Goal: Task Accomplishment & Management: Use online tool/utility

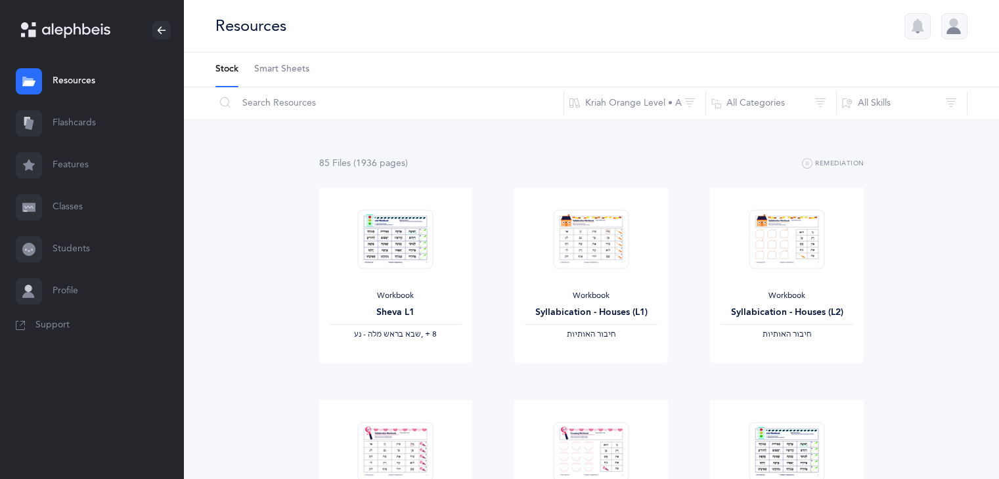
scroll to position [427, 0]
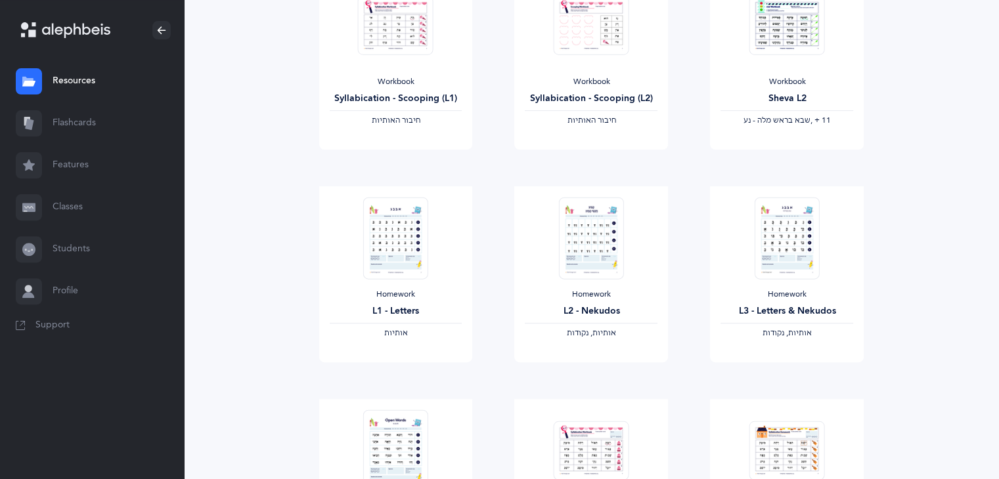
click at [94, 119] on link "Flashcards" at bounding box center [92, 123] width 184 height 42
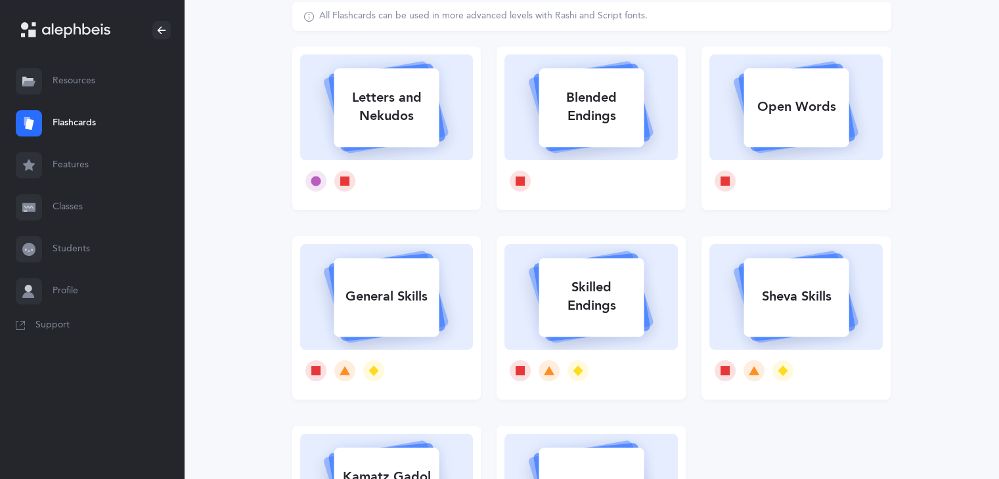
scroll to position [33, 0]
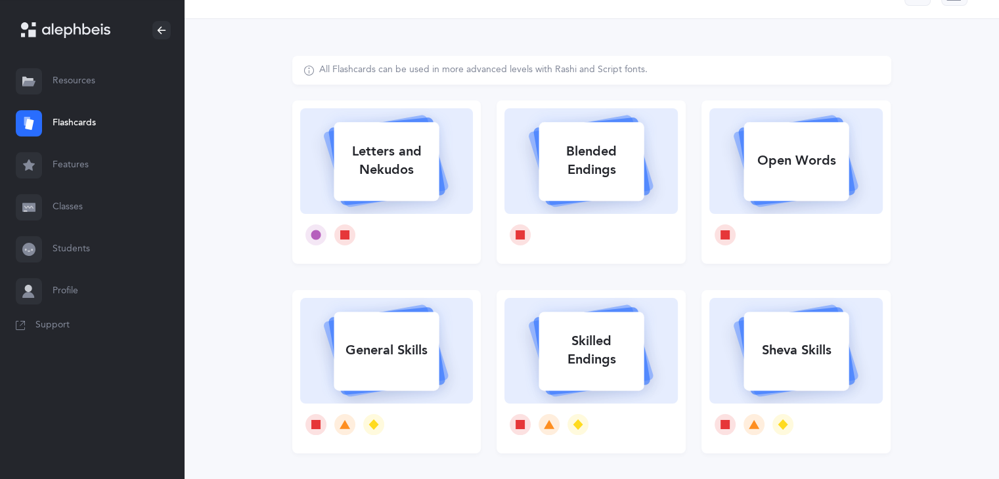
click at [456, 215] on div at bounding box center [386, 235] width 173 height 42
select select
select select "single"
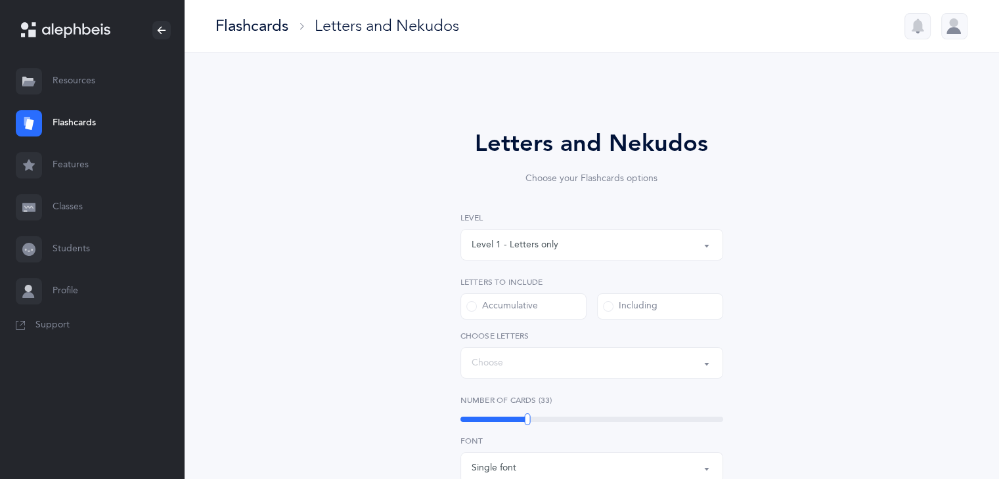
select select "27"
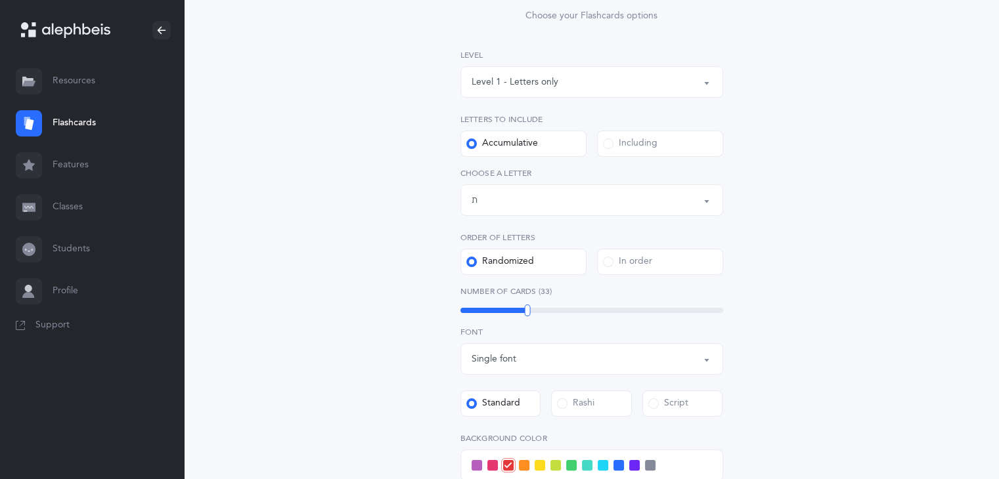
scroll to position [165, 0]
click at [616, 85] on div "Level 1 - Letters only" at bounding box center [592, 79] width 240 height 22
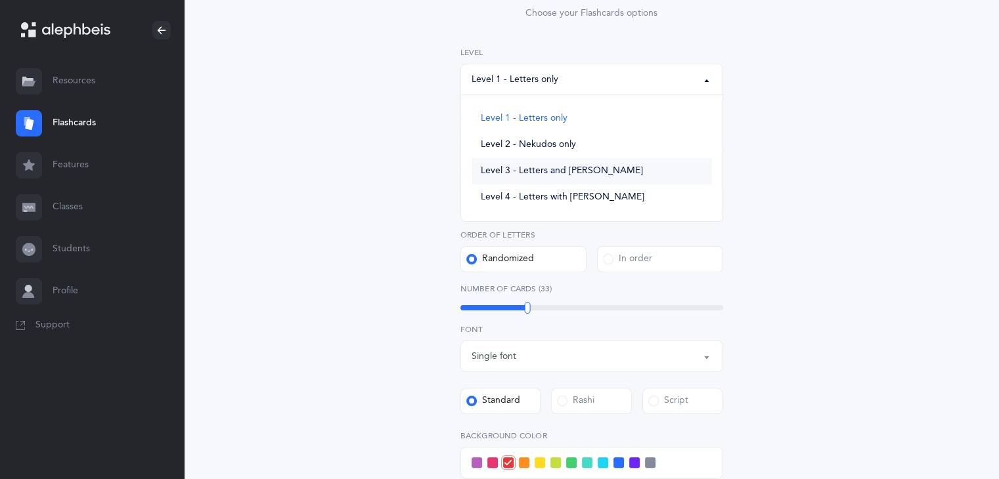
click at [538, 173] on span "Level 3 - Letters and [PERSON_NAME]" at bounding box center [562, 171] width 162 height 12
select select "3"
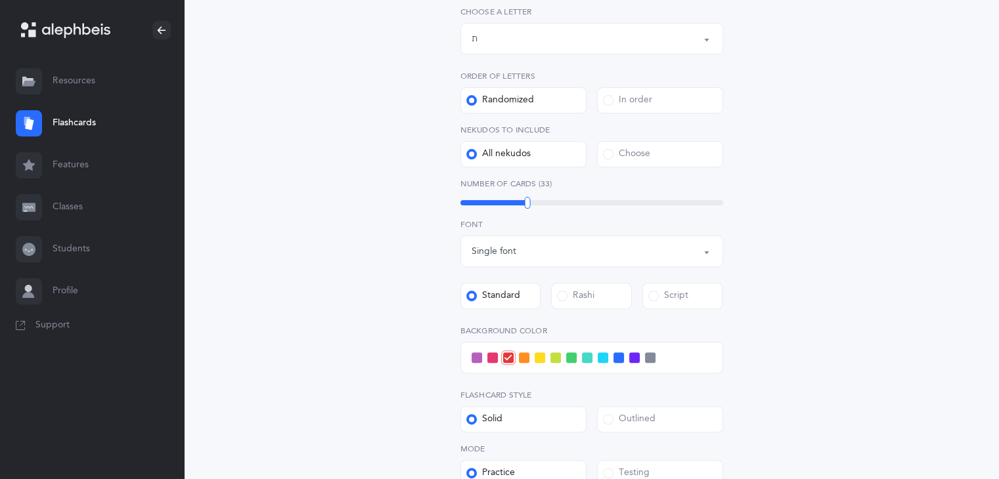
scroll to position [326, 0]
drag, startPoint x: 528, startPoint y: 203, endPoint x: 517, endPoint y: 208, distance: 11.7
click at [517, 208] on div "30" at bounding box center [518, 202] width 6 height 12
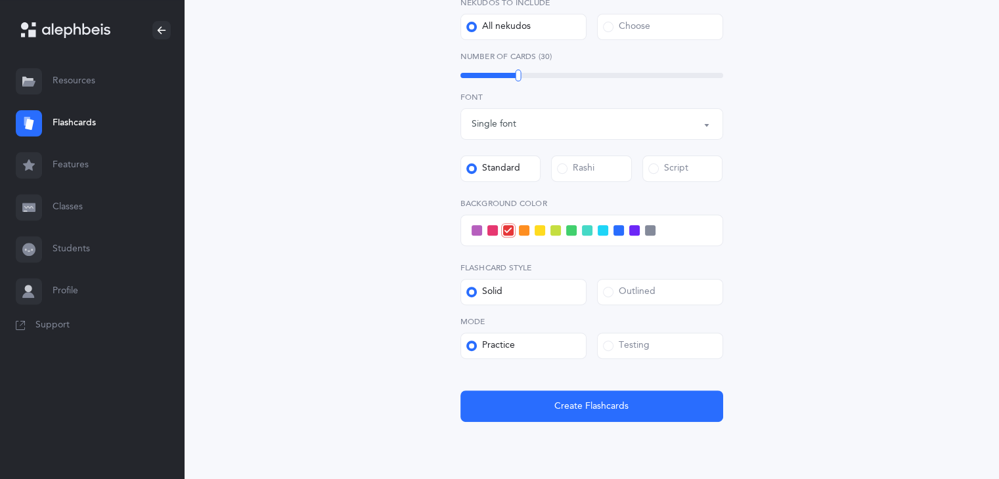
scroll to position [450, 0]
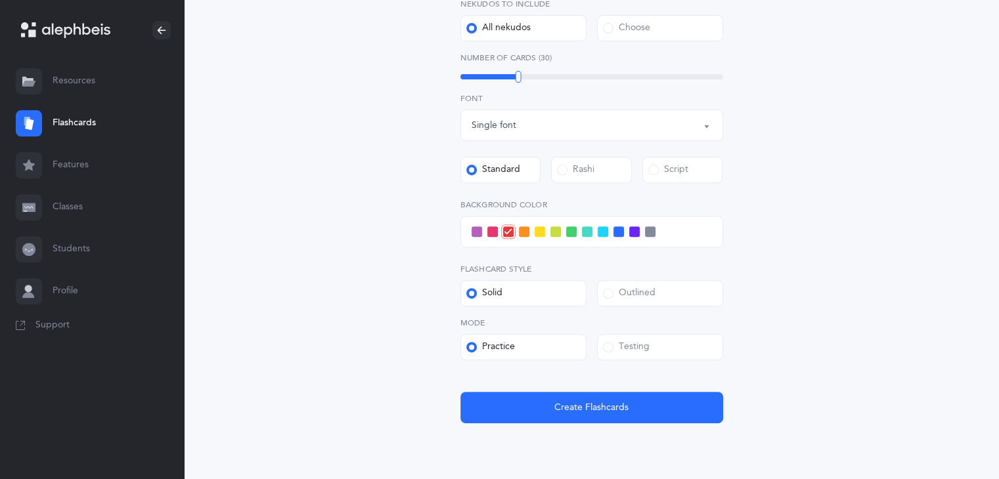
click at [675, 303] on label "Outlined" at bounding box center [660, 293] width 126 height 26
click at [0, 0] on input "Outlined" at bounding box center [0, 0] width 0 height 0
click at [657, 345] on label "Testing" at bounding box center [660, 347] width 126 height 26
click at [0, 0] on input "Testing" at bounding box center [0, 0] width 0 height 0
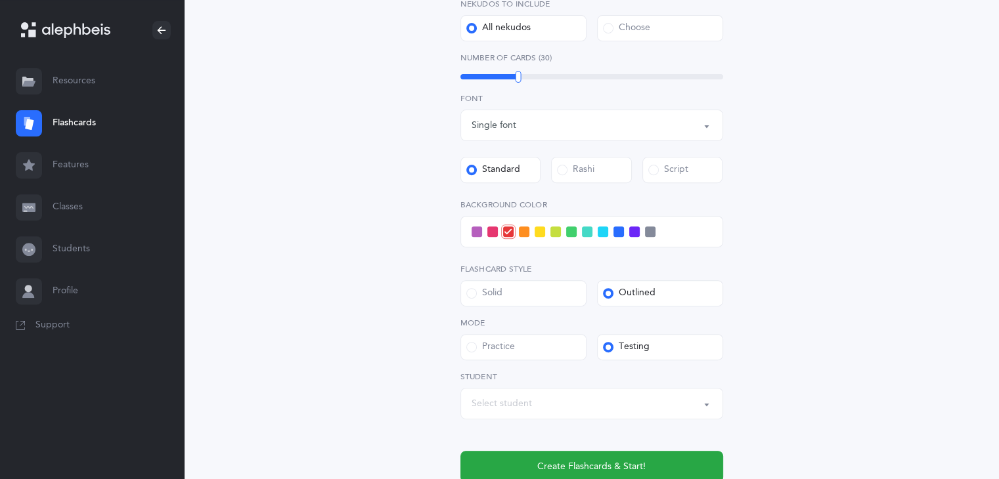
click at [572, 234] on span at bounding box center [571, 232] width 11 height 11
click at [0, 0] on input "checkbox" at bounding box center [0, 0] width 0 height 0
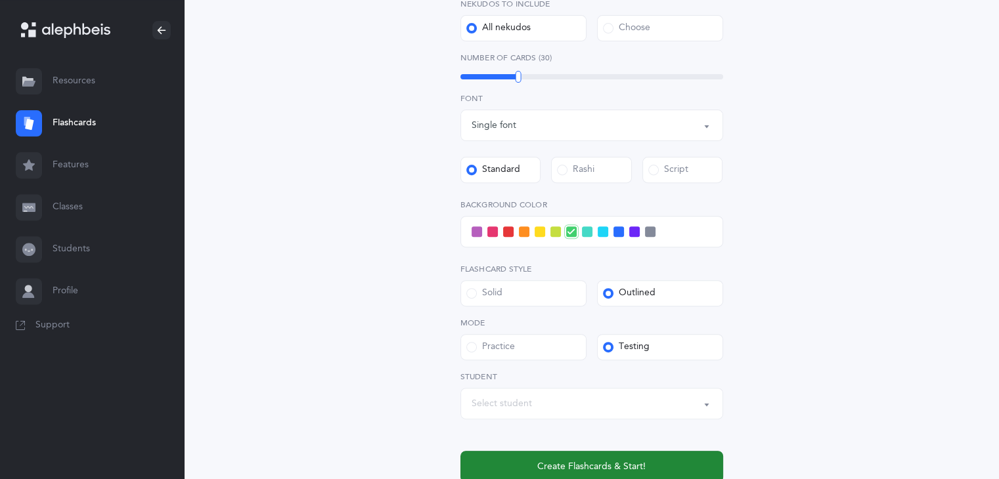
click at [682, 458] on button "Create Flashcards & Start!" at bounding box center [591, 467] width 263 height 32
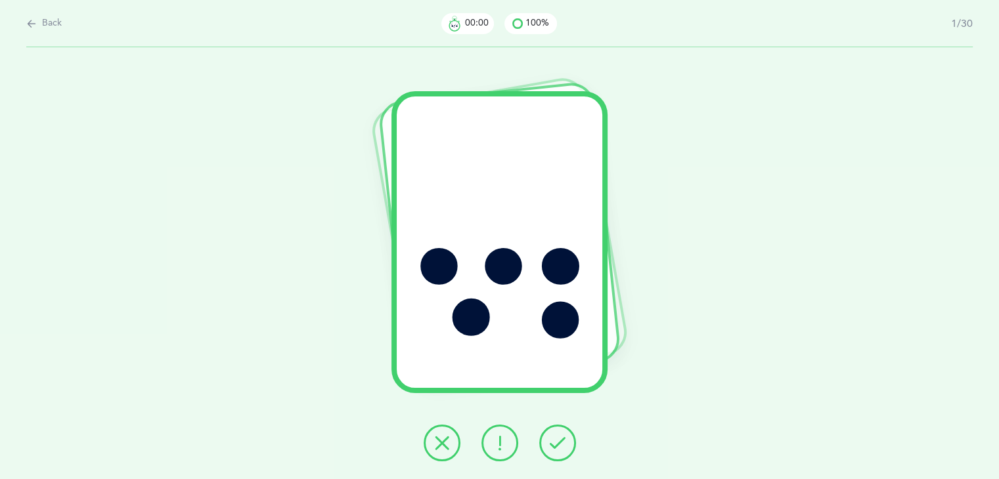
scroll to position [0, 0]
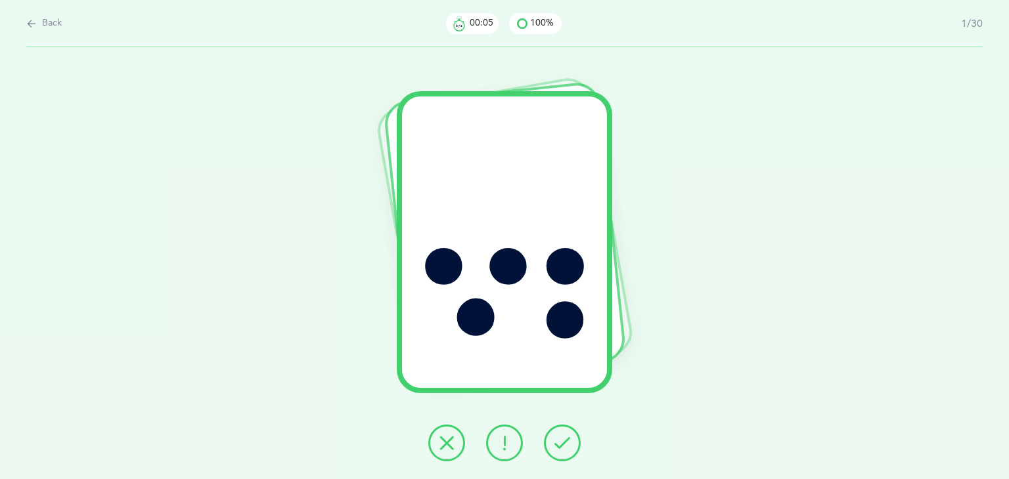
click at [551, 437] on button at bounding box center [562, 443] width 37 height 37
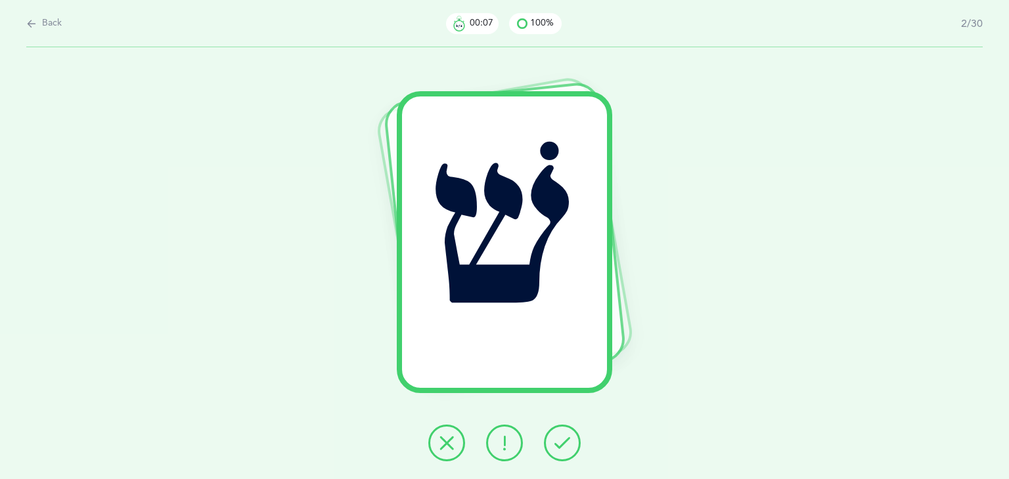
click at [551, 437] on button at bounding box center [562, 443] width 37 height 37
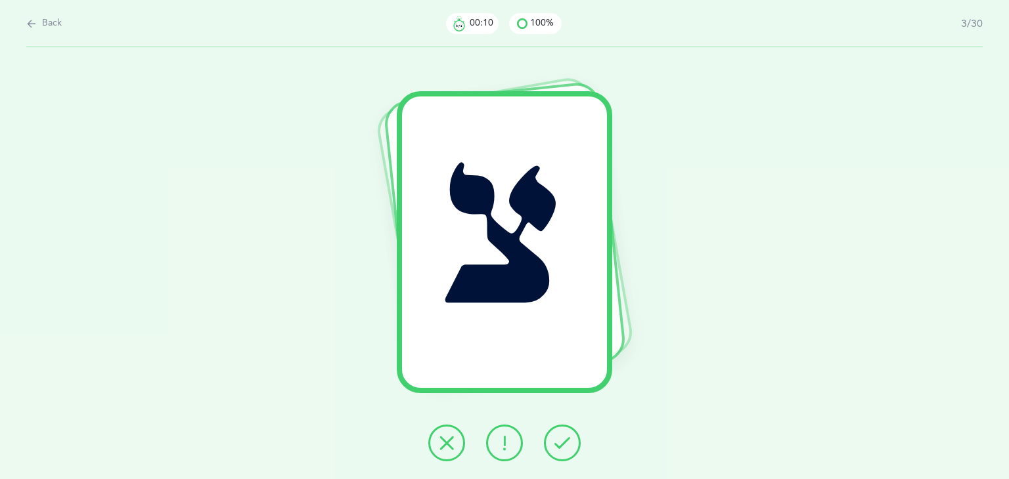
click at [551, 437] on button at bounding box center [562, 443] width 37 height 37
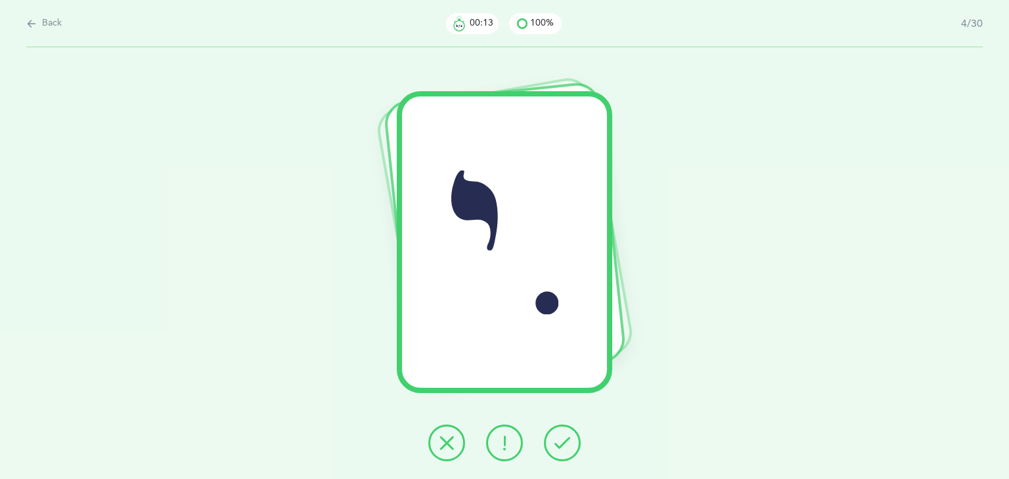
click at [571, 444] on button at bounding box center [562, 443] width 37 height 37
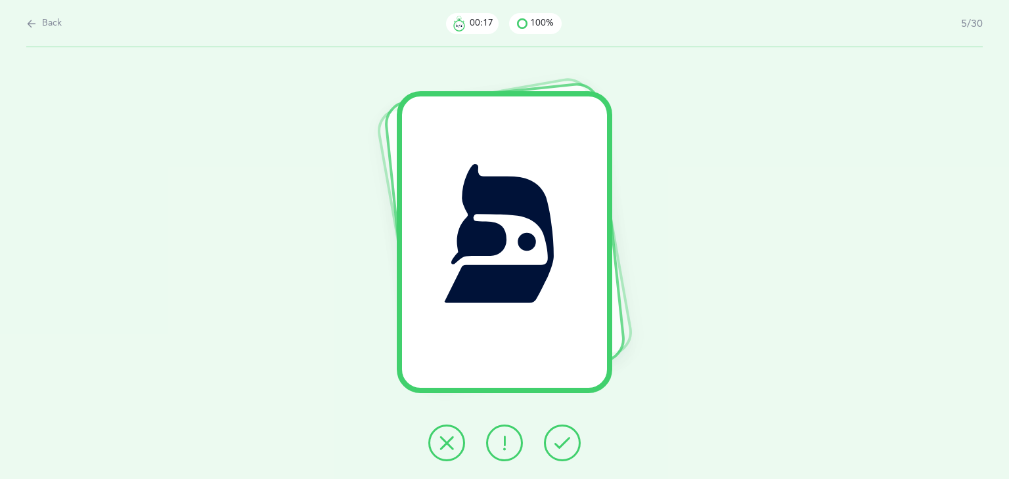
click at [32, 24] on icon at bounding box center [31, 23] width 11 height 14
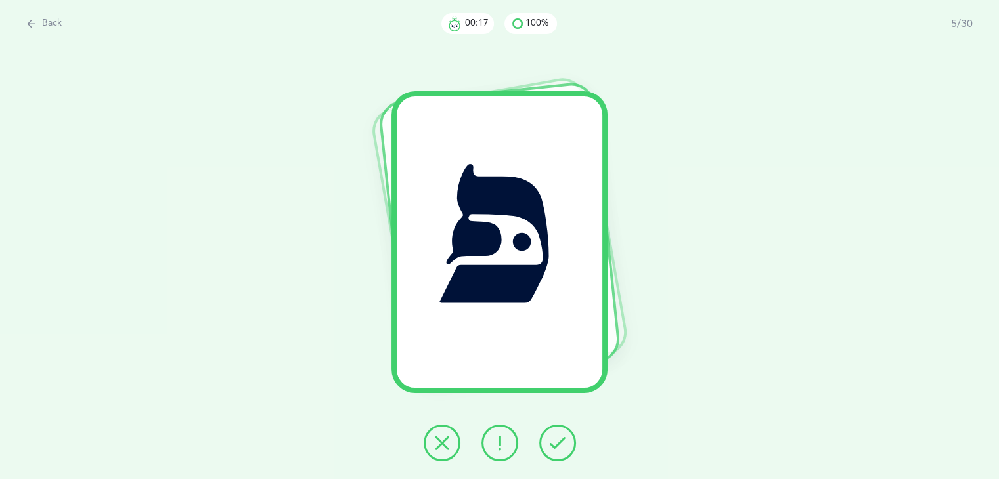
select select "3"
select select "27"
select select "single"
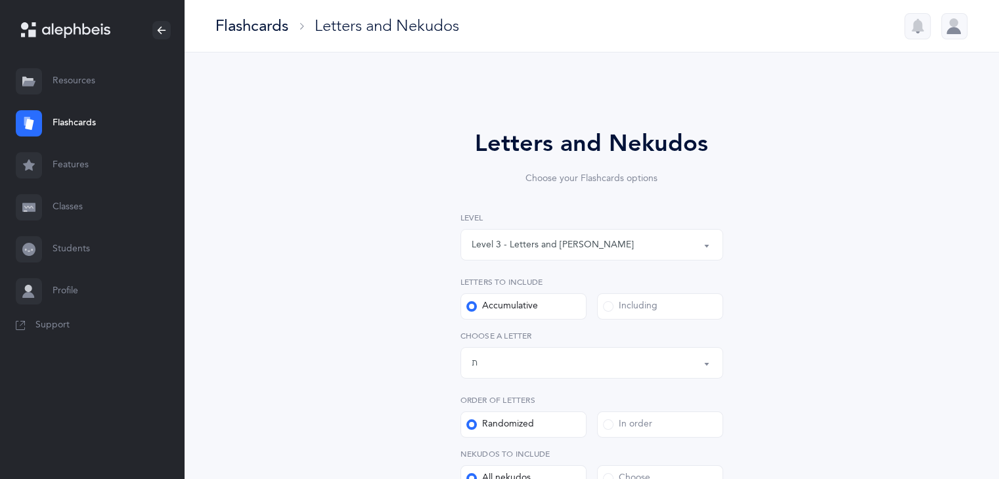
click at [673, 249] on div "Level 3 - Letters and [PERSON_NAME]" at bounding box center [592, 245] width 240 height 22
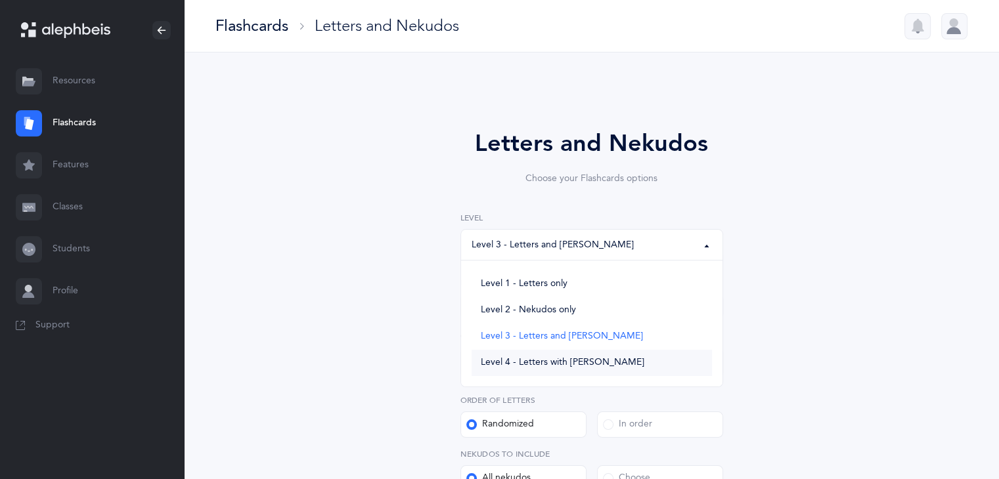
click at [594, 363] on span "Level 4 - Letters with [PERSON_NAME]" at bounding box center [563, 363] width 164 height 12
select select "4"
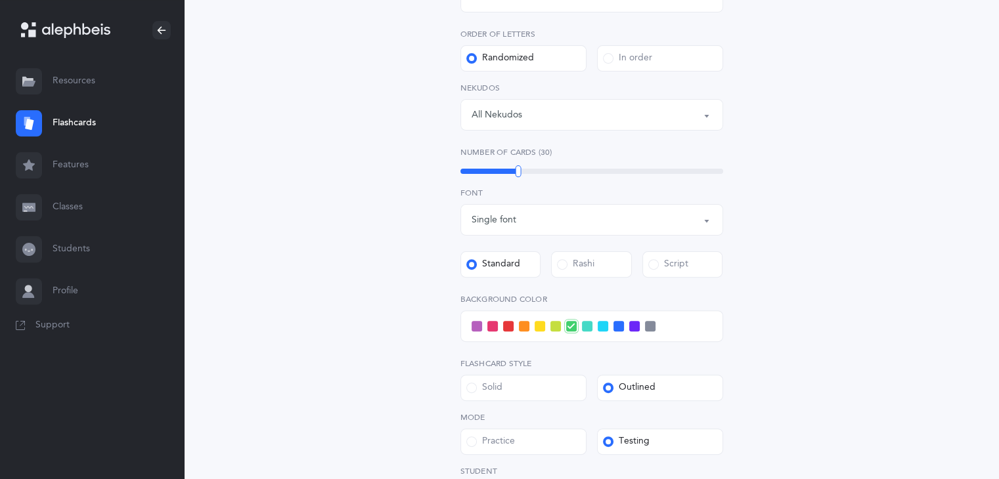
scroll to position [499, 0]
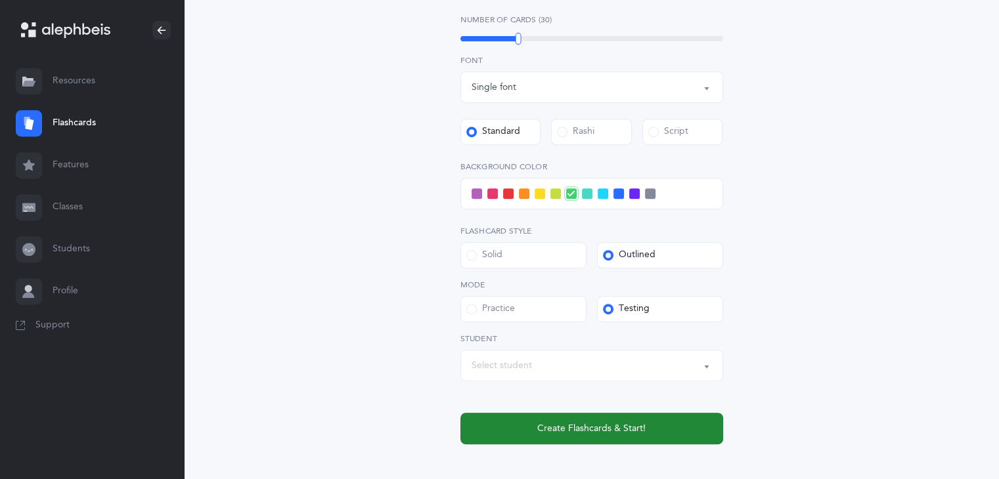
click at [607, 422] on span "Create Flashcards & Start!" at bounding box center [591, 429] width 108 height 14
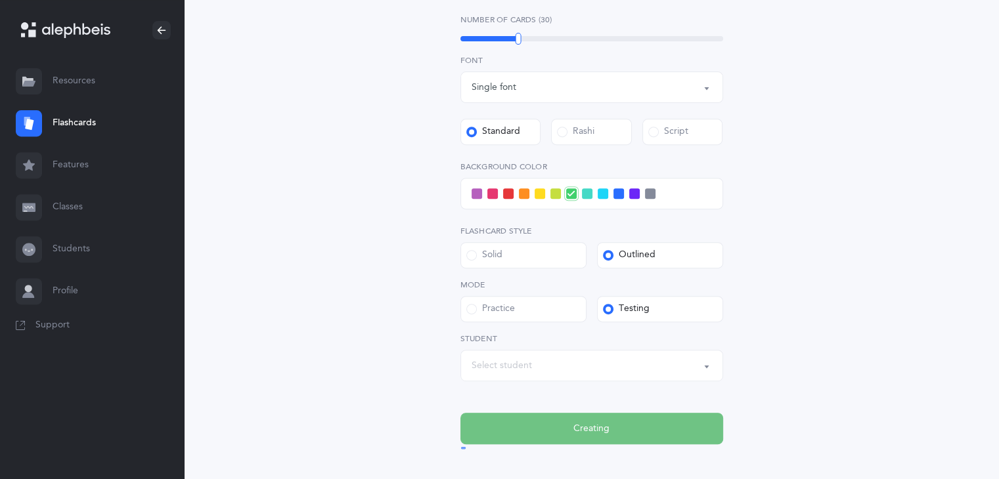
scroll to position [0, 0]
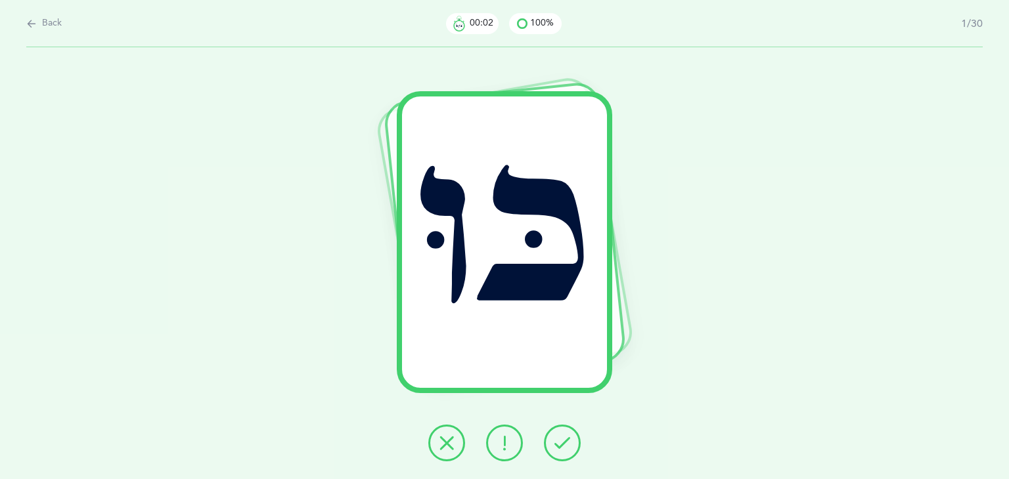
click at [552, 450] on button at bounding box center [562, 443] width 37 height 37
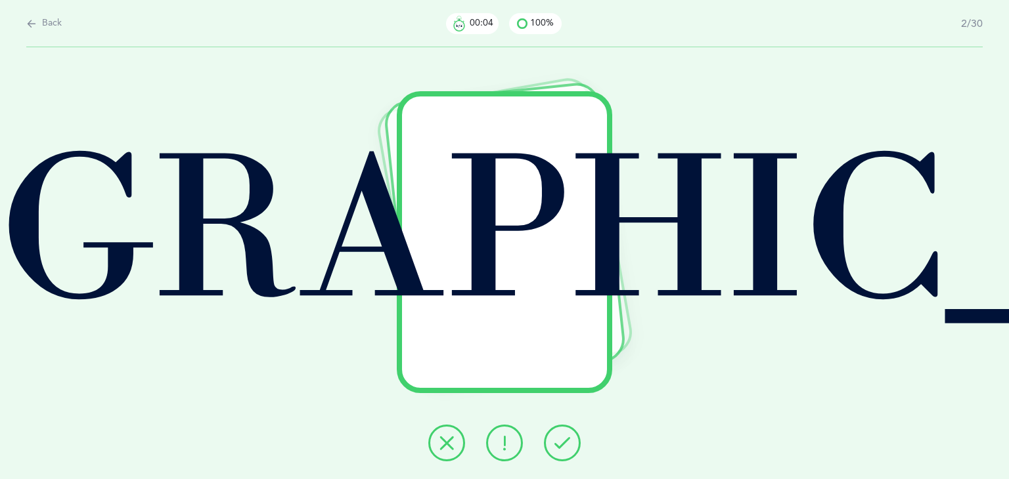
click at [552, 450] on button at bounding box center [562, 443] width 37 height 37
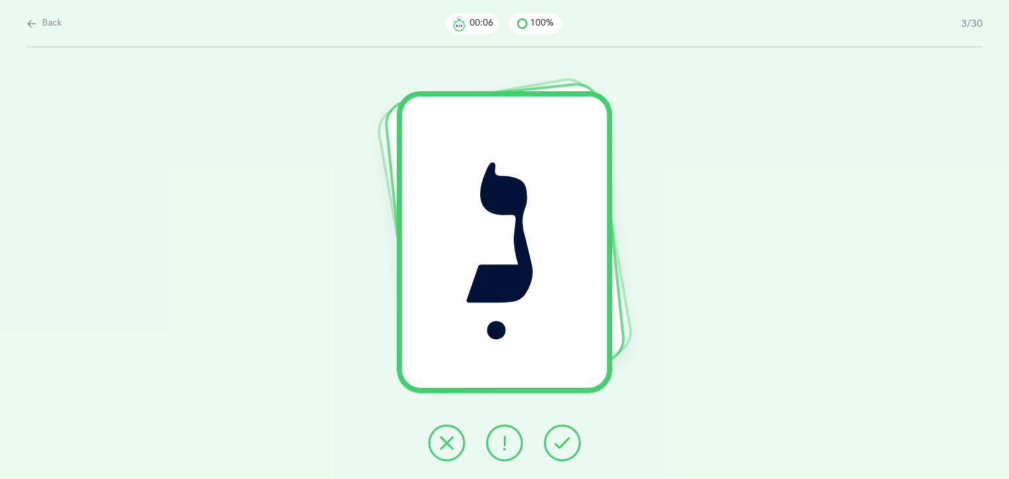
click at [552, 450] on button at bounding box center [562, 443] width 37 height 37
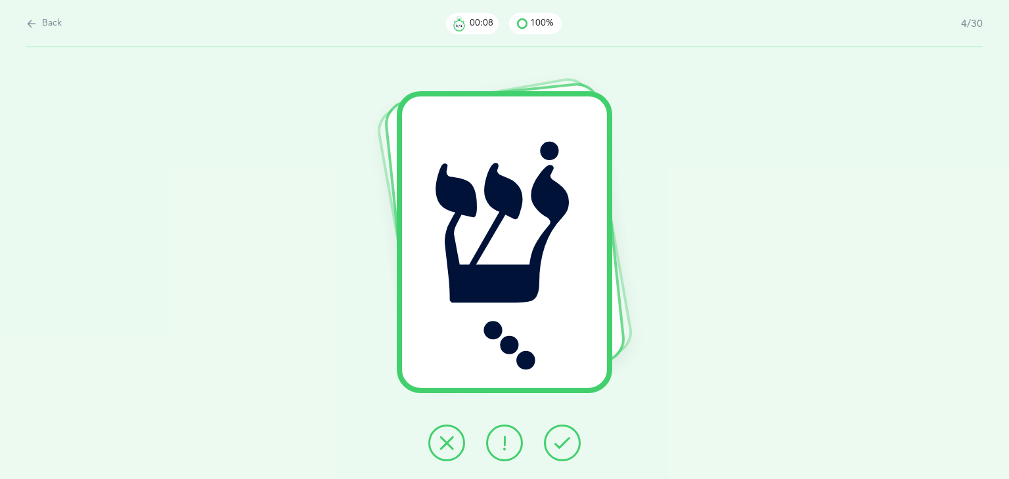
click at [552, 450] on button at bounding box center [562, 443] width 37 height 37
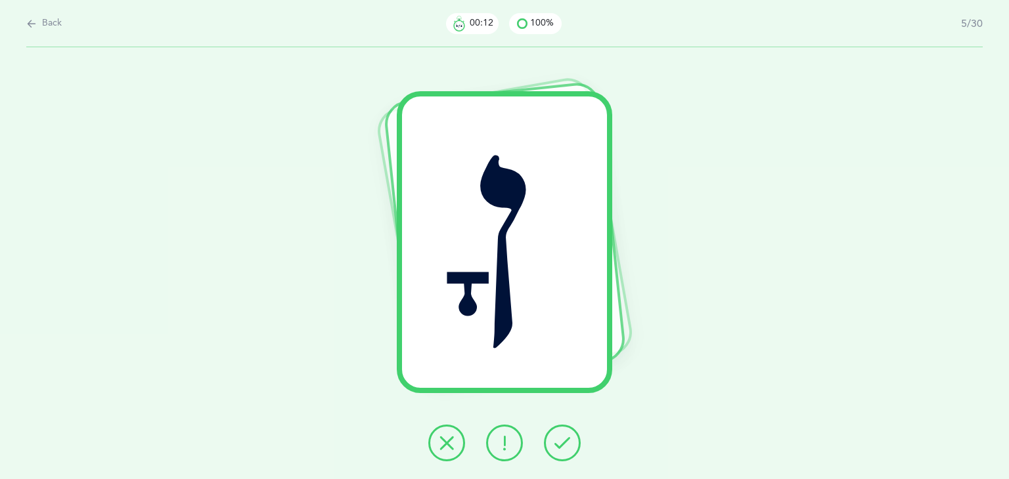
click at [552, 450] on button at bounding box center [562, 443] width 37 height 37
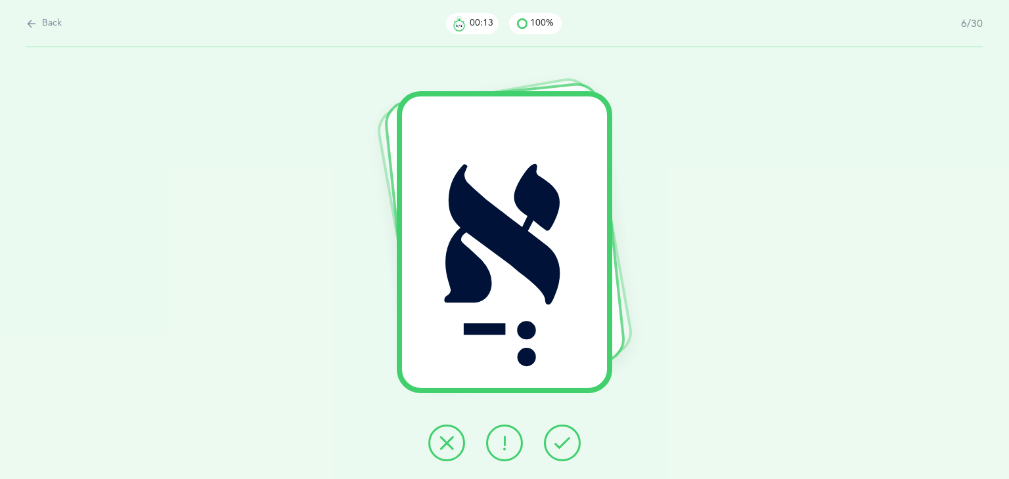
click at [552, 450] on button at bounding box center [562, 443] width 37 height 37
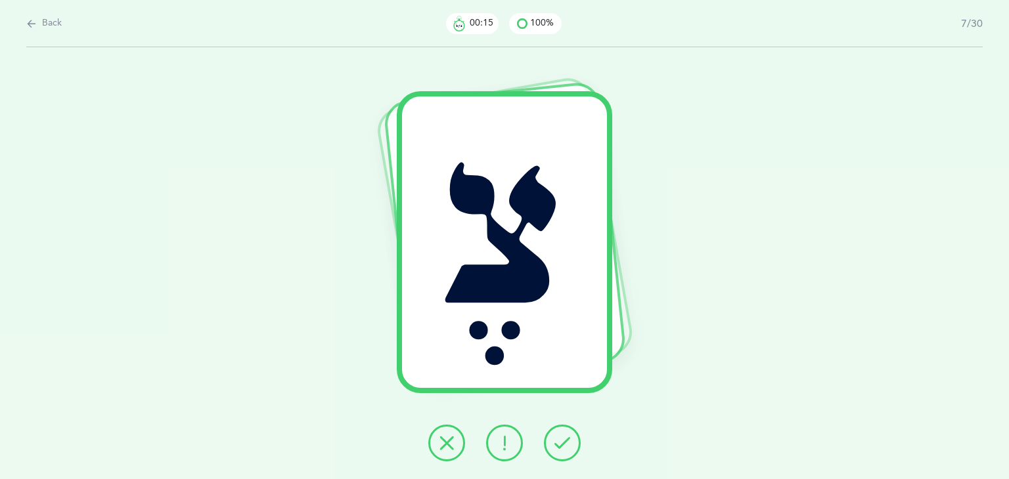
click at [552, 450] on button at bounding box center [562, 443] width 37 height 37
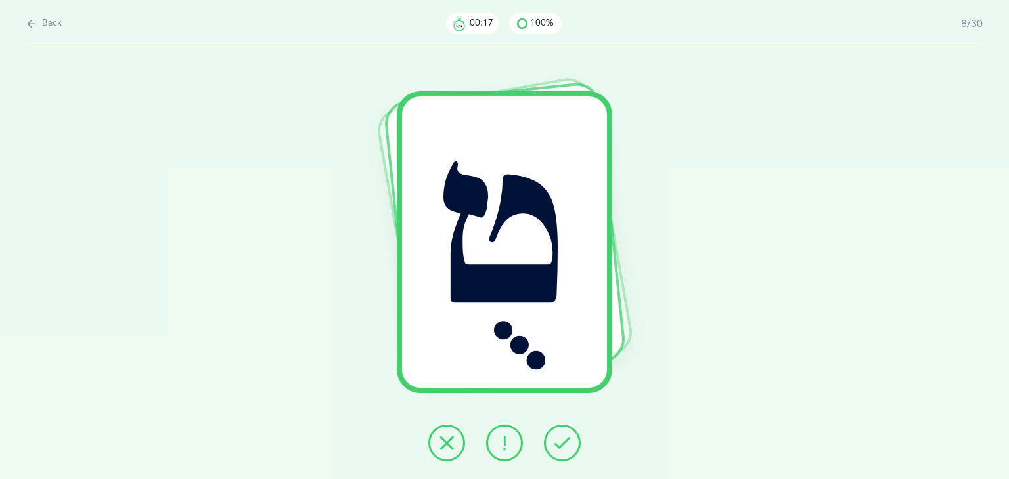
click at [552, 450] on button at bounding box center [562, 443] width 37 height 37
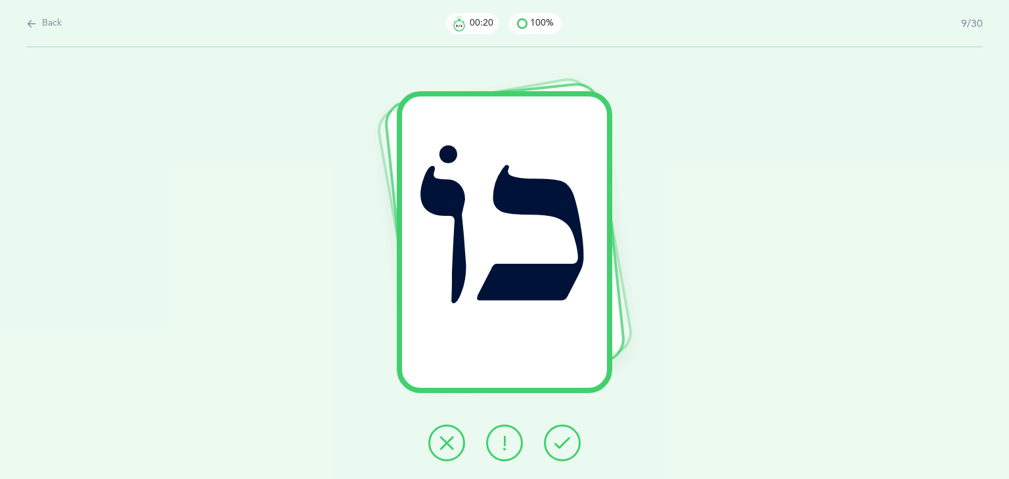
click at [552, 450] on button at bounding box center [562, 443] width 37 height 37
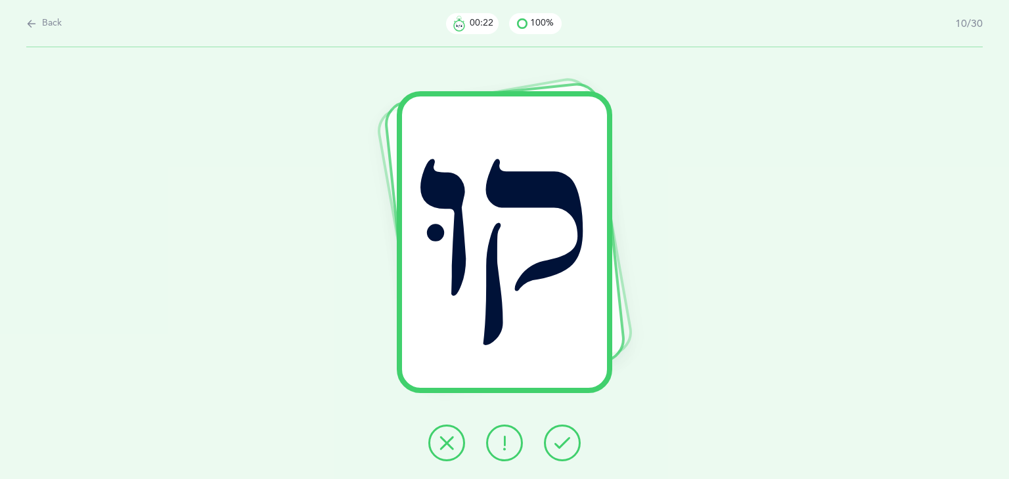
click at [552, 450] on button at bounding box center [562, 443] width 37 height 37
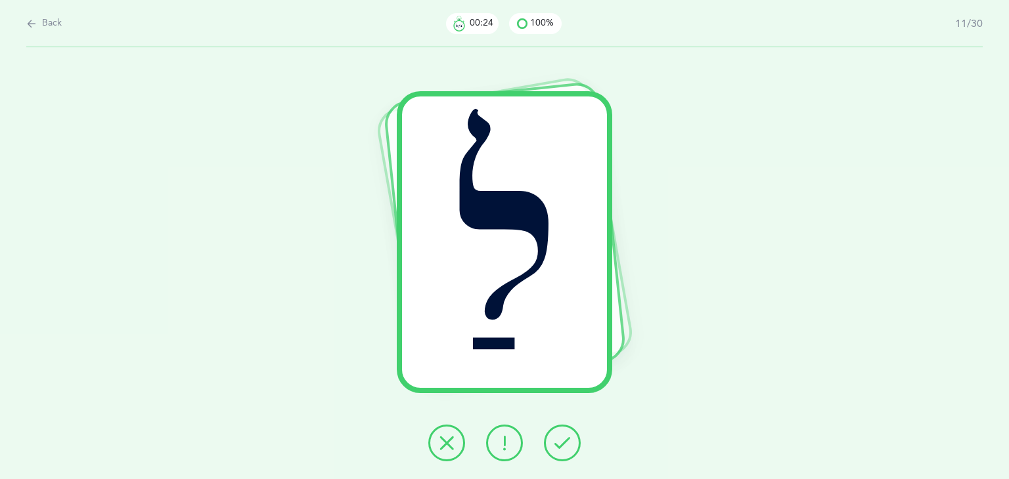
click at [552, 450] on button at bounding box center [562, 443] width 37 height 37
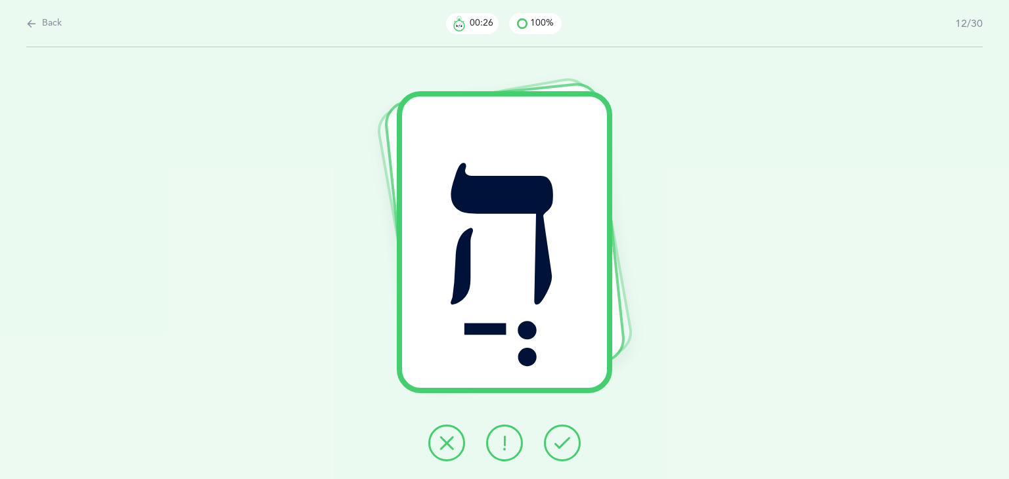
click at [552, 450] on button at bounding box center [562, 443] width 37 height 37
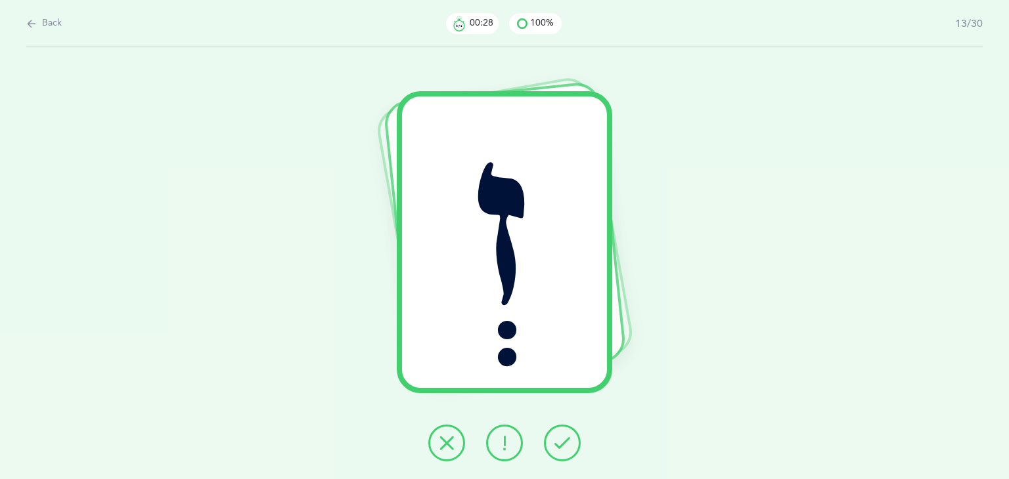
click at [552, 450] on button at bounding box center [562, 443] width 37 height 37
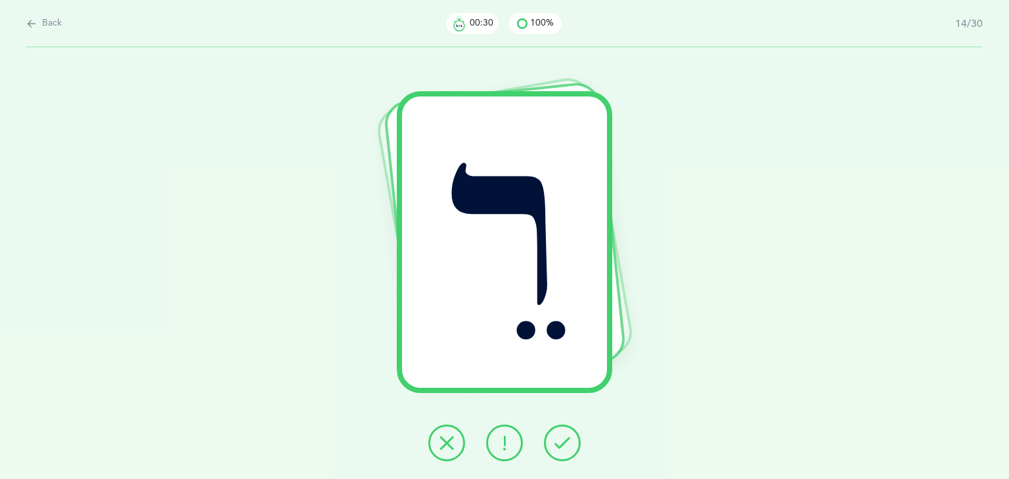
click at [552, 450] on button at bounding box center [562, 443] width 37 height 37
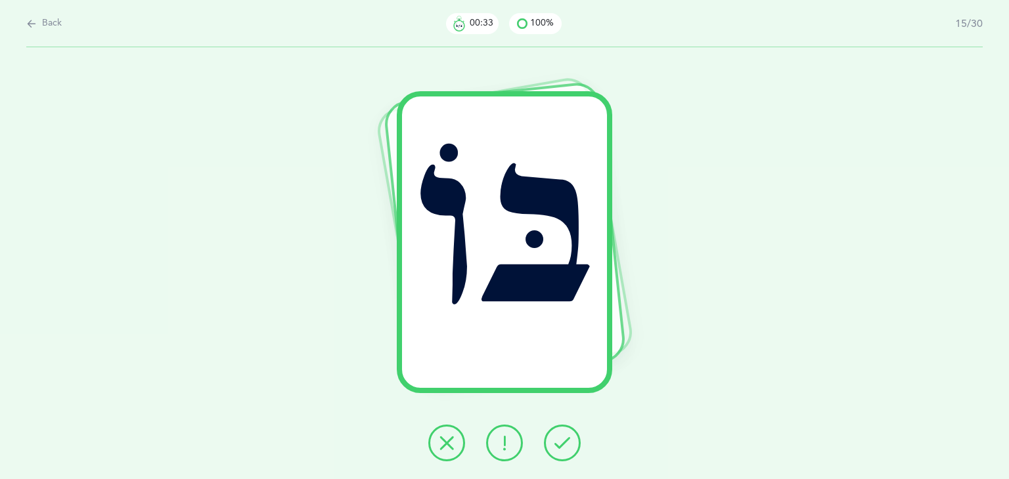
click at [552, 450] on button at bounding box center [562, 443] width 37 height 37
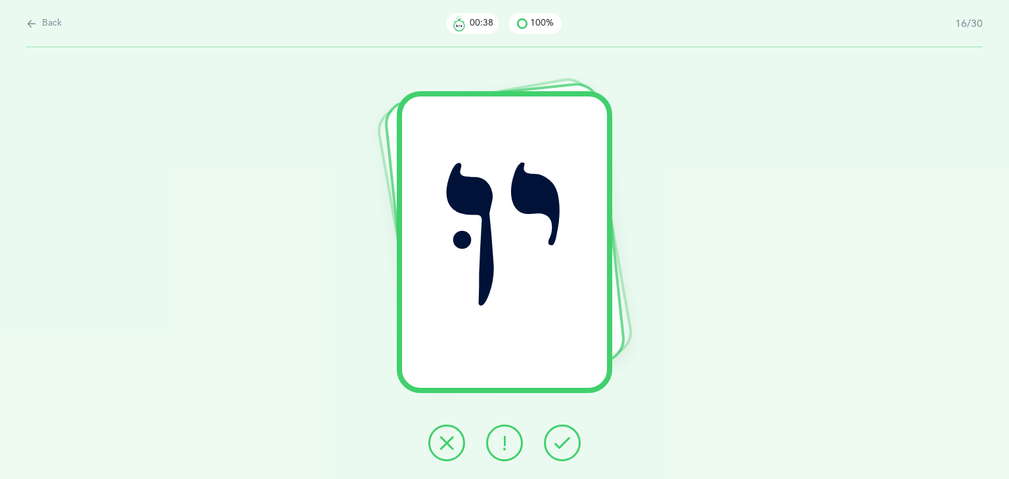
click at [552, 450] on button at bounding box center [562, 443] width 37 height 37
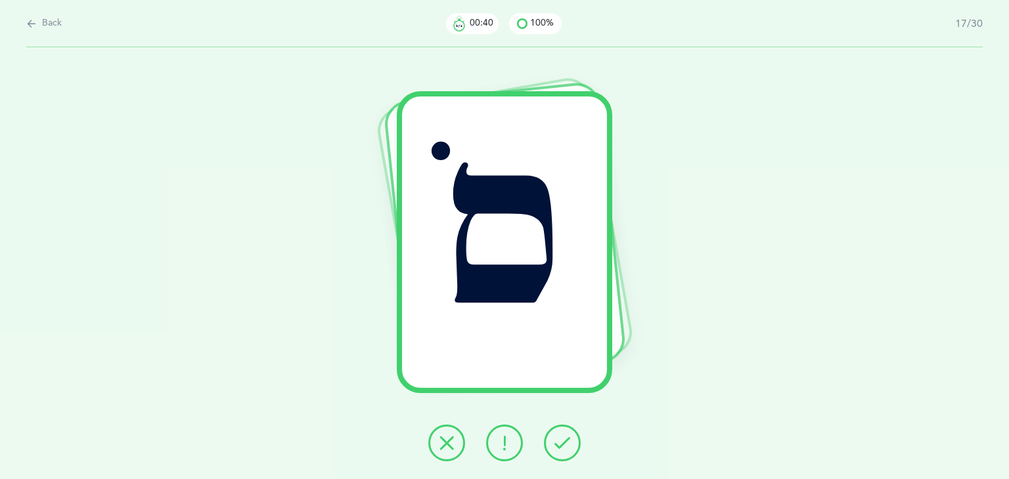
click at [552, 450] on button at bounding box center [562, 443] width 37 height 37
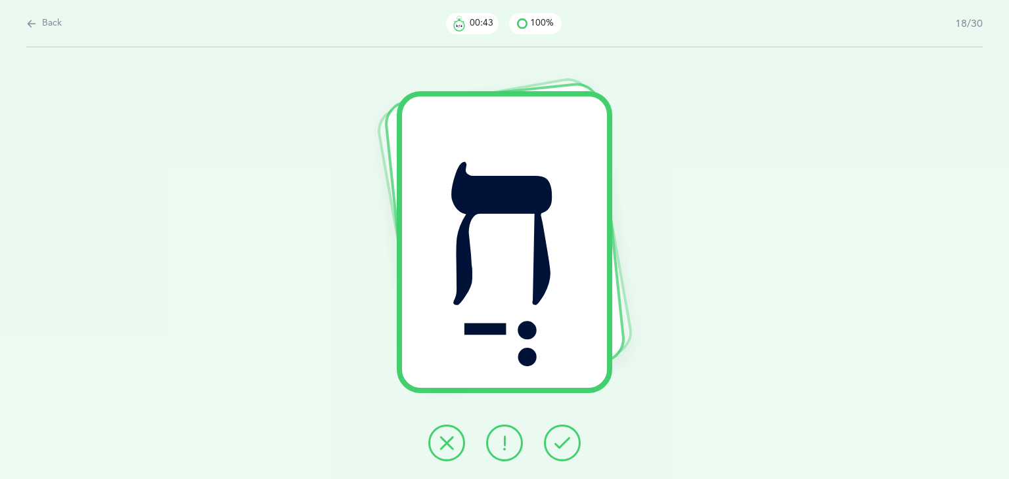
click at [552, 450] on button at bounding box center [562, 443] width 37 height 37
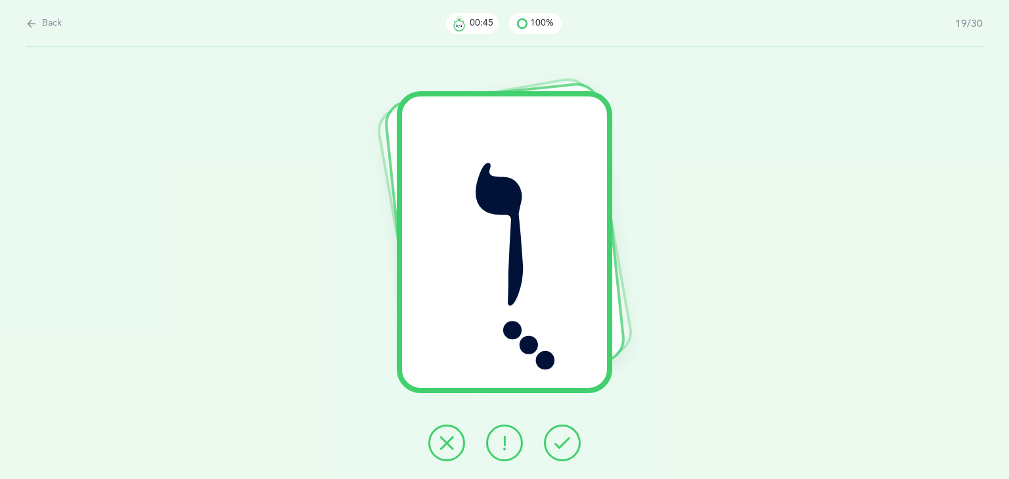
click at [552, 450] on button at bounding box center [562, 443] width 37 height 37
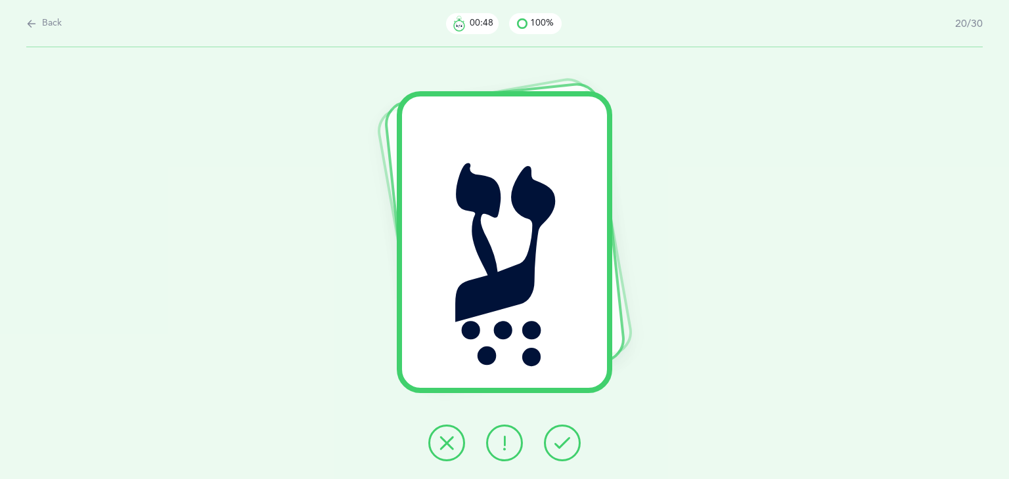
click at [552, 450] on button at bounding box center [562, 443] width 37 height 37
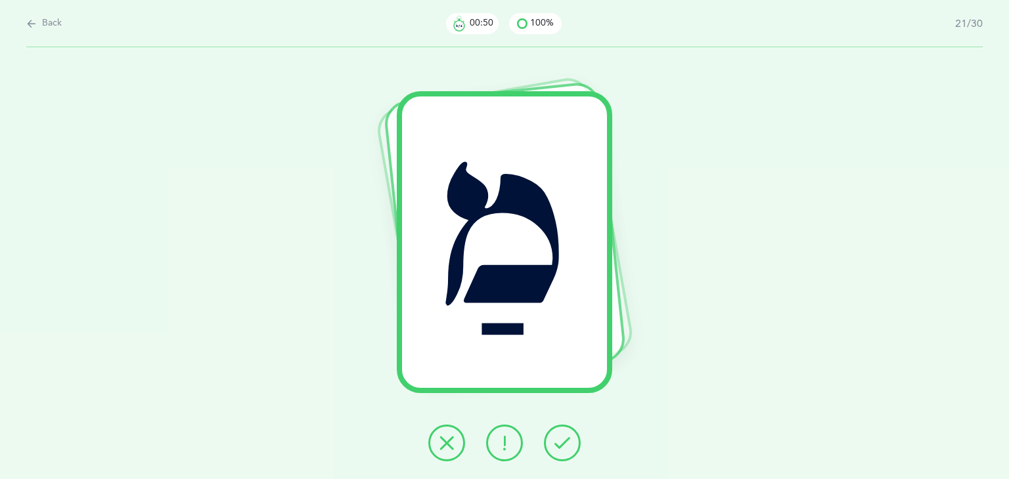
click at [552, 450] on button at bounding box center [562, 443] width 37 height 37
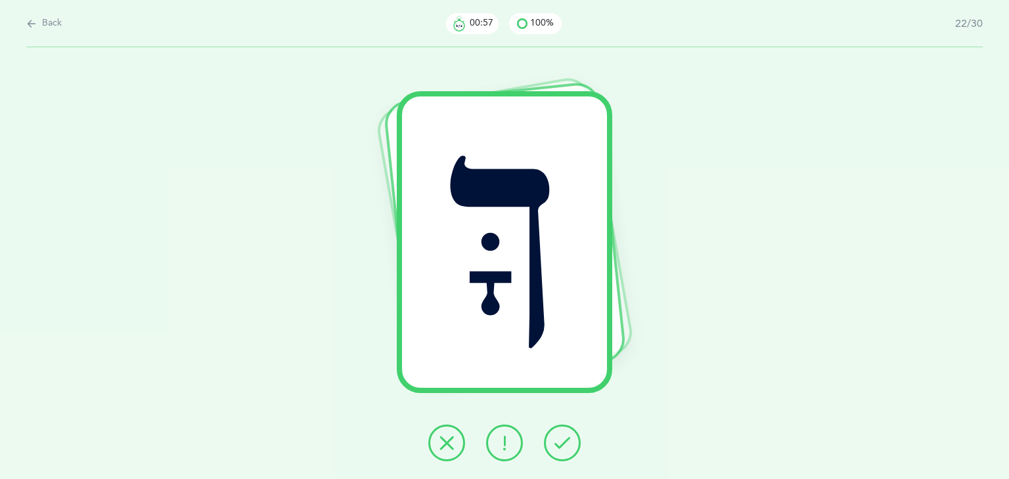
click at [552, 450] on button at bounding box center [562, 443] width 37 height 37
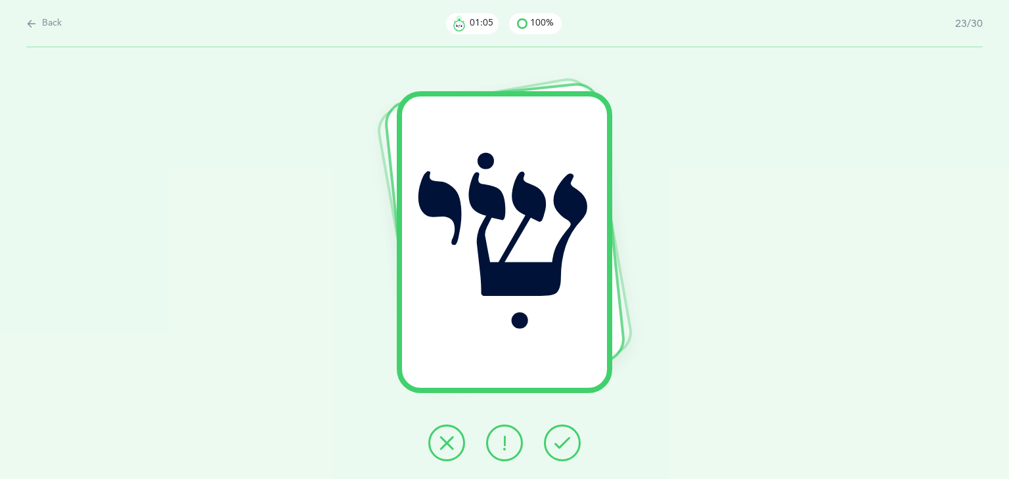
click at [509, 438] on icon at bounding box center [504, 443] width 16 height 16
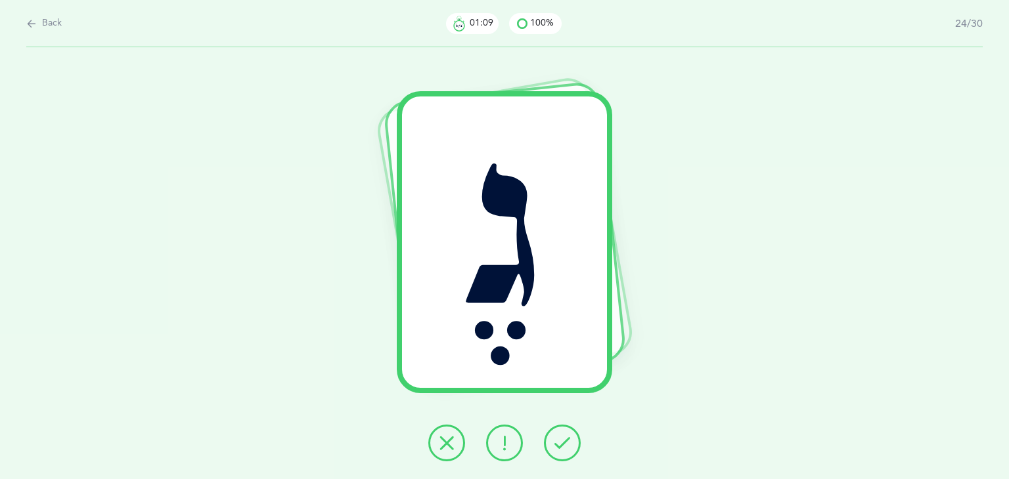
click at [35, 22] on icon at bounding box center [31, 23] width 11 height 14
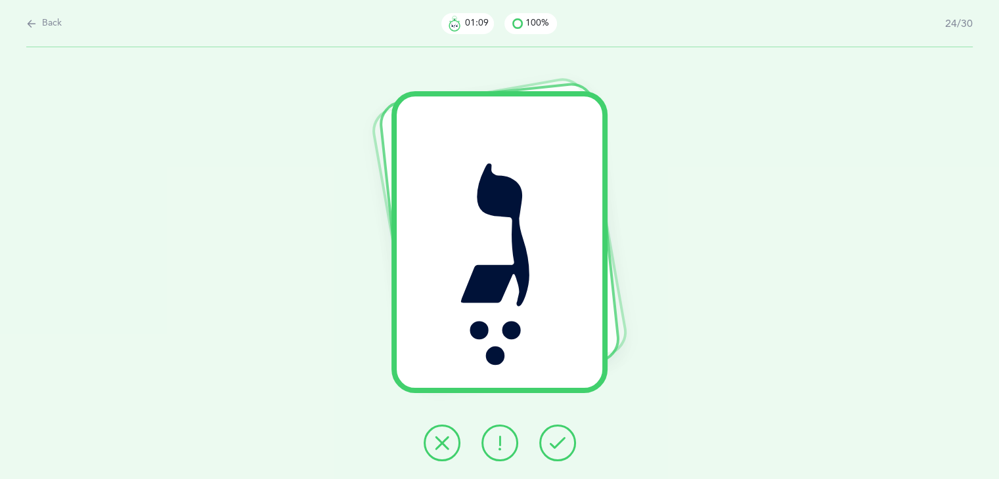
select select "4"
select select "27"
select select "single"
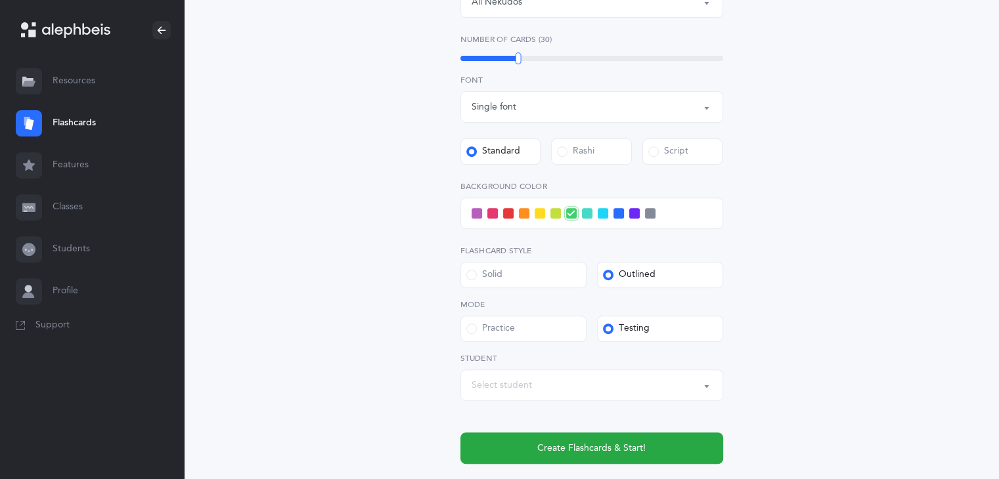
scroll to position [481, 0]
click at [541, 334] on label "Practice" at bounding box center [523, 328] width 126 height 26
click at [0, 0] on input "Practice" at bounding box center [0, 0] width 0 height 0
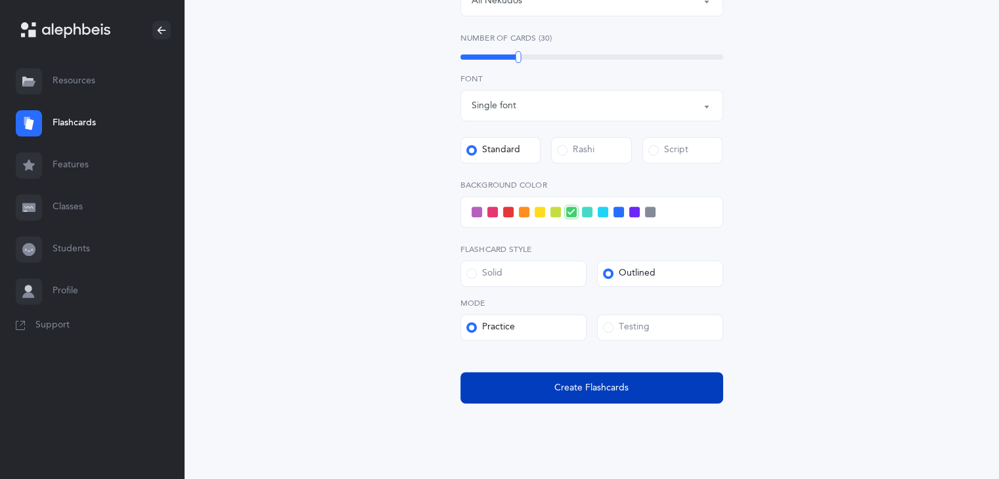
click at [666, 392] on button "Create Flashcards" at bounding box center [591, 388] width 263 height 32
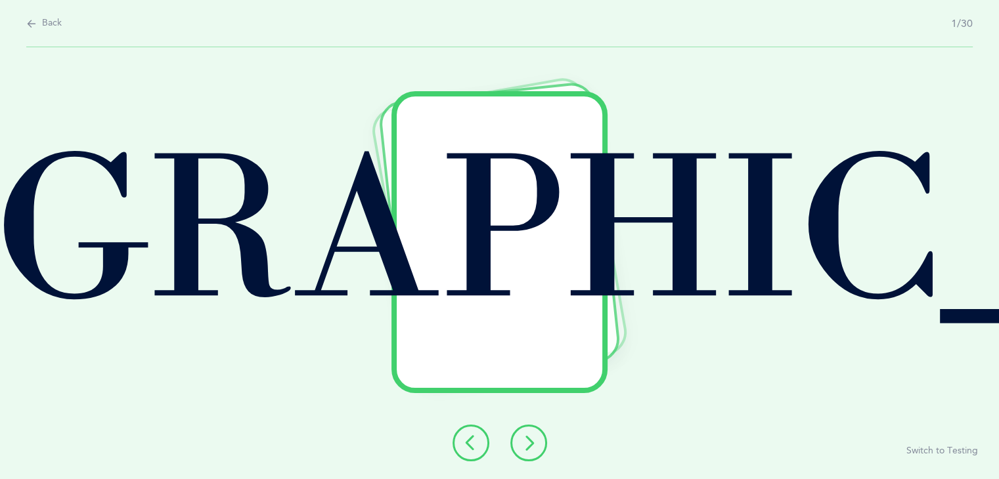
scroll to position [0, 0]
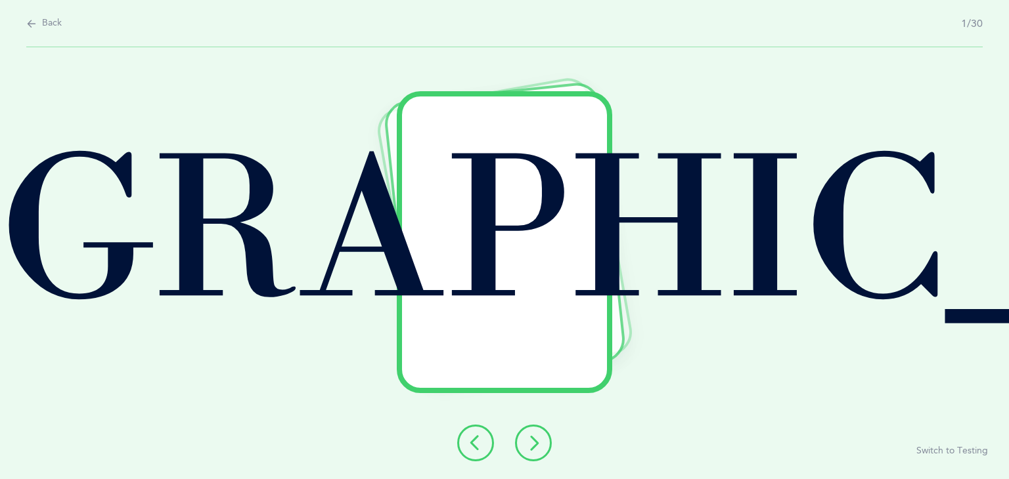
click at [527, 439] on icon at bounding box center [533, 443] width 16 height 16
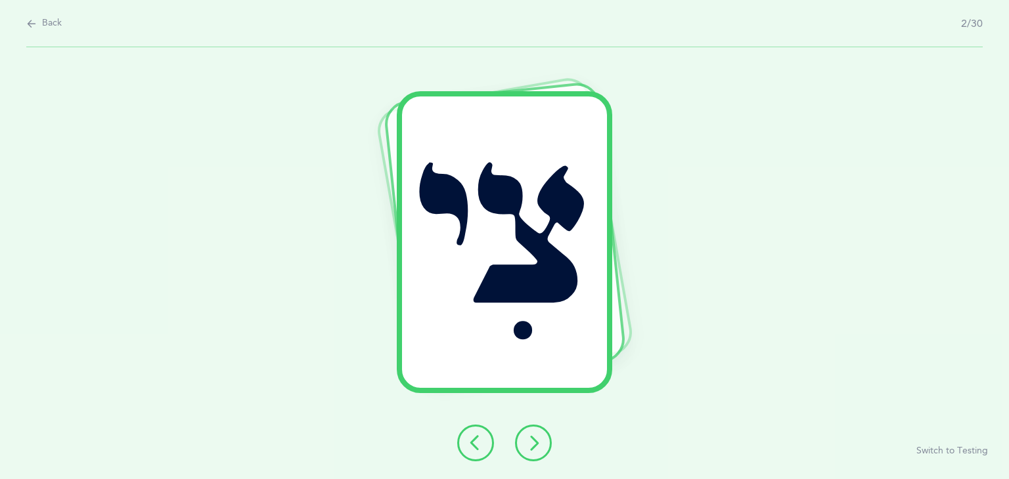
click at [527, 439] on icon at bounding box center [533, 443] width 16 height 16
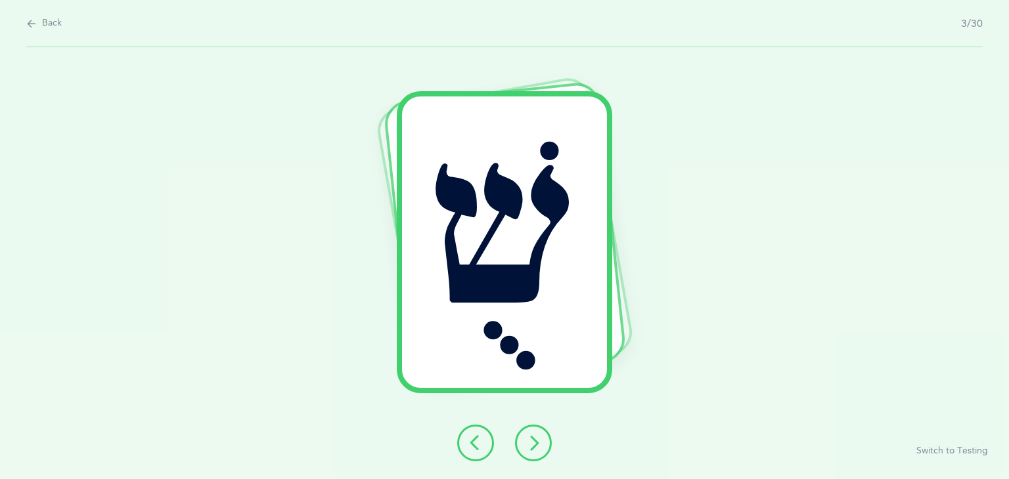
click at [527, 439] on icon at bounding box center [533, 443] width 16 height 16
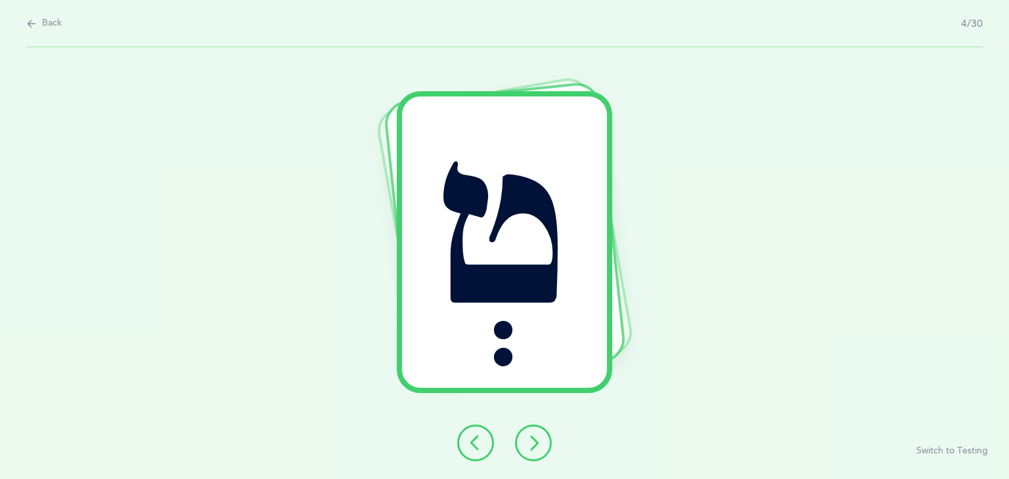
click at [527, 439] on icon at bounding box center [533, 443] width 16 height 16
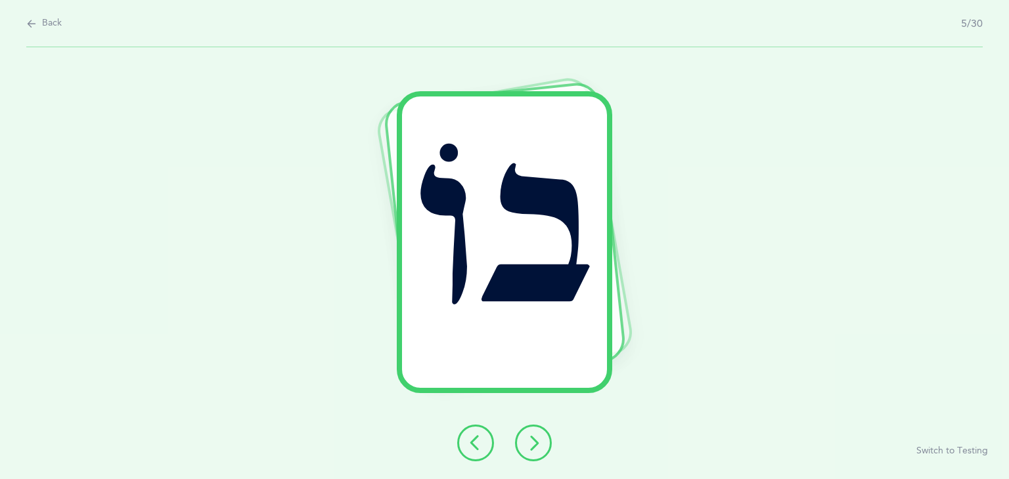
click at [526, 445] on icon at bounding box center [533, 443] width 16 height 16
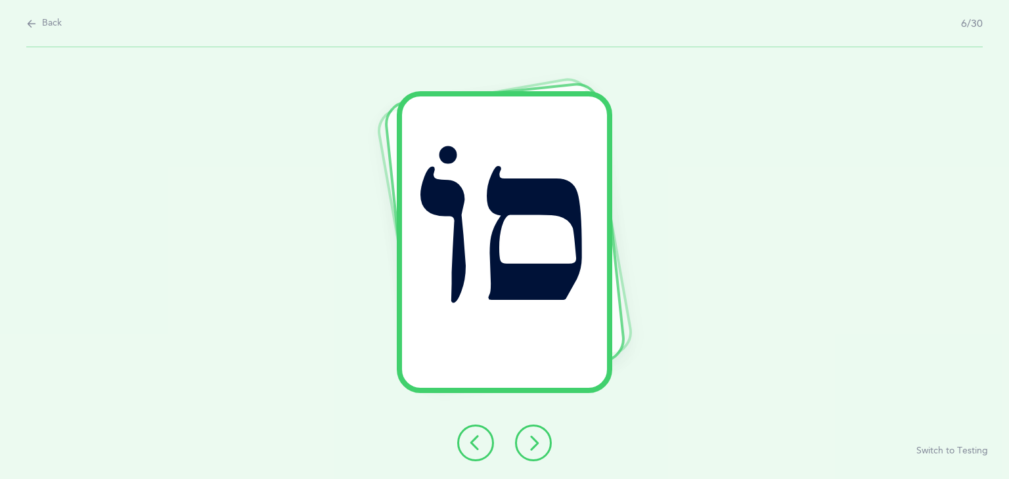
click at [526, 445] on icon at bounding box center [533, 443] width 16 height 16
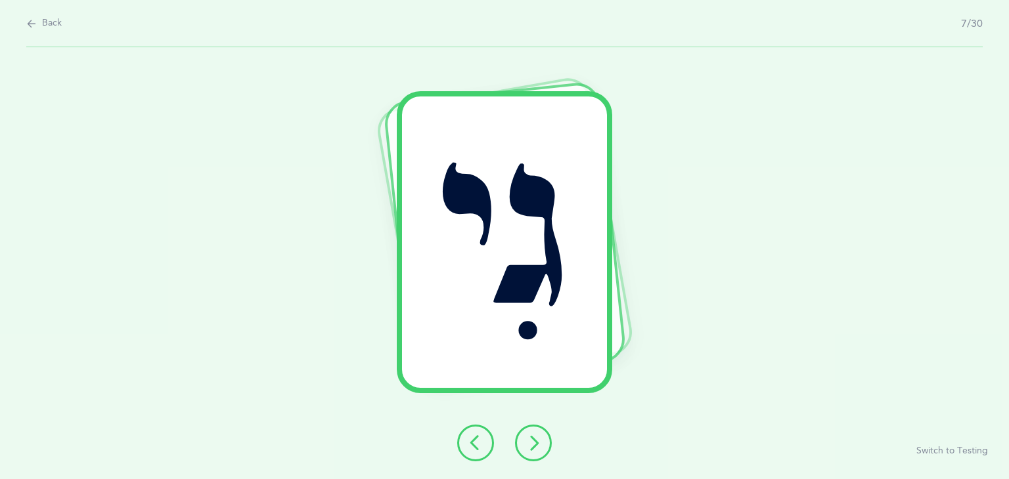
click at [526, 445] on icon at bounding box center [533, 443] width 16 height 16
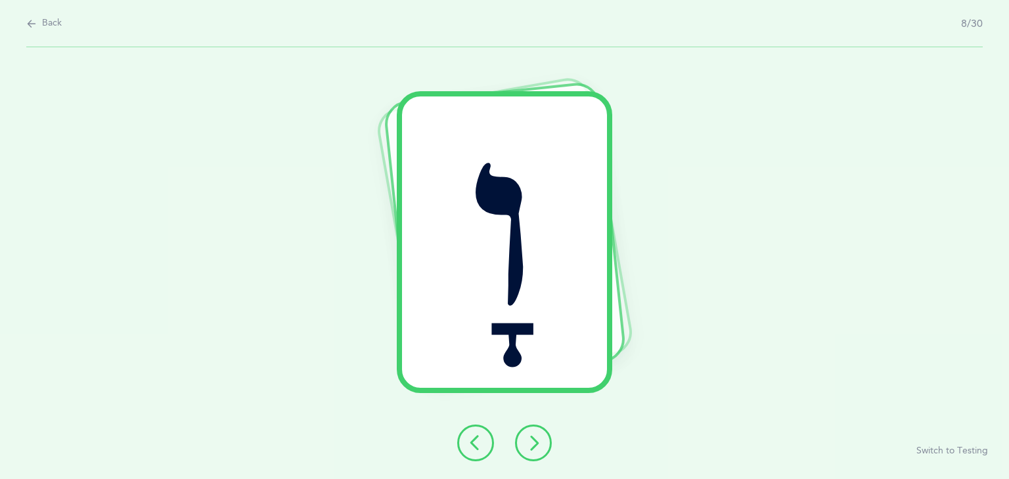
click at [526, 445] on icon at bounding box center [533, 443] width 16 height 16
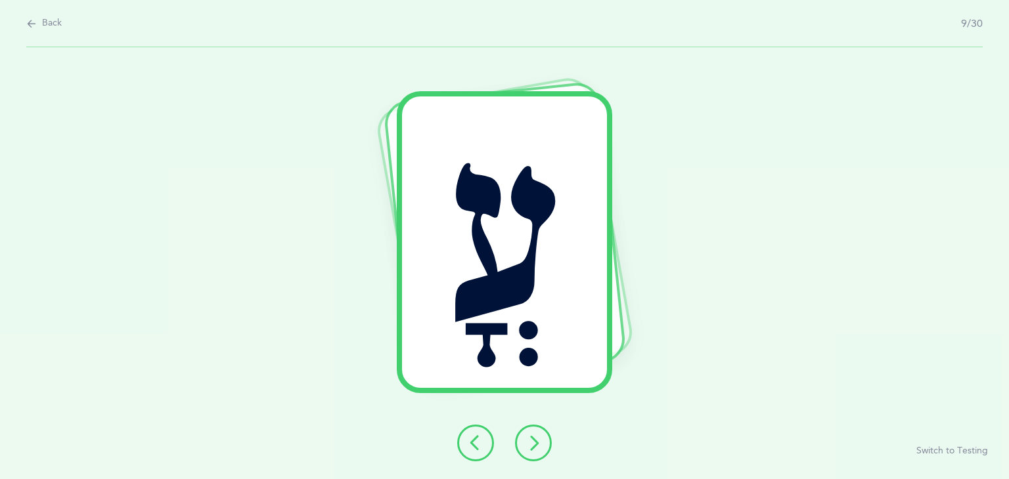
click at [526, 445] on icon at bounding box center [533, 443] width 16 height 16
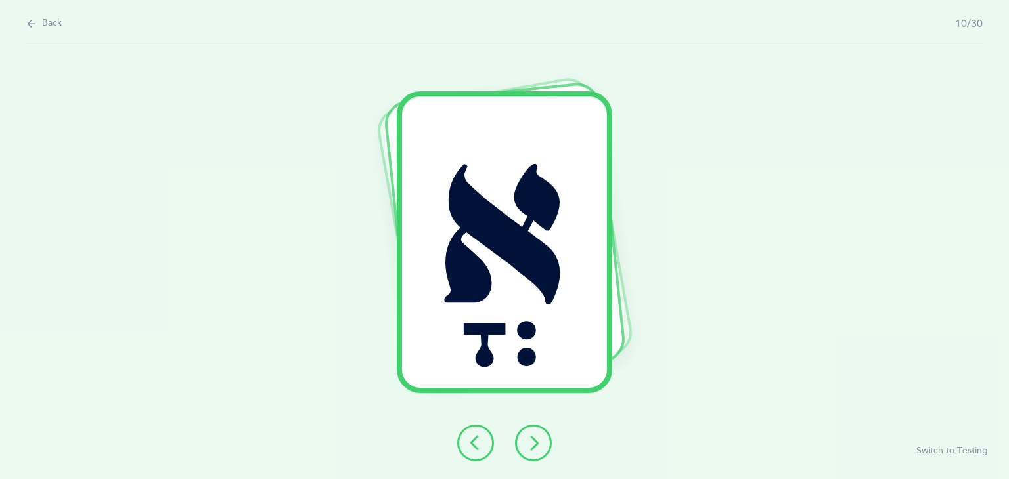
click at [526, 445] on icon at bounding box center [533, 443] width 16 height 16
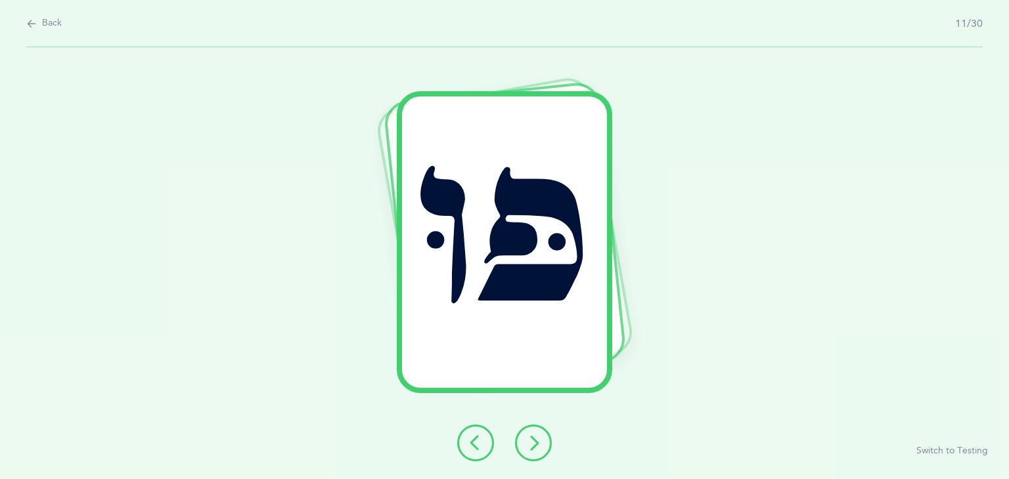
click at [526, 445] on icon at bounding box center [533, 443] width 16 height 16
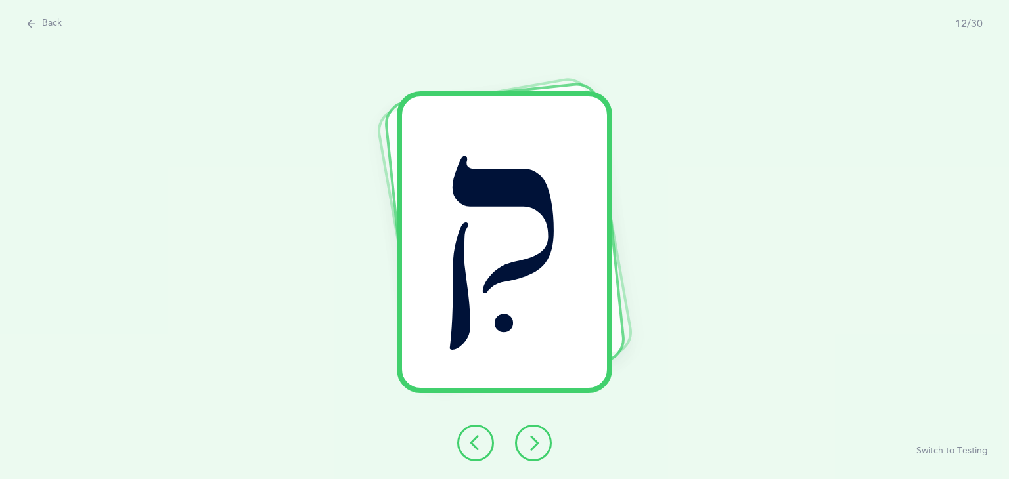
click at [526, 445] on icon at bounding box center [533, 443] width 16 height 16
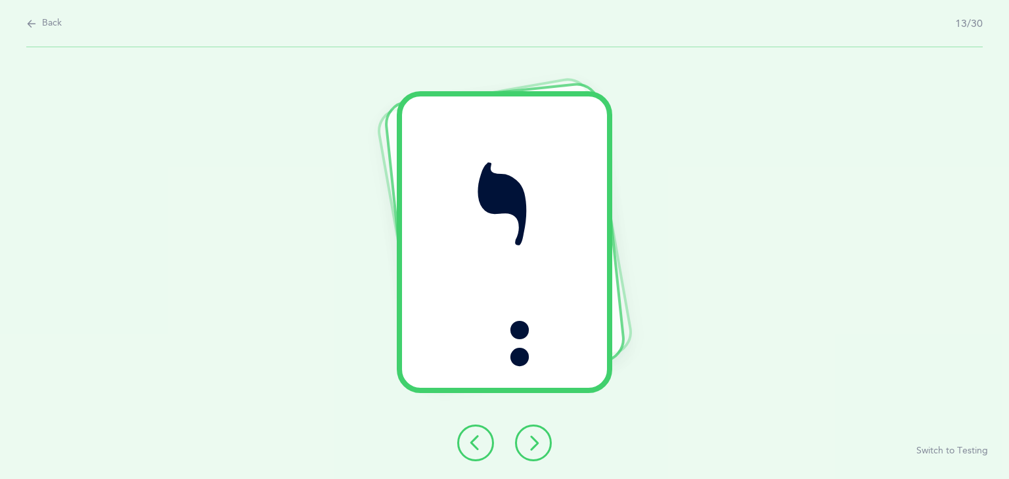
click at [526, 445] on icon at bounding box center [533, 443] width 16 height 16
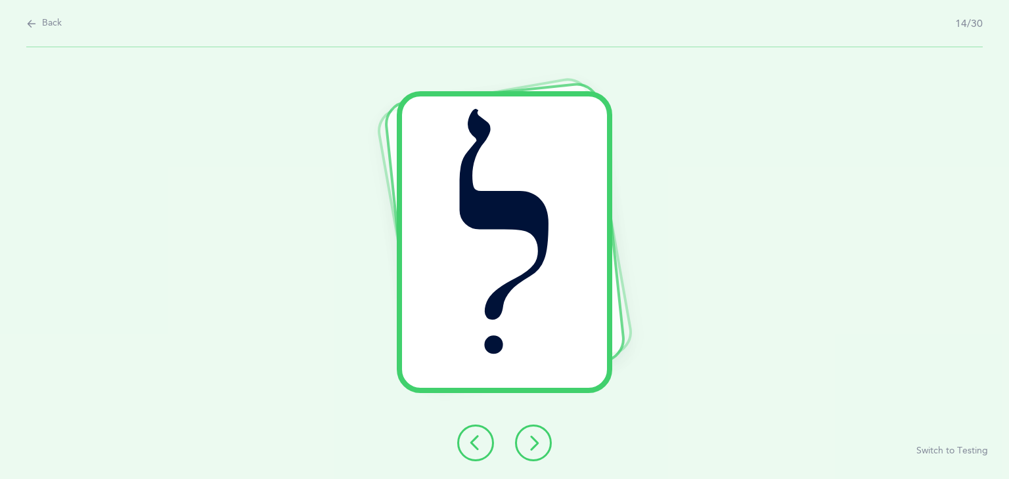
click at [526, 445] on icon at bounding box center [533, 443] width 16 height 16
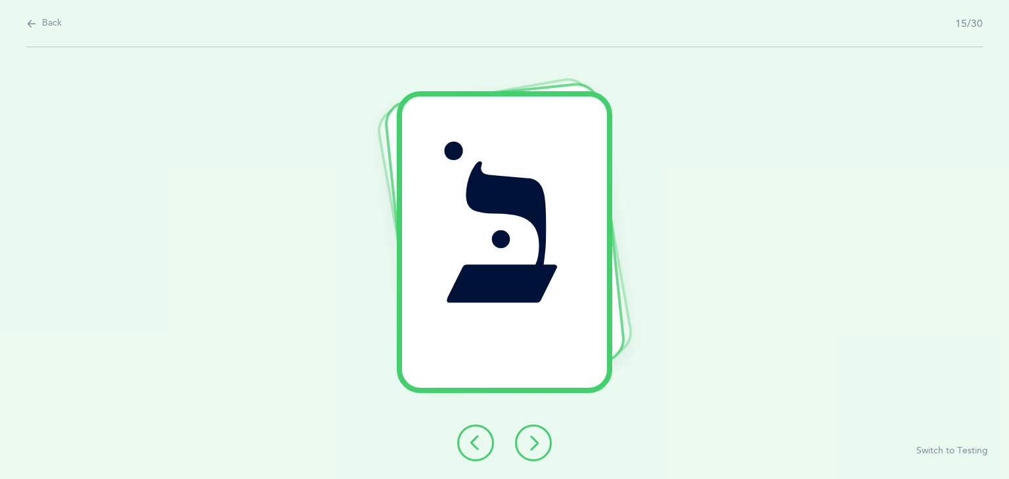
click at [526, 445] on icon at bounding box center [533, 443] width 16 height 16
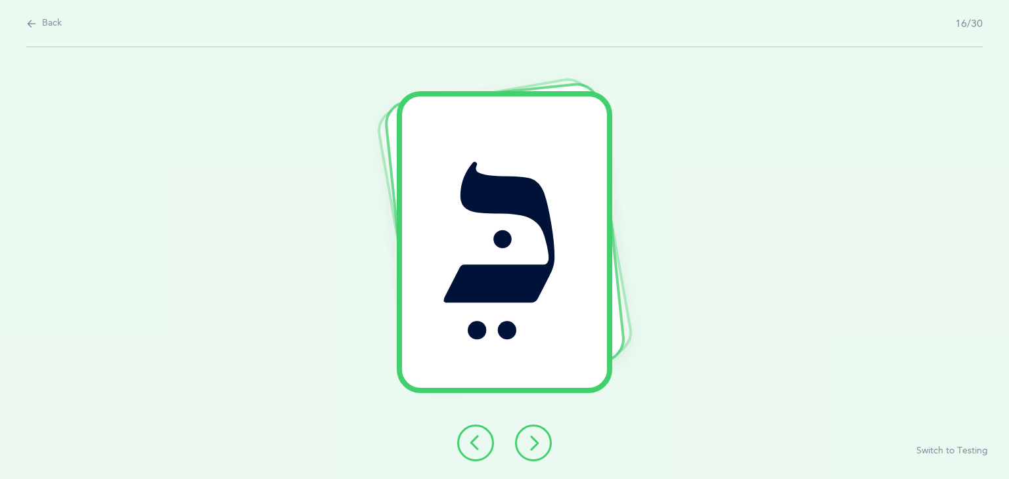
click at [526, 445] on icon at bounding box center [533, 443] width 16 height 16
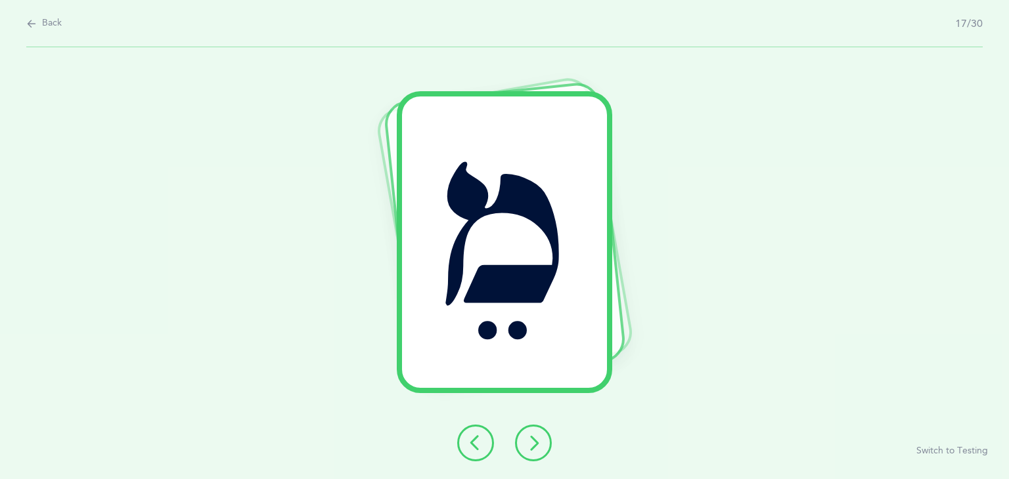
click at [526, 445] on icon at bounding box center [533, 443] width 16 height 16
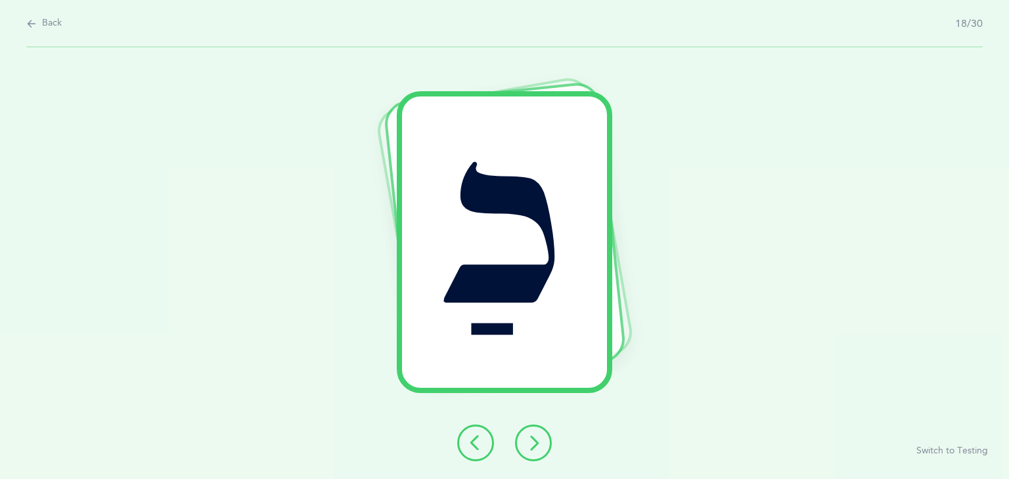
click at [526, 445] on icon at bounding box center [533, 443] width 16 height 16
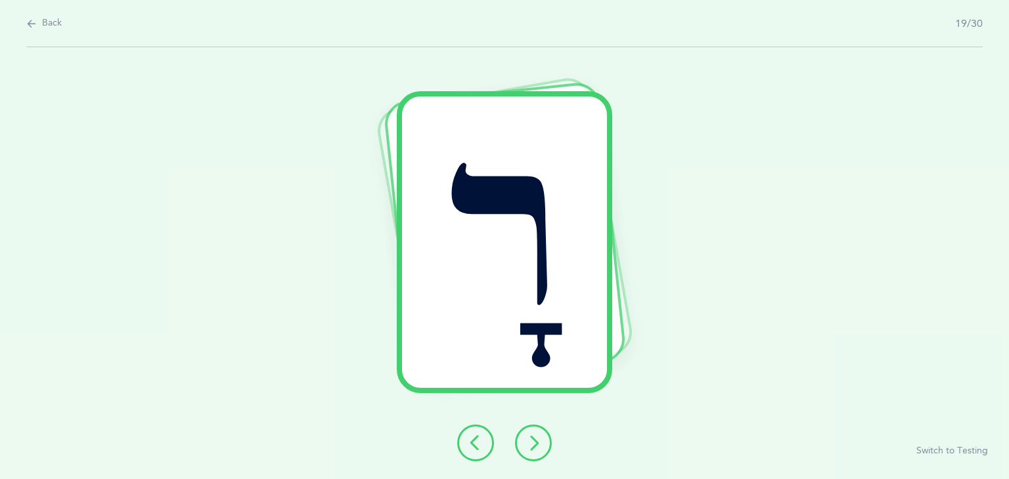
click at [526, 445] on icon at bounding box center [533, 443] width 16 height 16
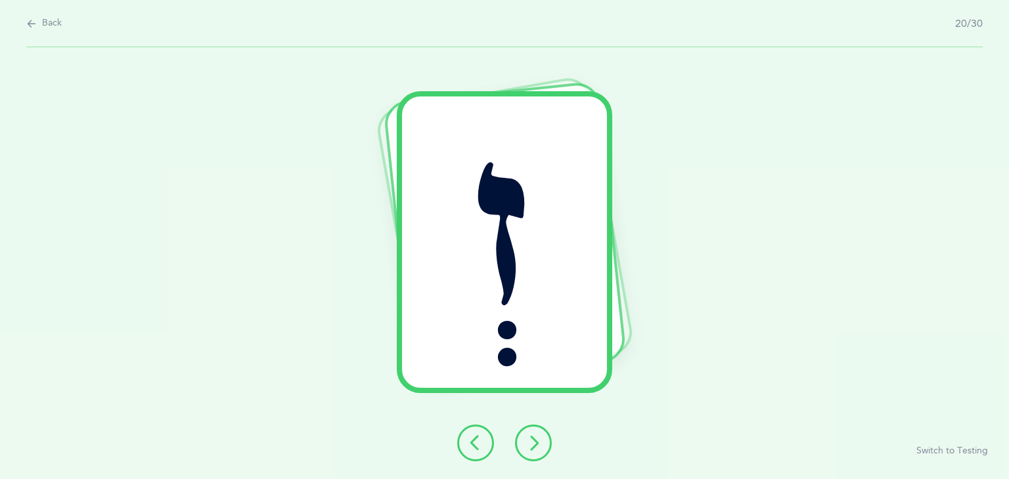
click at [526, 445] on icon at bounding box center [533, 443] width 16 height 16
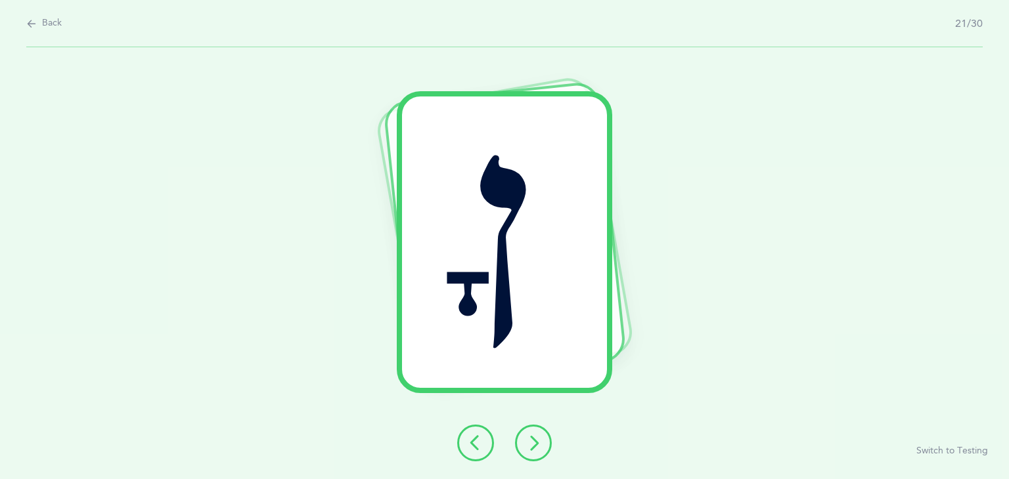
click at [526, 445] on icon at bounding box center [533, 443] width 16 height 16
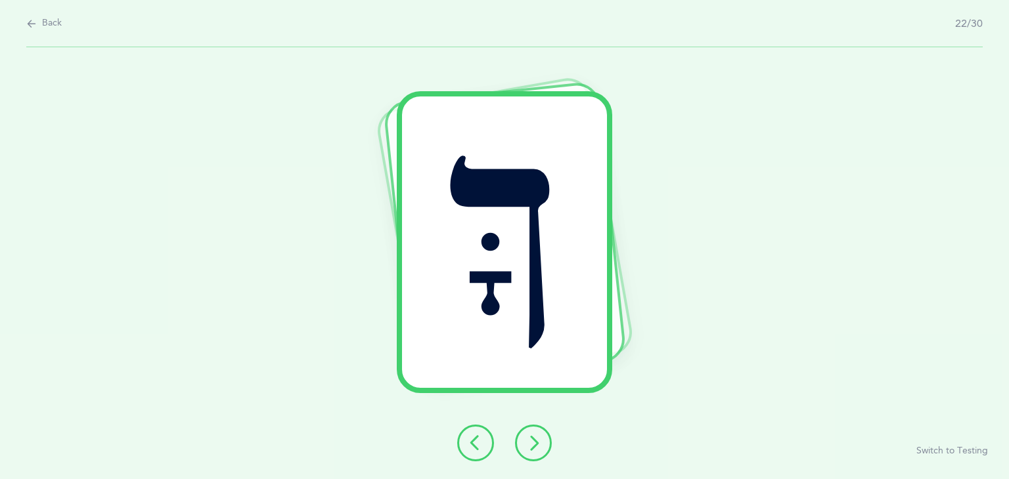
click at [526, 445] on icon at bounding box center [533, 443] width 16 height 16
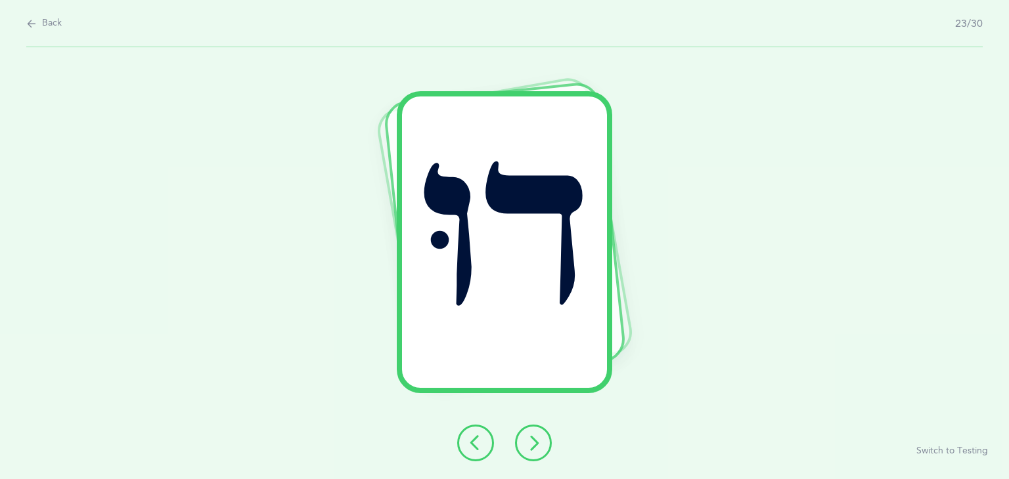
click at [526, 445] on icon at bounding box center [533, 443] width 16 height 16
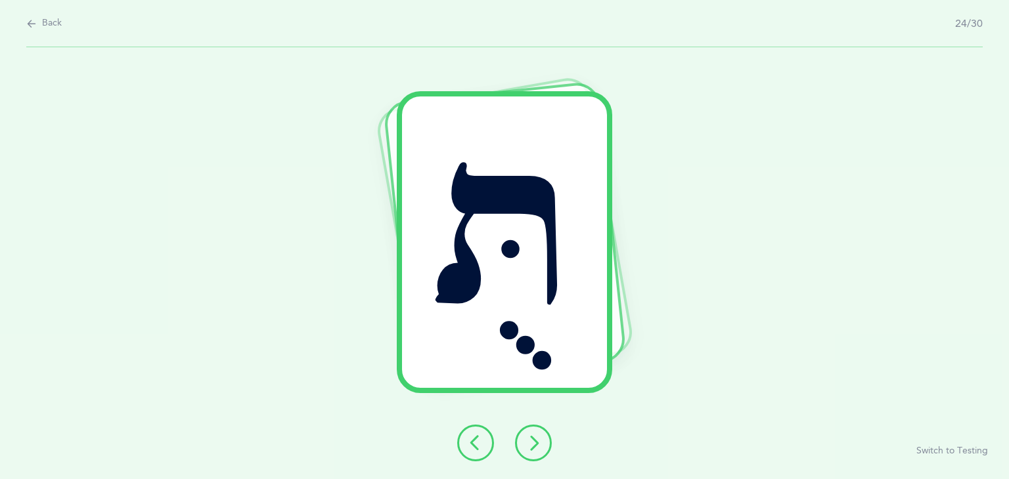
click at [526, 445] on icon at bounding box center [533, 443] width 16 height 16
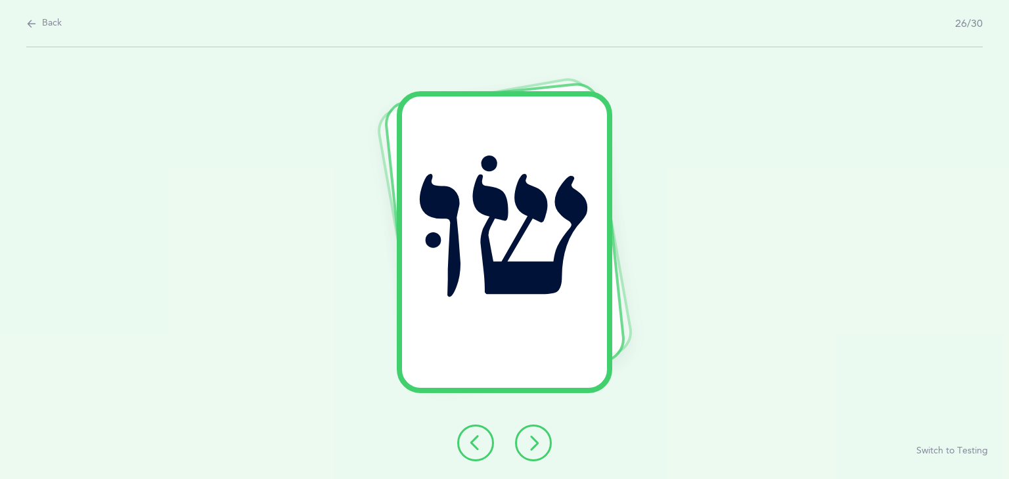
click at [526, 445] on icon at bounding box center [533, 443] width 16 height 16
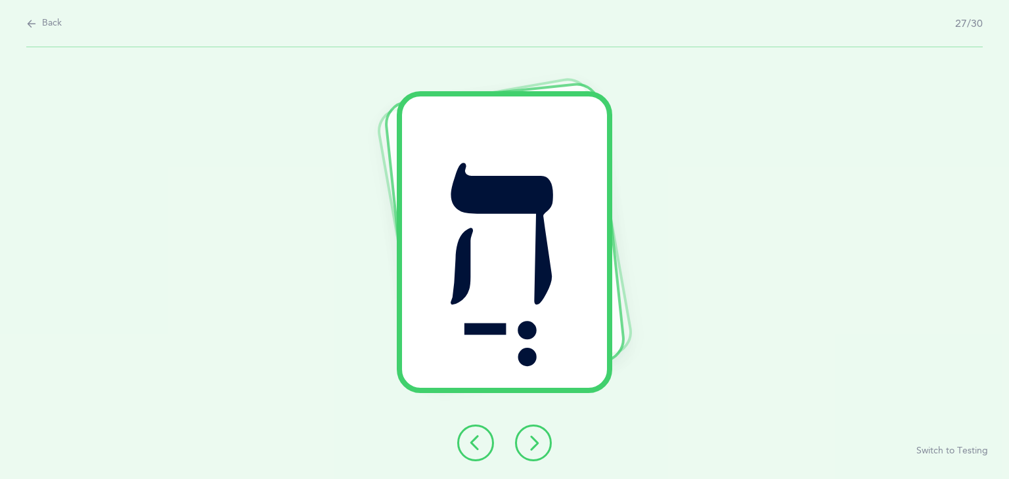
click at [526, 445] on icon at bounding box center [533, 443] width 16 height 16
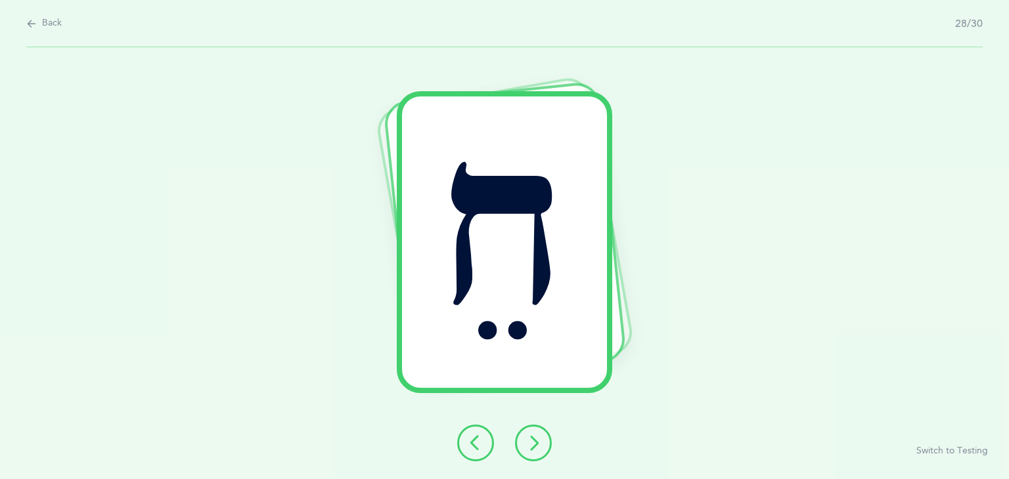
click at [526, 445] on icon at bounding box center [533, 443] width 16 height 16
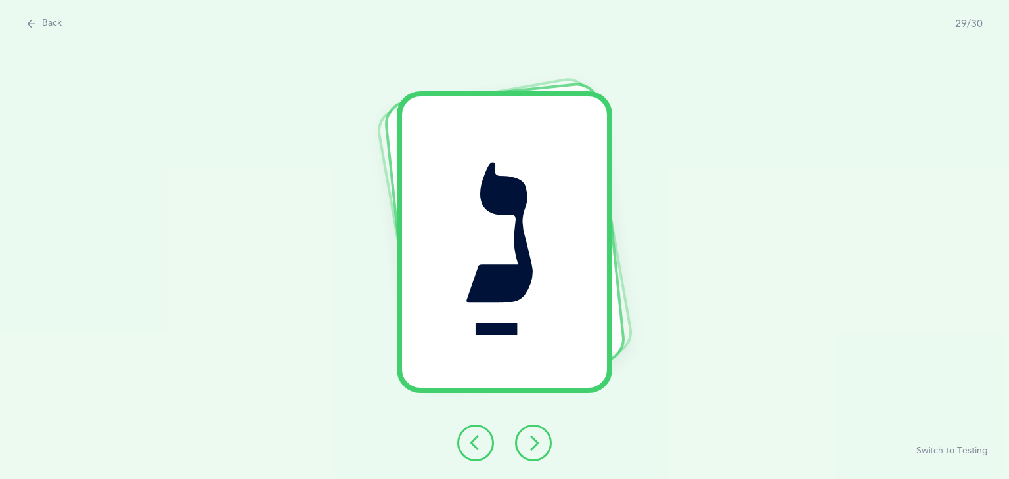
click at [526, 445] on icon at bounding box center [533, 443] width 16 height 16
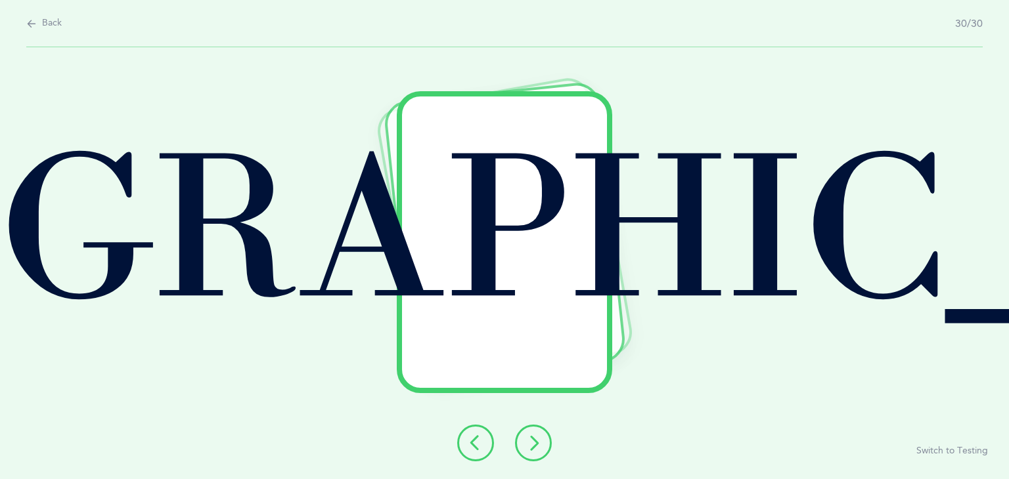
click at [526, 445] on icon at bounding box center [533, 443] width 16 height 16
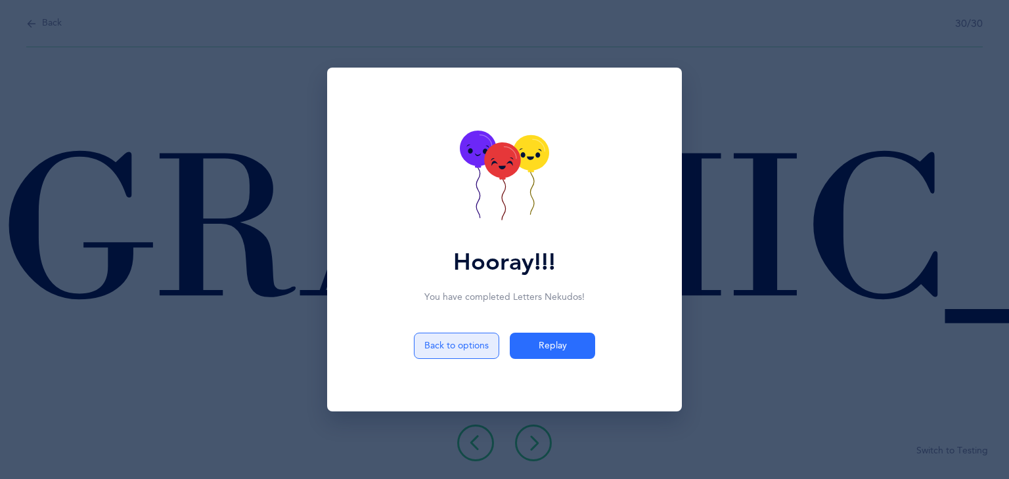
click at [473, 340] on button "Back to options" at bounding box center [456, 346] width 85 height 26
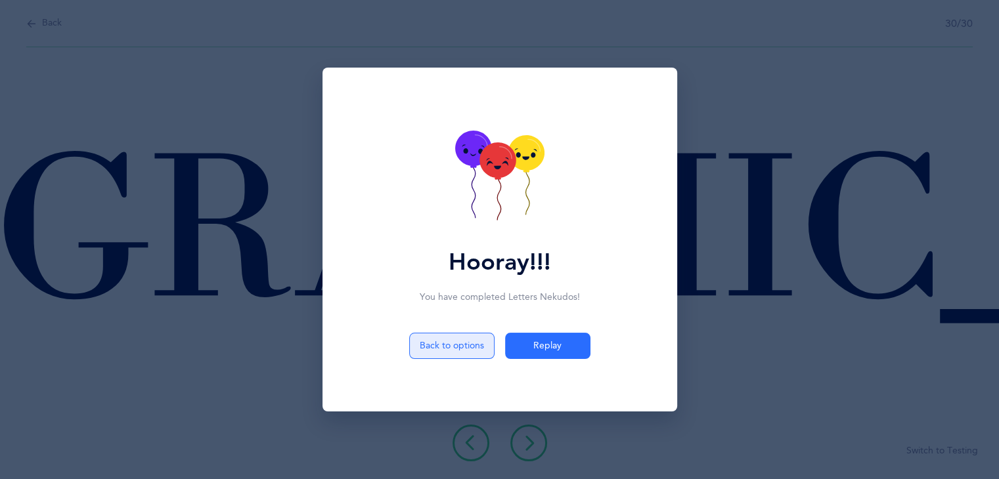
select select "4"
select select "27"
select select "single"
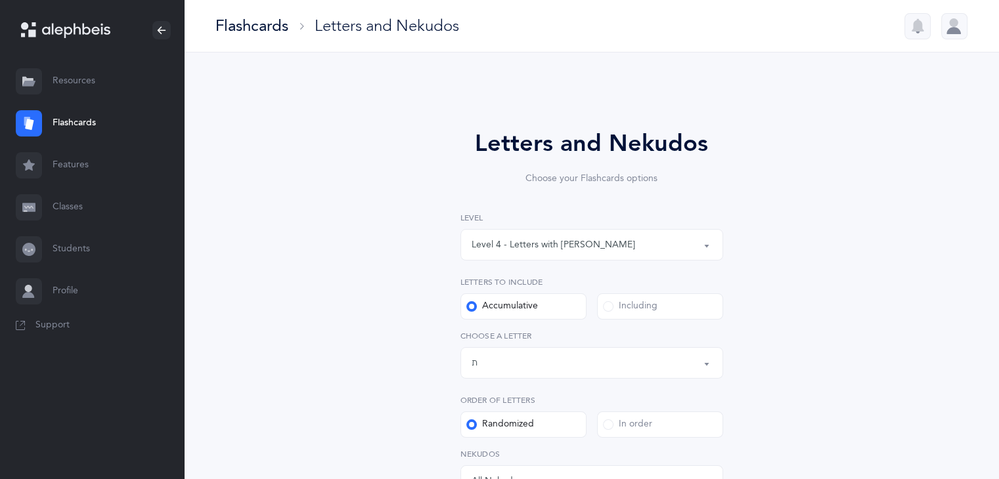
click at [473, 340] on label "Choose a letter" at bounding box center [591, 336] width 263 height 12
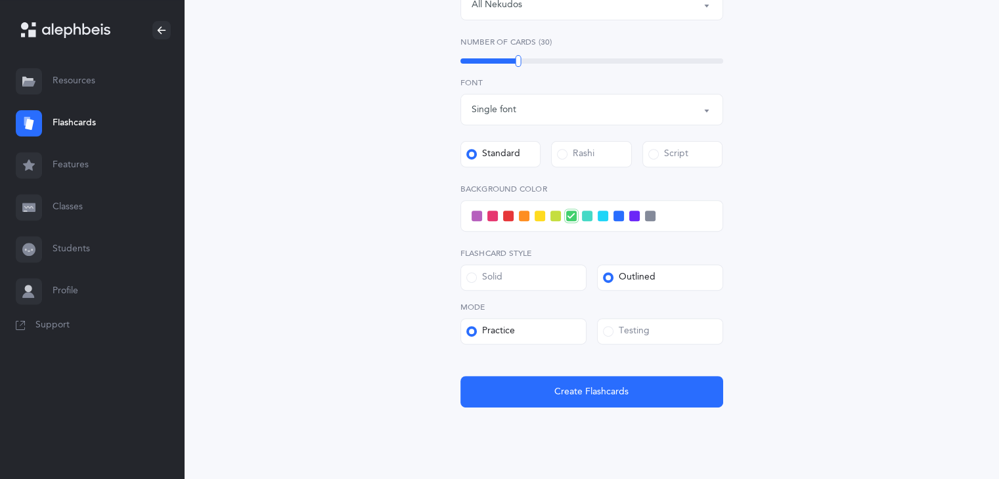
scroll to position [481, 0]
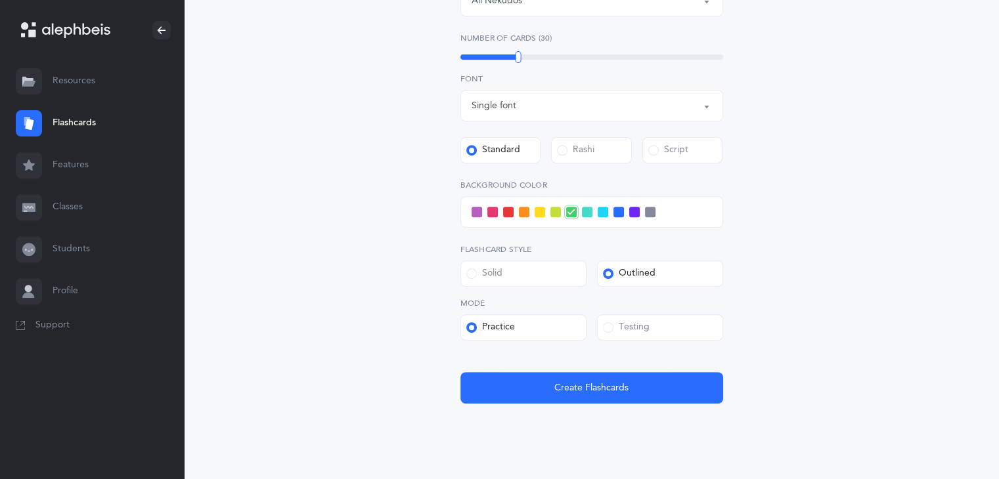
click at [693, 321] on label "Testing" at bounding box center [660, 328] width 126 height 26
click at [0, 0] on input "Testing" at bounding box center [0, 0] width 0 height 0
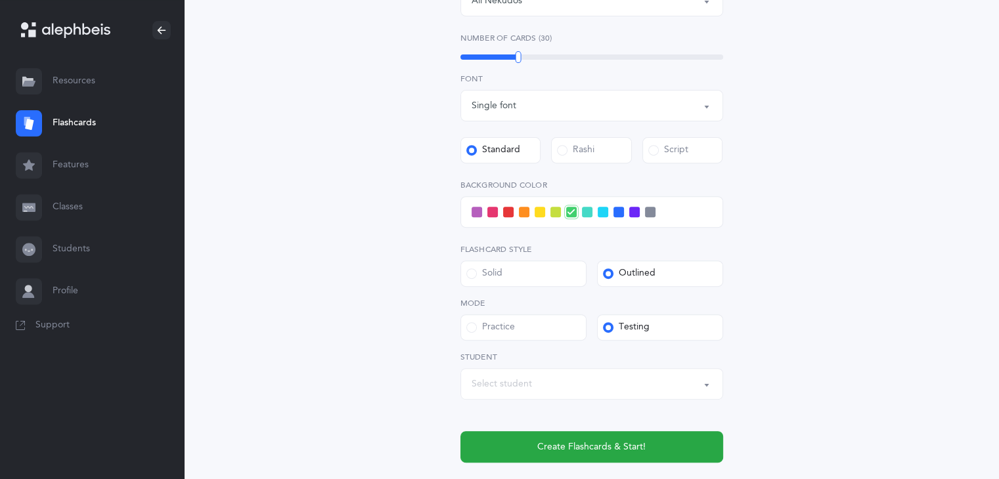
click at [472, 215] on span at bounding box center [477, 212] width 11 height 11
click at [0, 0] on input "checkbox" at bounding box center [0, 0] width 0 height 0
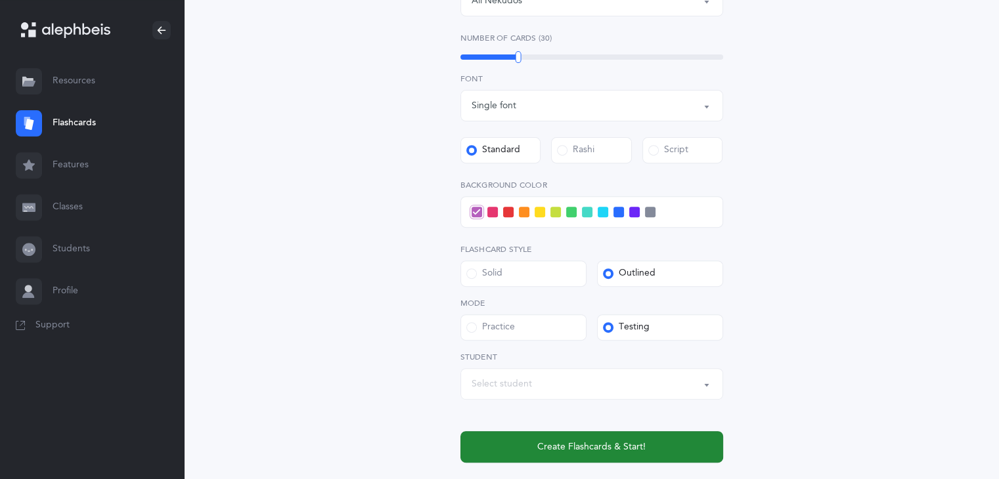
click at [599, 445] on span "Create Flashcards & Start!" at bounding box center [591, 448] width 108 height 14
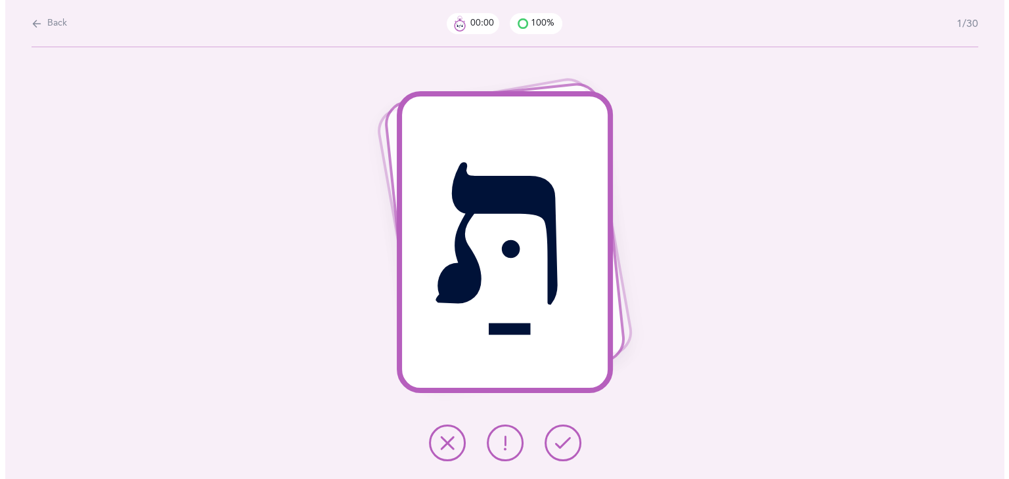
scroll to position [0, 0]
click at [563, 431] on button at bounding box center [562, 443] width 37 height 37
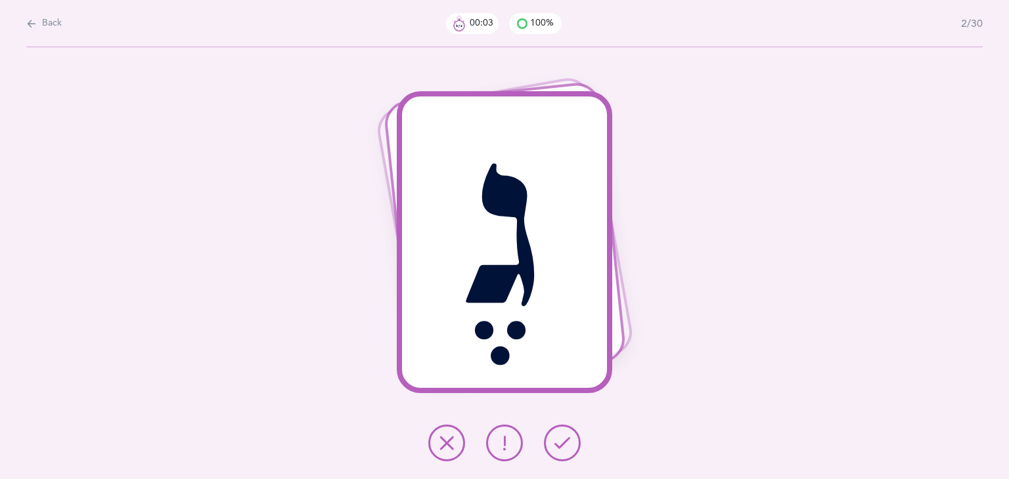
click at [563, 431] on button at bounding box center [562, 443] width 37 height 37
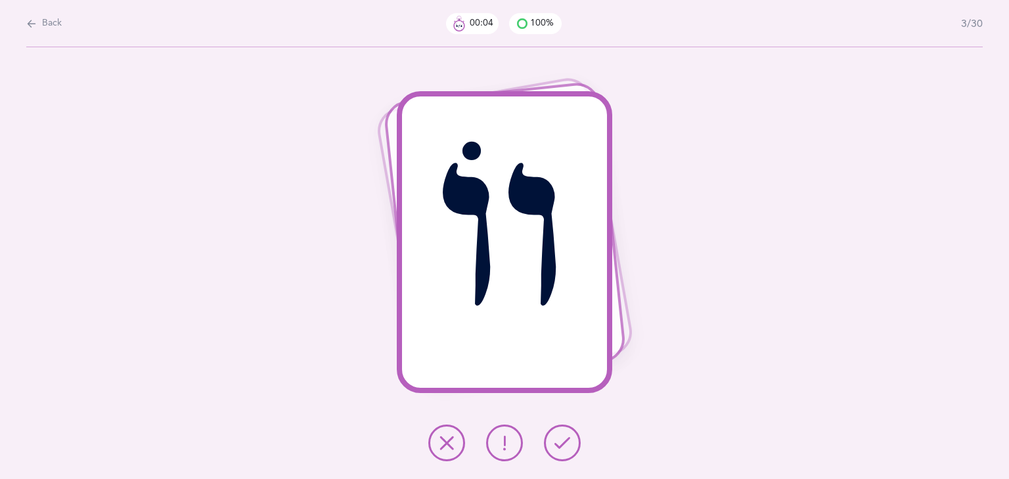
click at [563, 431] on button at bounding box center [562, 443] width 37 height 37
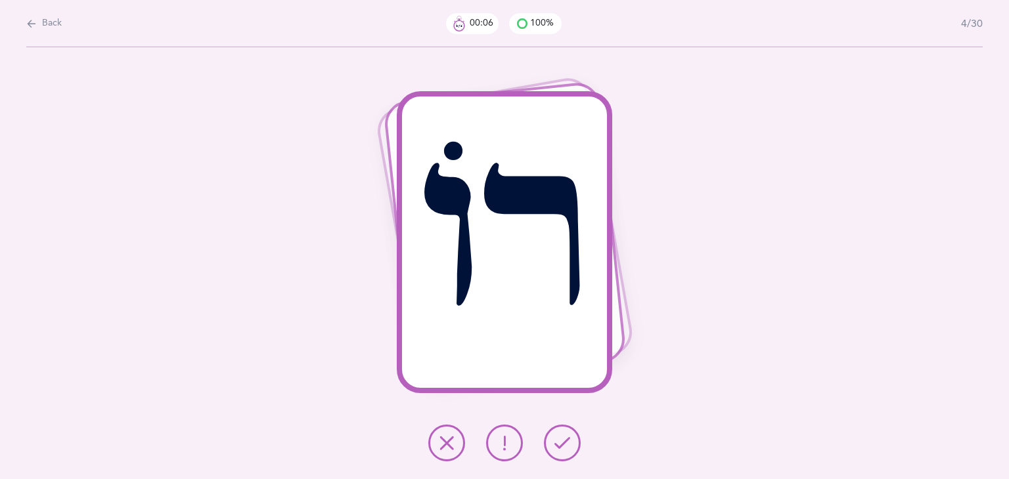
click at [563, 431] on button at bounding box center [562, 443] width 37 height 37
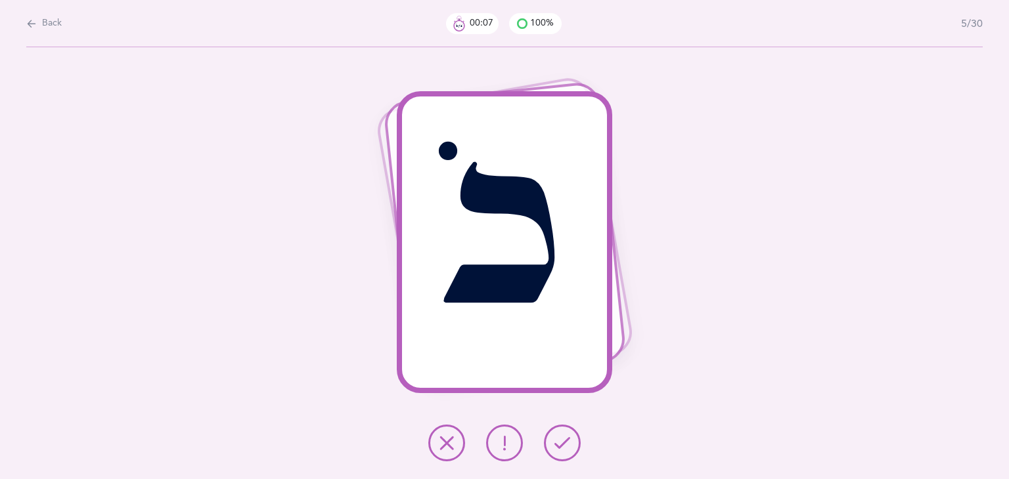
click at [563, 431] on button at bounding box center [562, 443] width 37 height 37
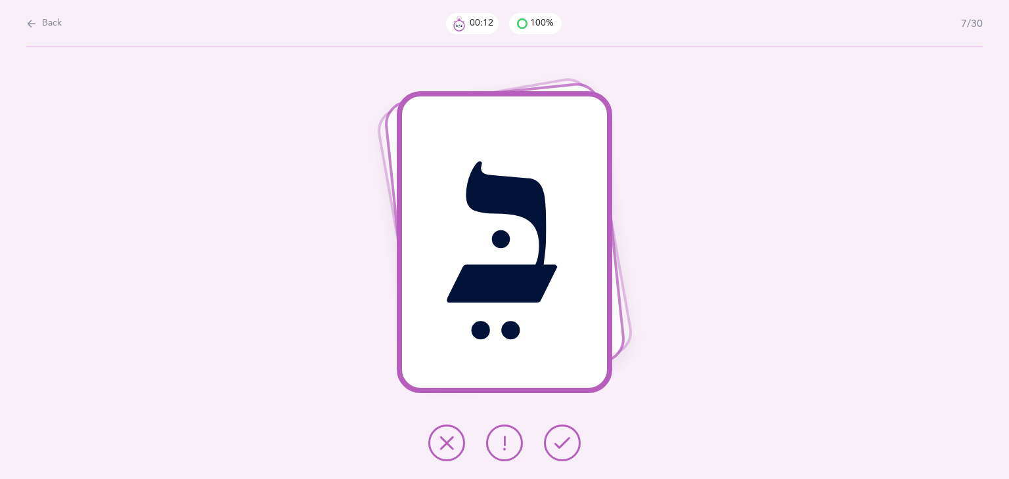
click at [563, 431] on button at bounding box center [562, 443] width 37 height 37
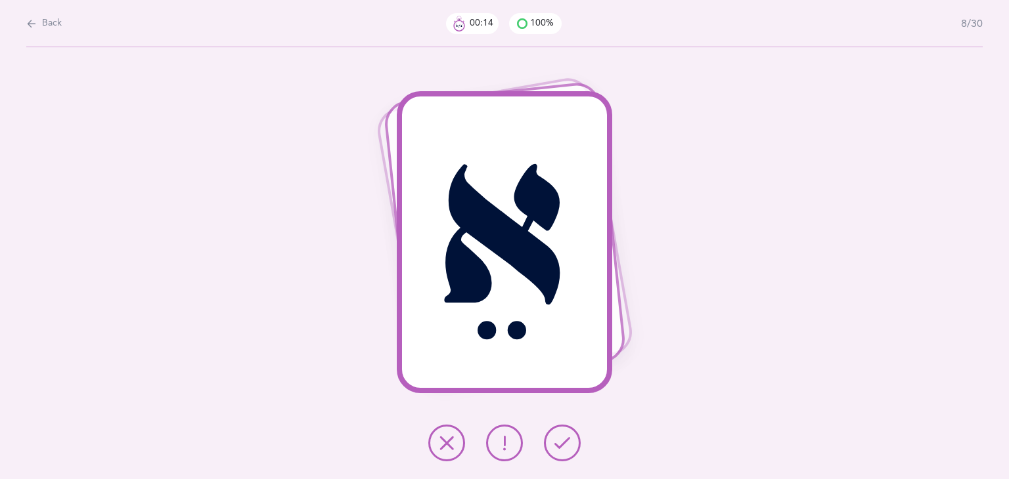
click at [563, 431] on button at bounding box center [562, 443] width 37 height 37
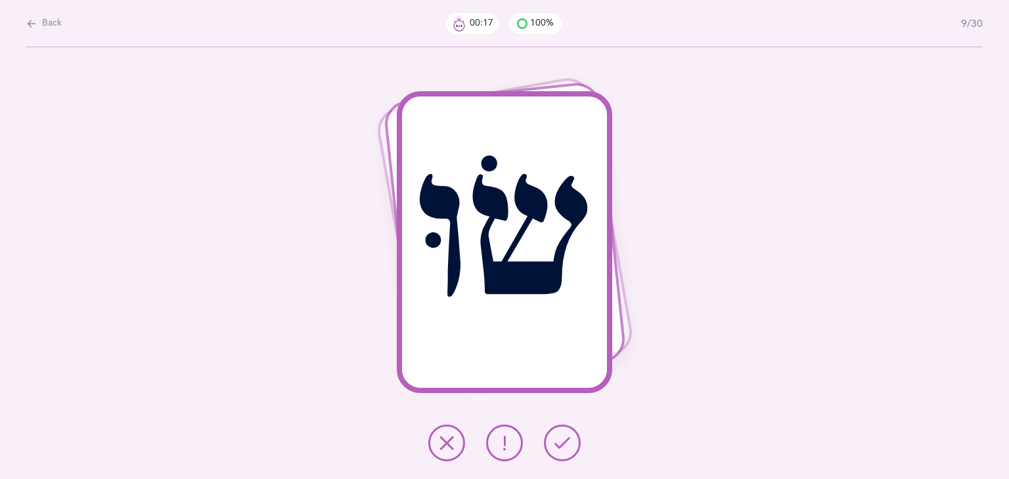
click at [563, 431] on button at bounding box center [562, 443] width 37 height 37
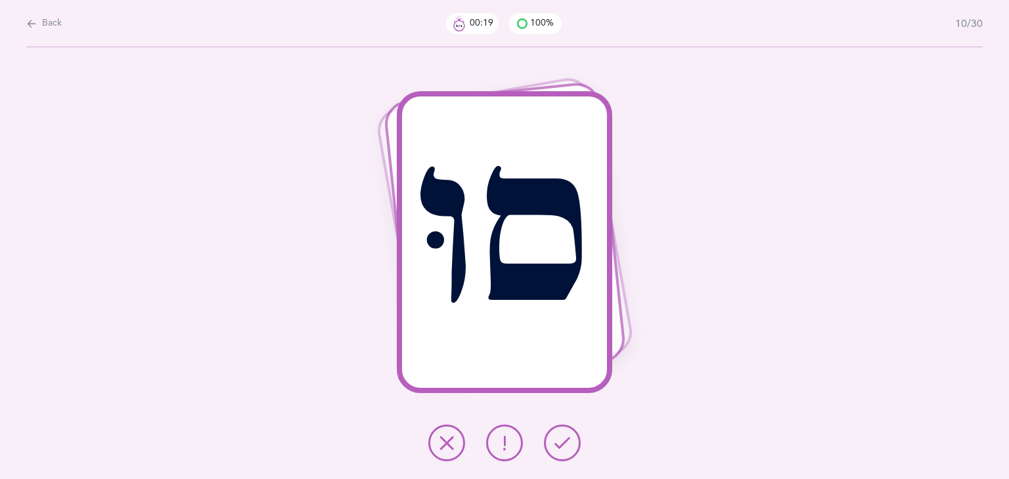
click at [563, 431] on button at bounding box center [562, 443] width 37 height 37
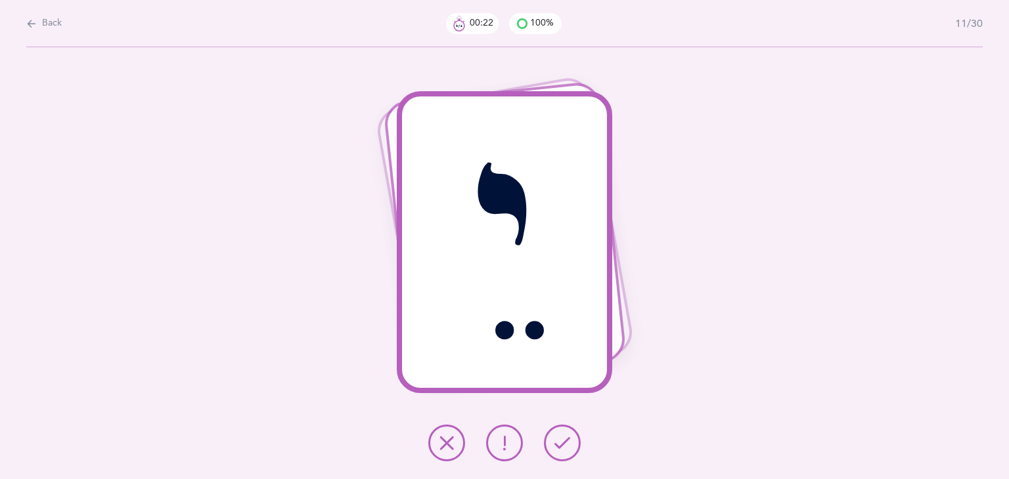
click at [563, 431] on button at bounding box center [562, 443] width 37 height 37
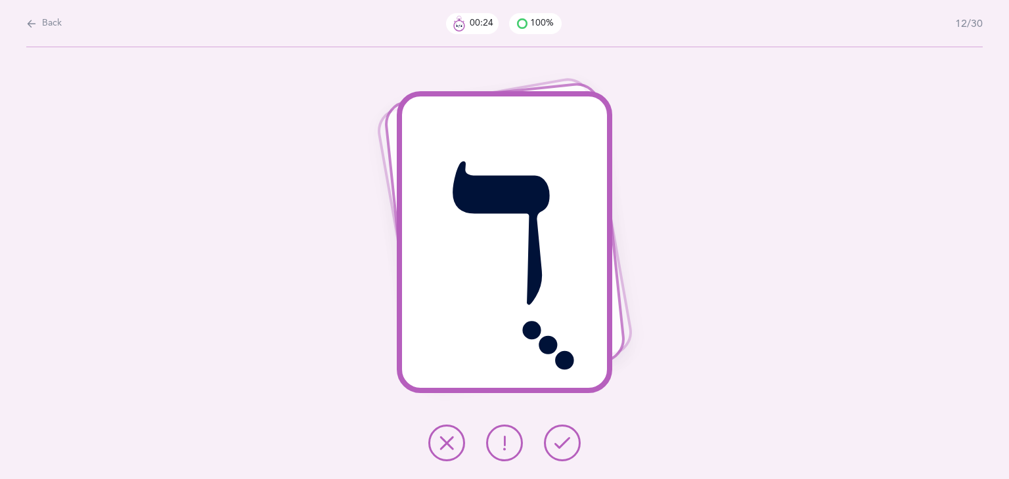
click at [563, 431] on button at bounding box center [562, 443] width 37 height 37
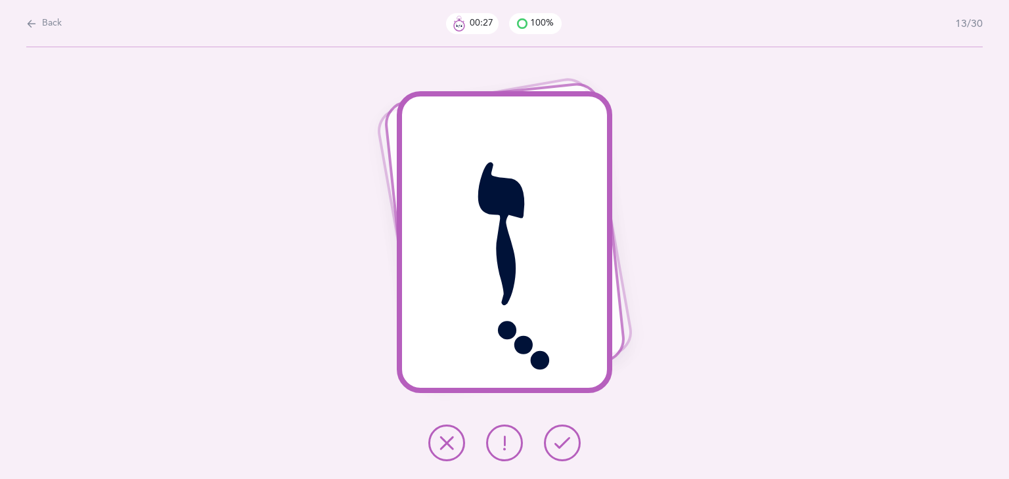
click at [563, 431] on button at bounding box center [562, 443] width 37 height 37
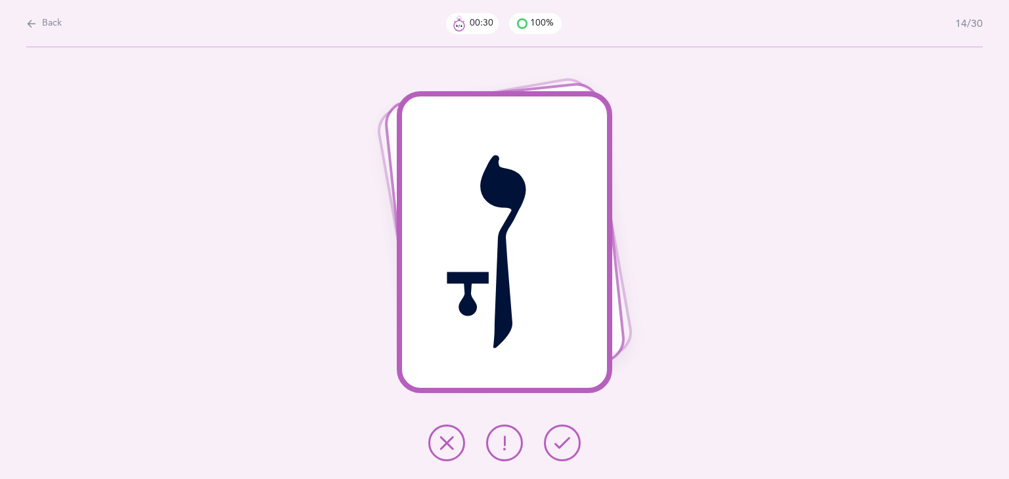
click at [563, 431] on button at bounding box center [562, 443] width 37 height 37
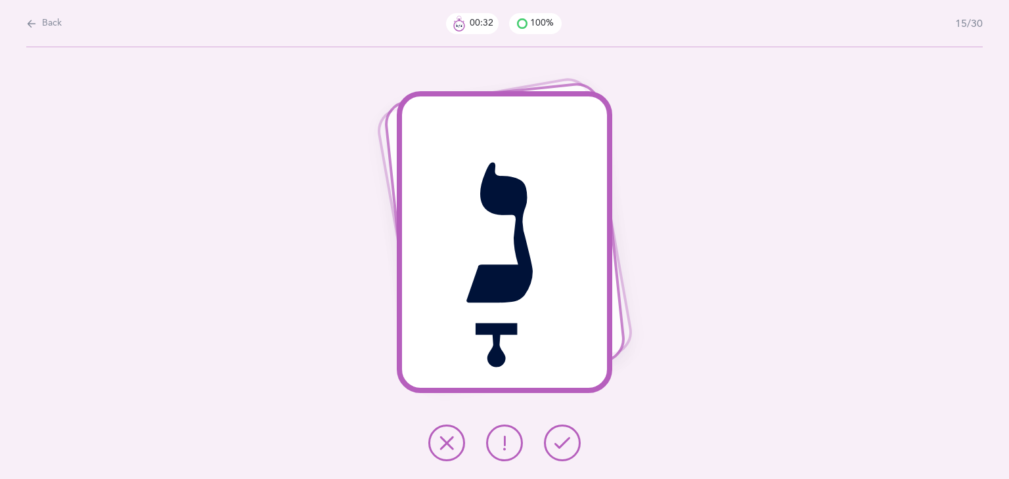
click at [563, 431] on button at bounding box center [562, 443] width 37 height 37
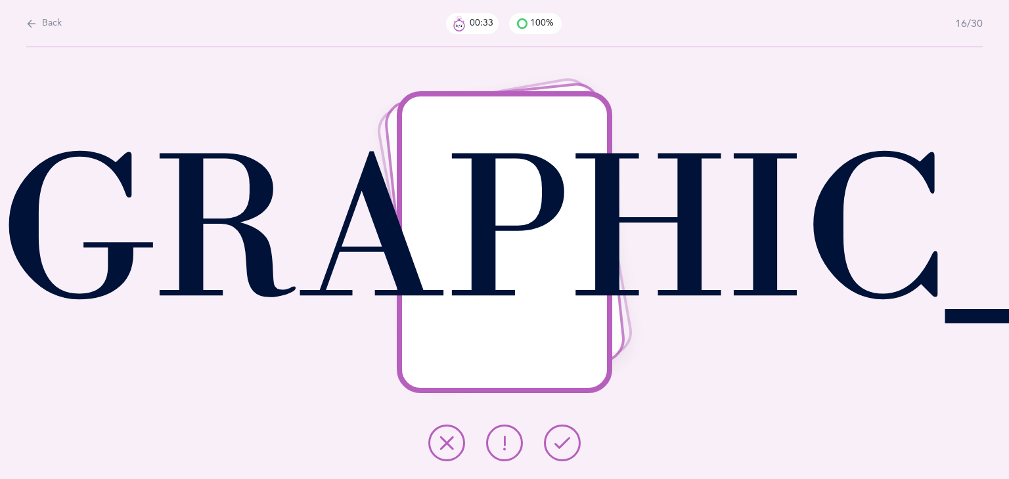
click at [563, 431] on button at bounding box center [562, 443] width 37 height 37
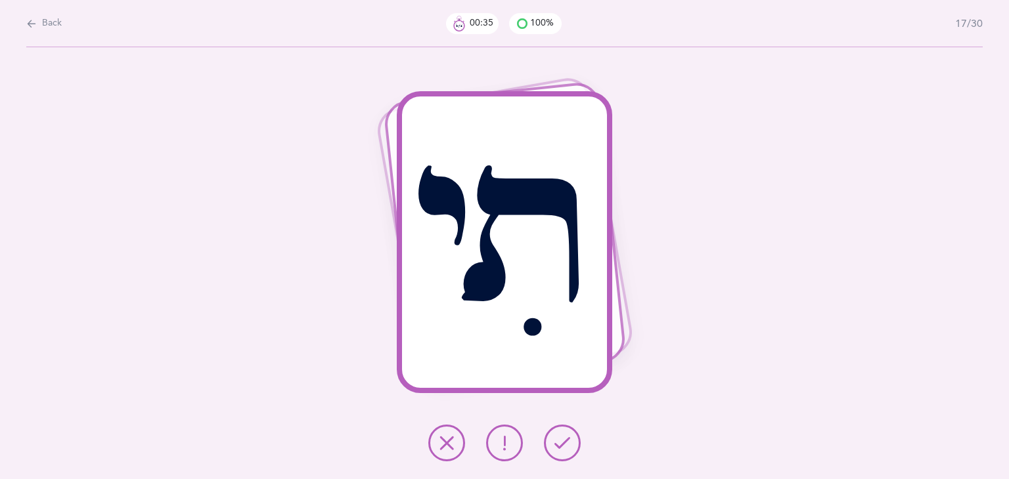
click at [563, 431] on button at bounding box center [562, 443] width 37 height 37
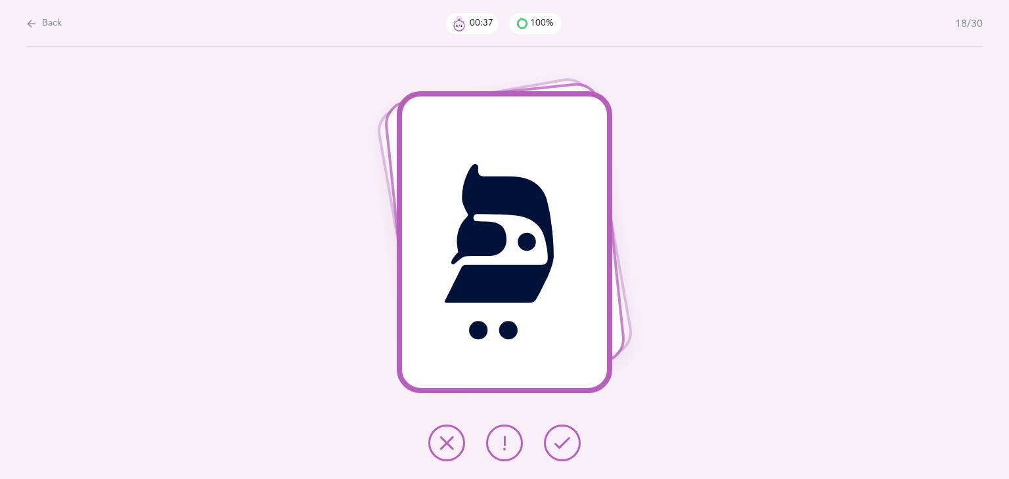
click at [563, 431] on button at bounding box center [562, 443] width 37 height 37
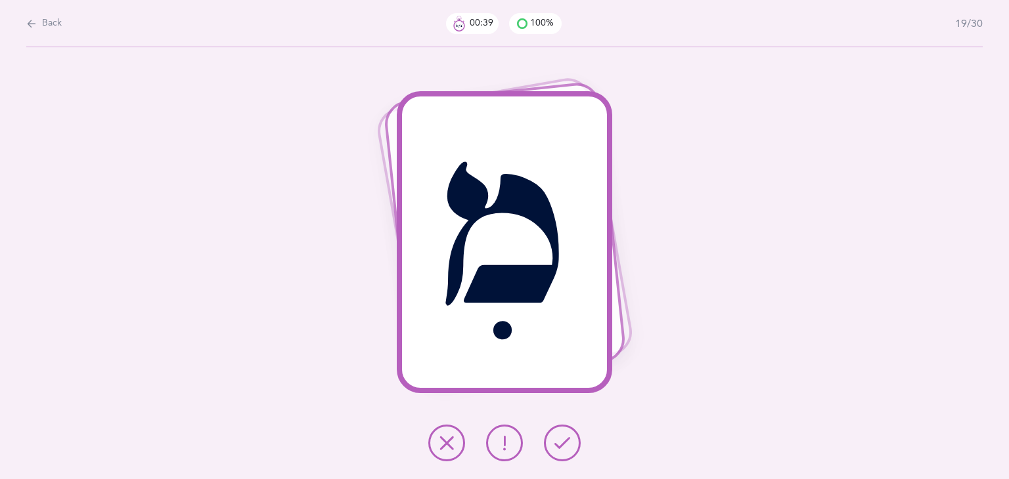
click at [563, 431] on button at bounding box center [562, 443] width 37 height 37
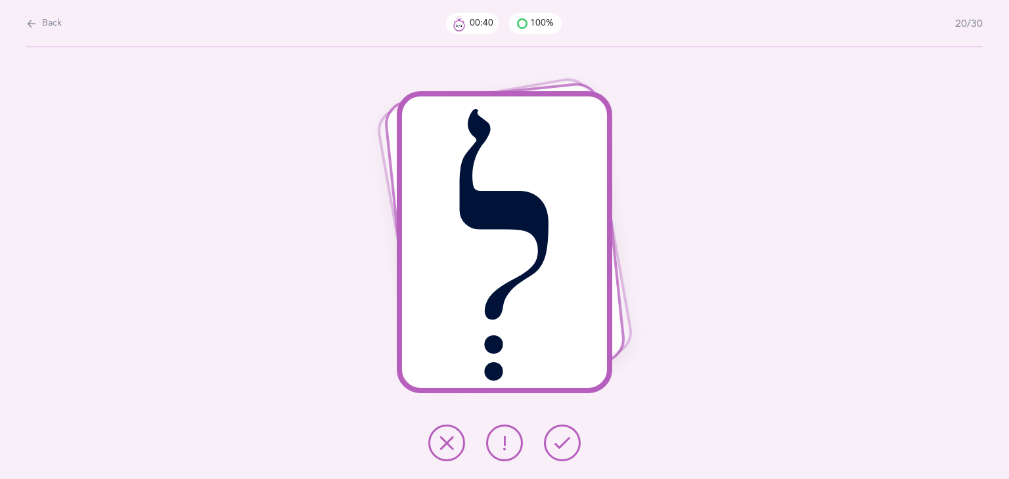
click at [563, 431] on button at bounding box center [562, 443] width 37 height 37
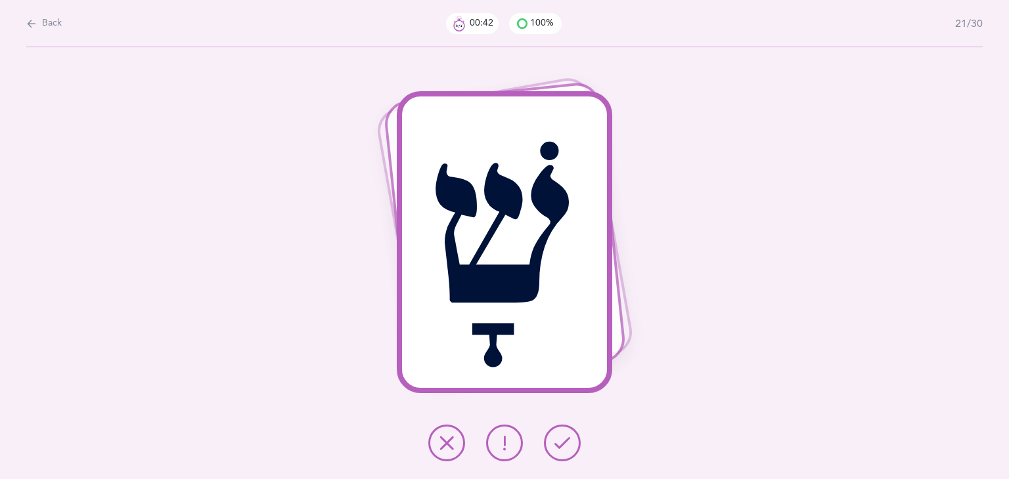
click at [563, 431] on button at bounding box center [562, 443] width 37 height 37
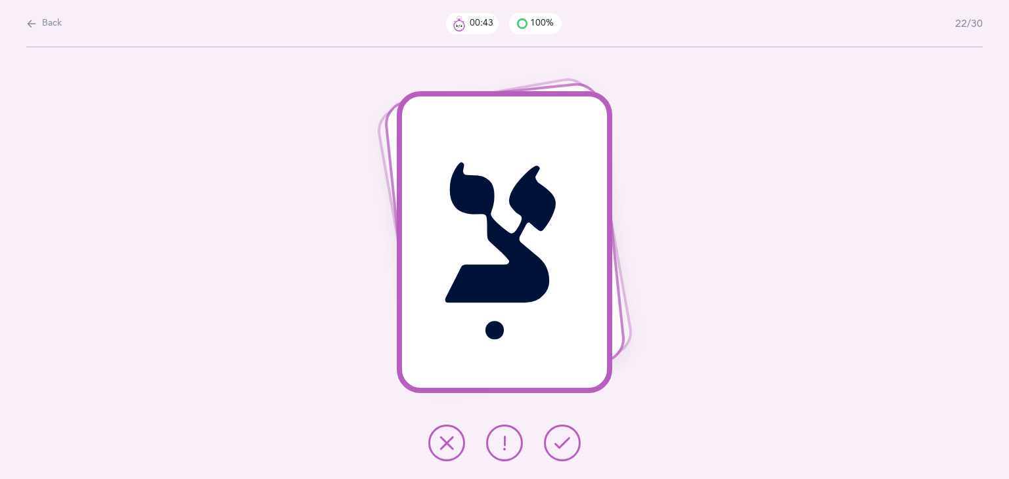
click at [563, 431] on button at bounding box center [562, 443] width 37 height 37
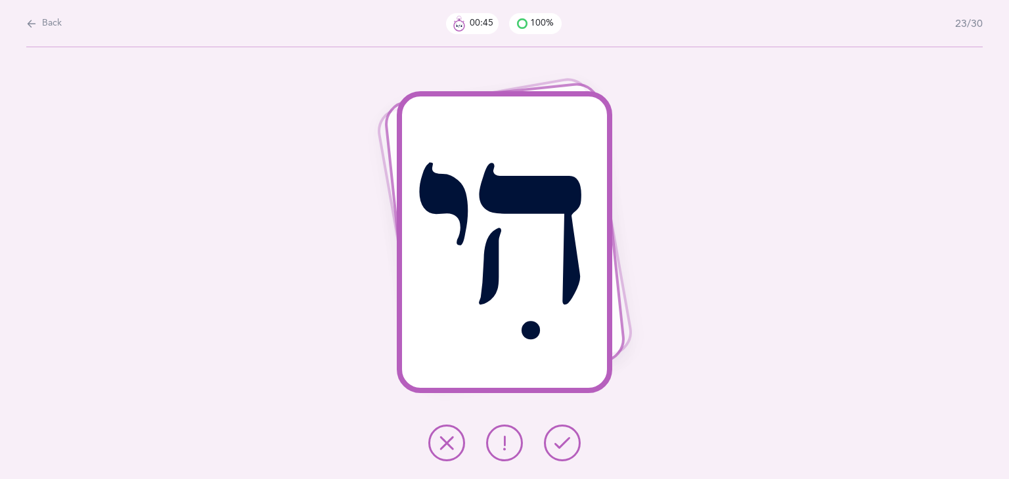
click at [563, 431] on button at bounding box center [562, 443] width 37 height 37
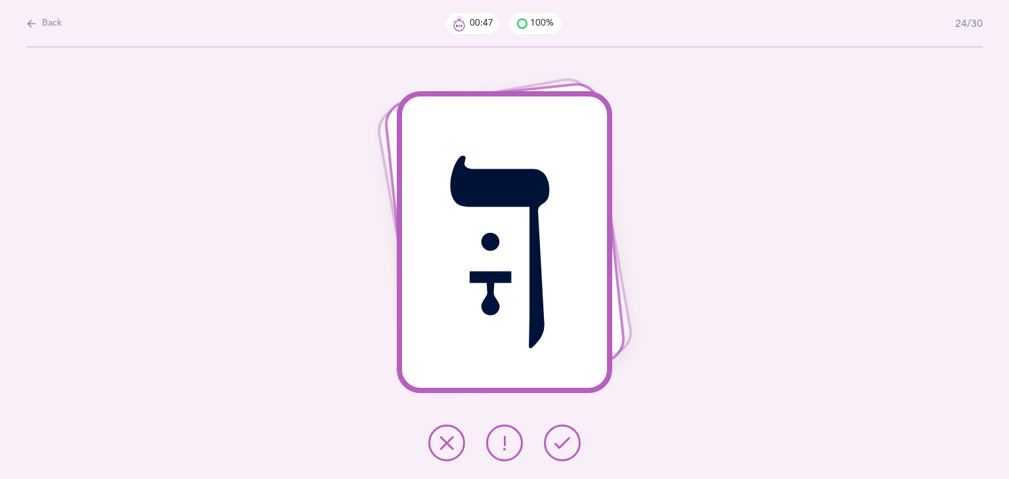
click at [563, 431] on button at bounding box center [562, 443] width 37 height 37
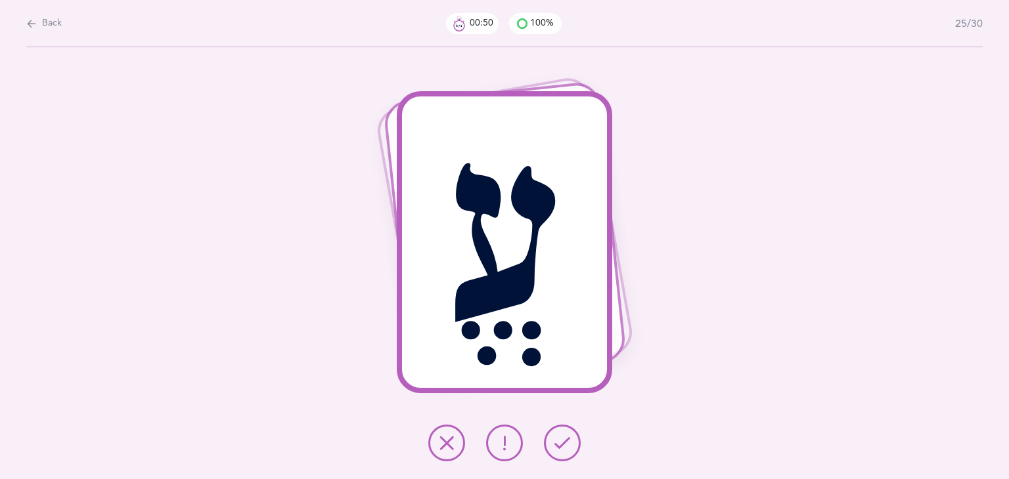
click at [563, 431] on button at bounding box center [562, 443] width 37 height 37
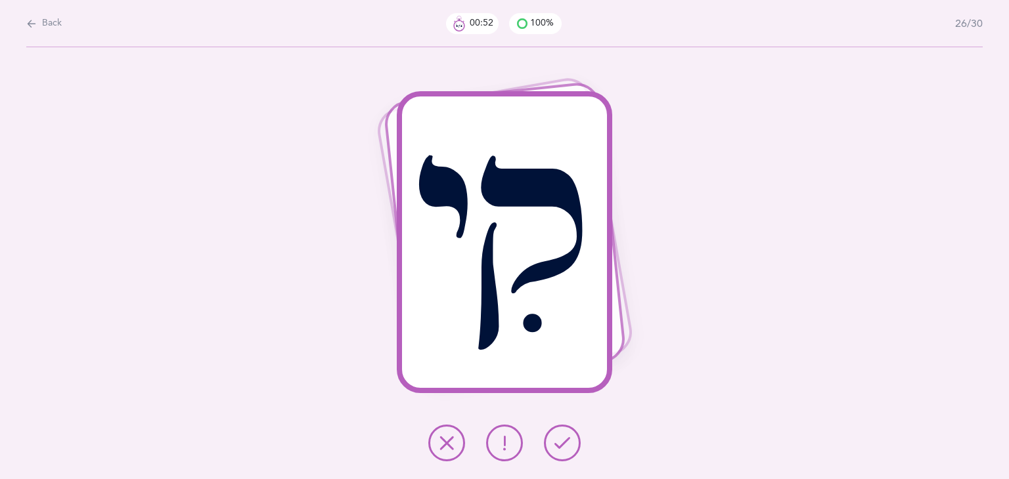
click at [563, 431] on button at bounding box center [562, 443] width 37 height 37
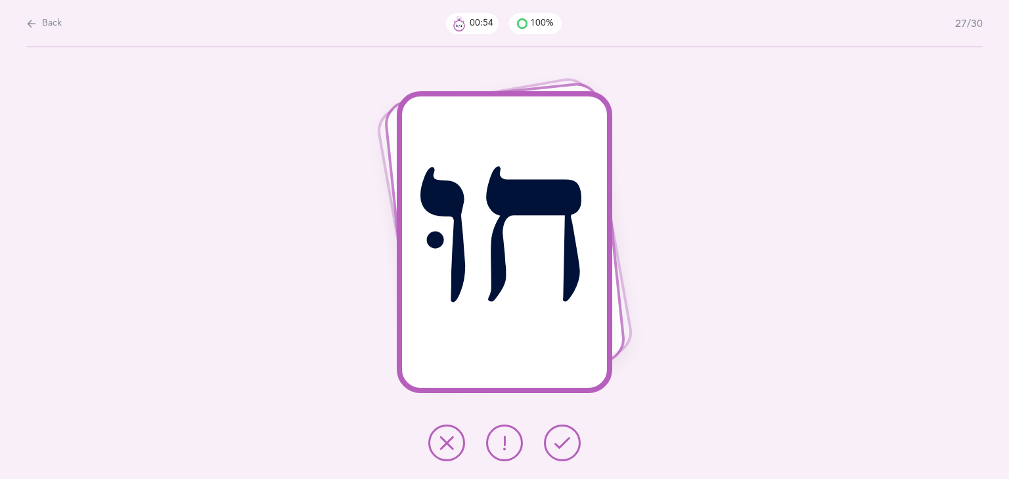
click at [563, 431] on button at bounding box center [562, 443] width 37 height 37
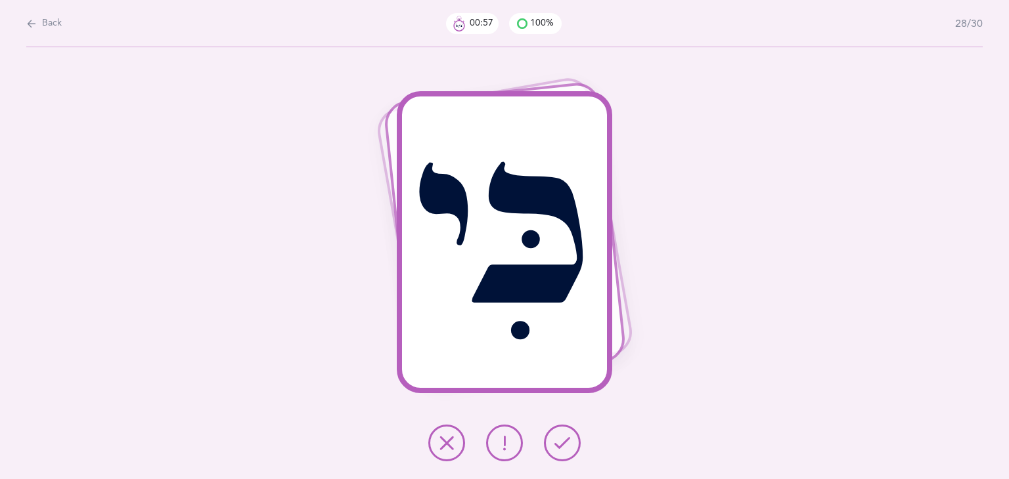
click at [563, 431] on button at bounding box center [562, 443] width 37 height 37
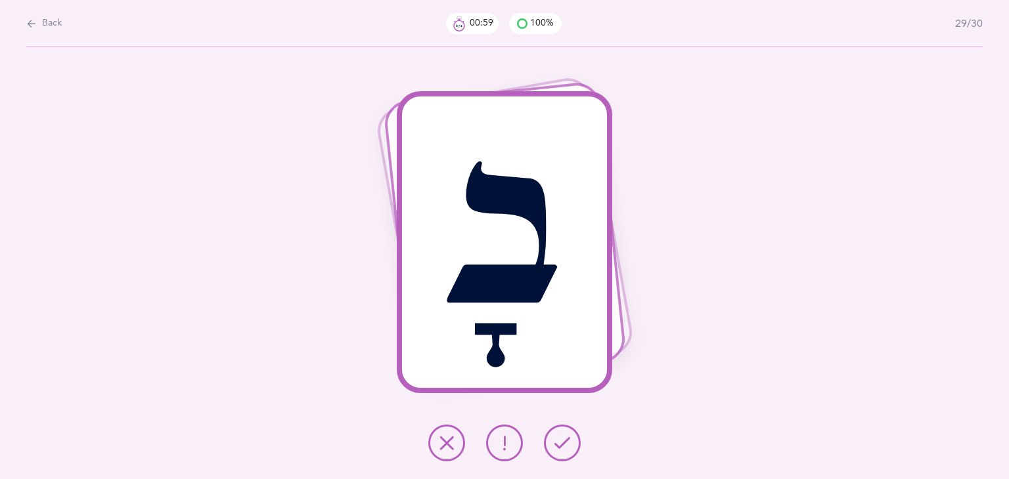
click at [563, 431] on button at bounding box center [562, 443] width 37 height 37
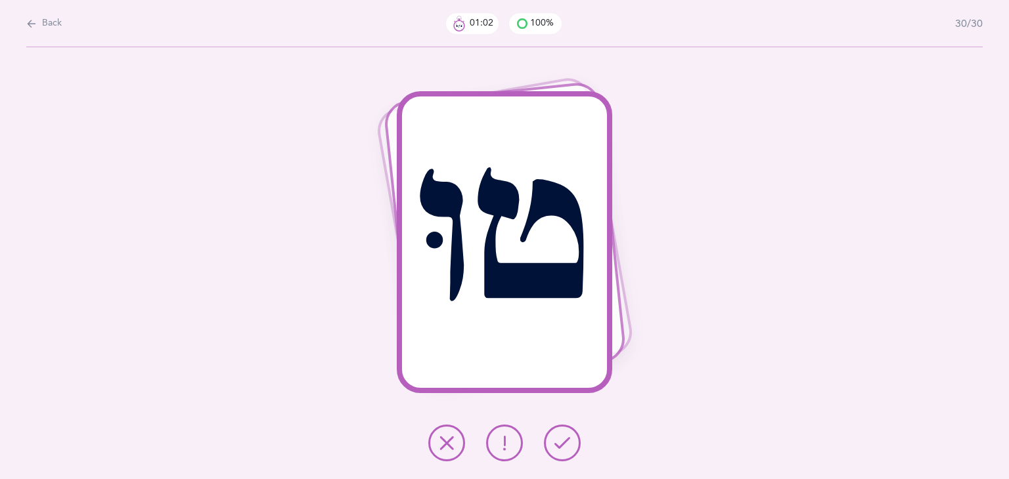
click at [563, 431] on button at bounding box center [562, 443] width 37 height 37
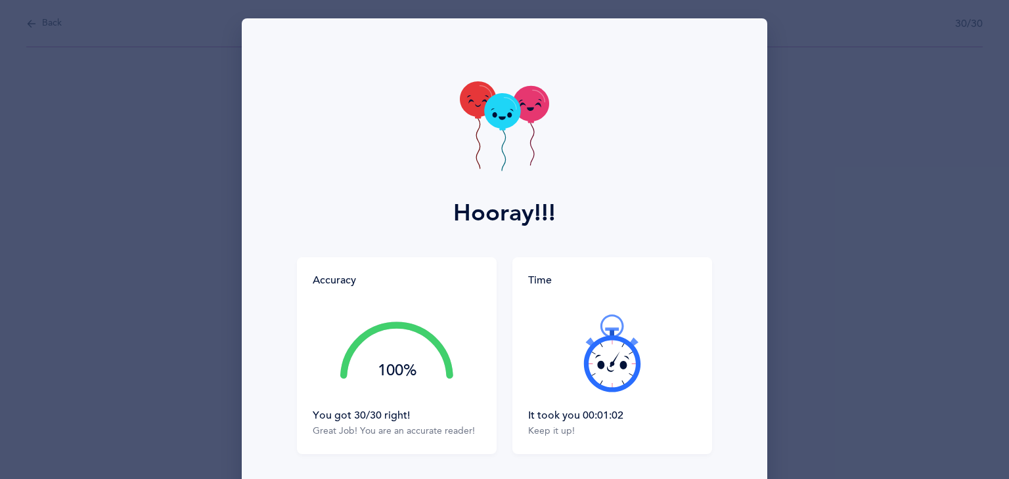
scroll to position [89, 0]
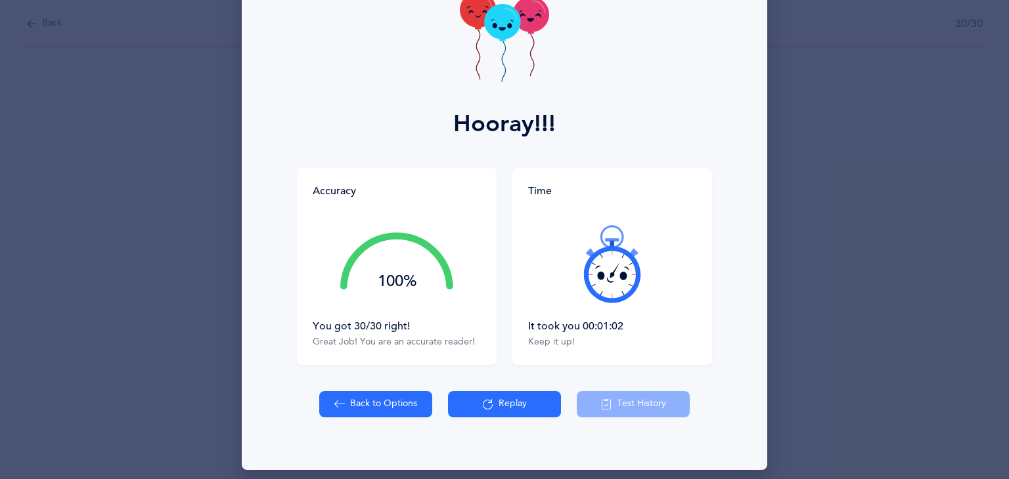
click at [473, 410] on button "Replay" at bounding box center [504, 404] width 113 height 26
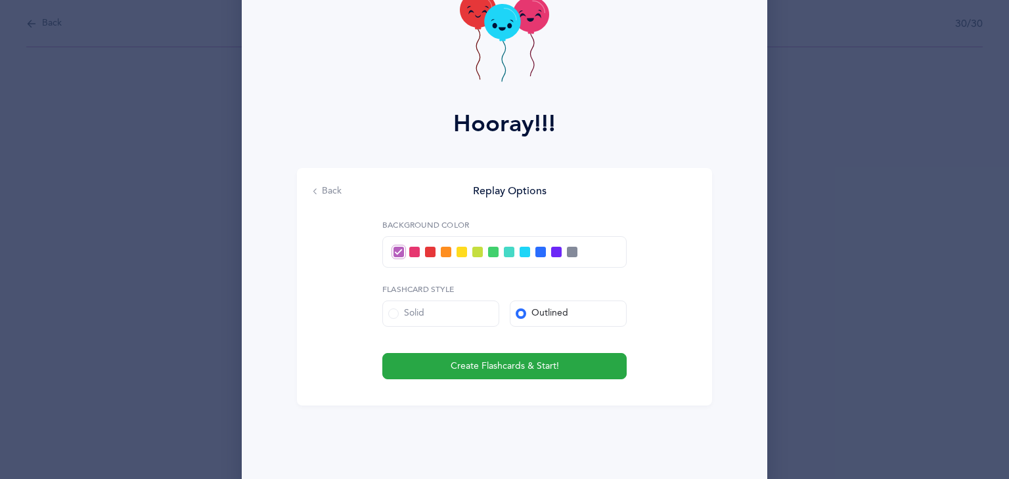
click at [519, 253] on span at bounding box center [524, 252] width 11 height 11
click at [0, 0] on input "checkbox" at bounding box center [0, 0] width 0 height 0
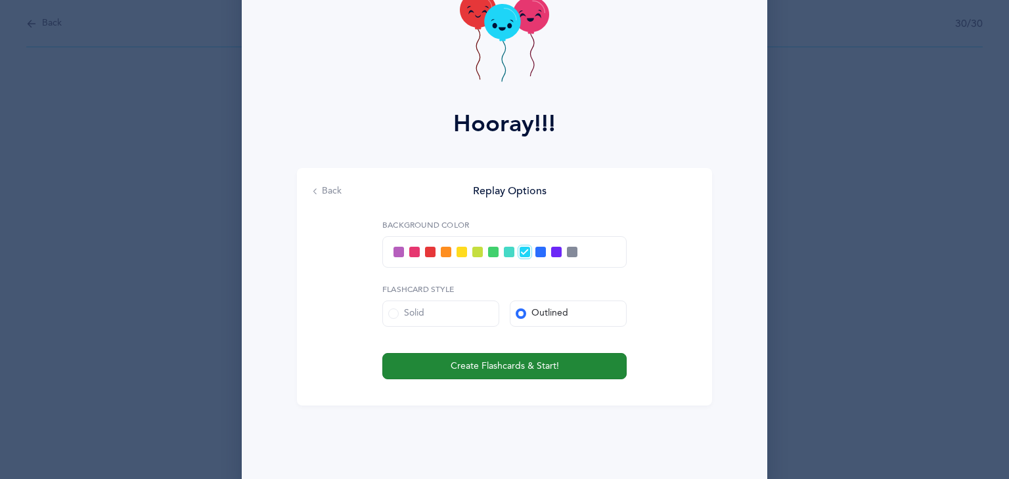
click at [502, 366] on span "Create Flashcards & Start!" at bounding box center [504, 367] width 108 height 14
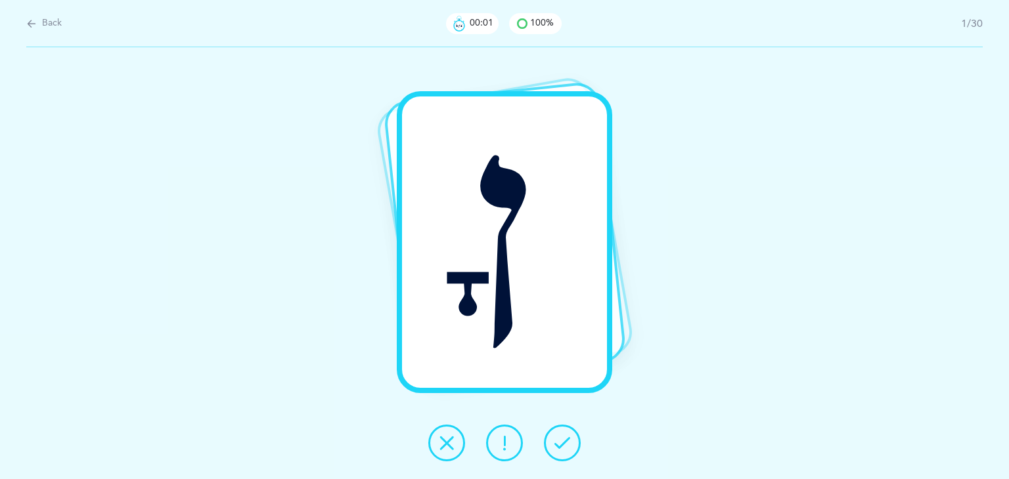
click at [575, 433] on button at bounding box center [562, 443] width 37 height 37
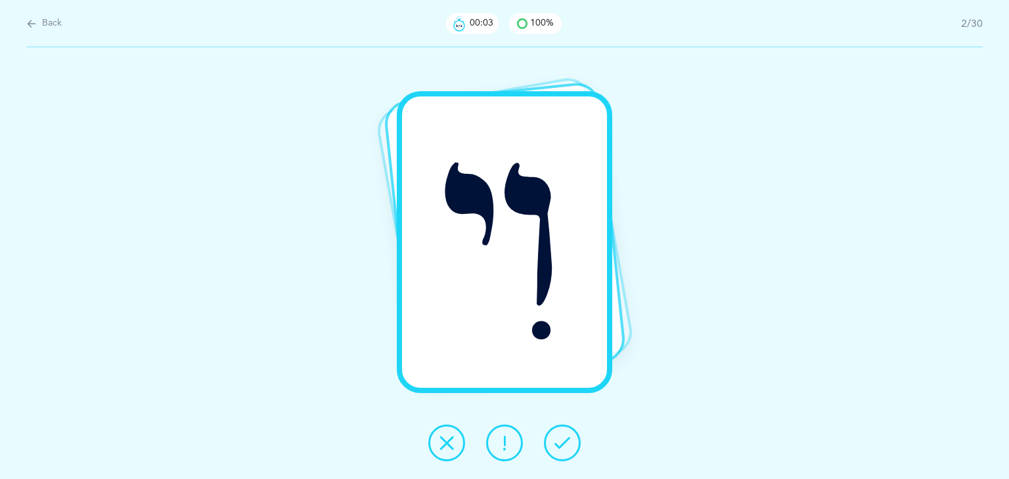
click at [575, 433] on button at bounding box center [562, 443] width 37 height 37
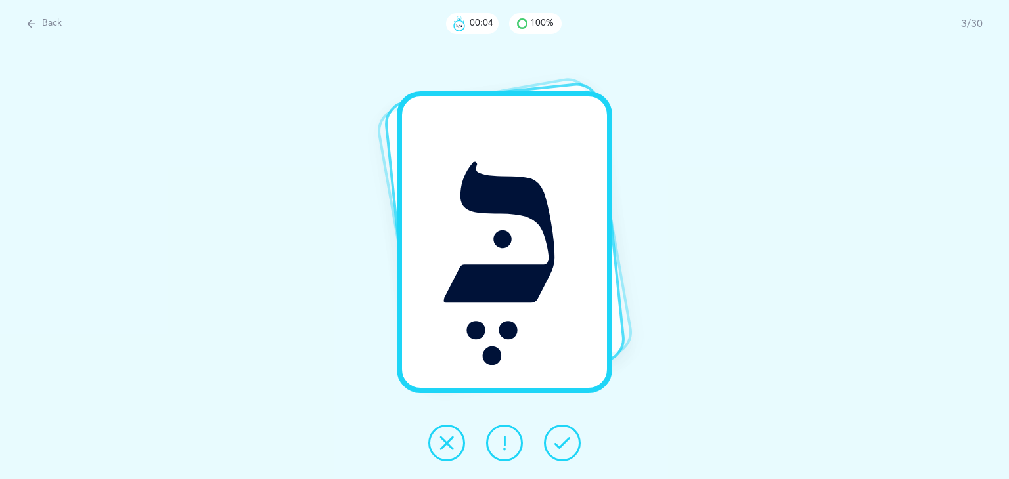
click at [575, 433] on button at bounding box center [562, 443] width 37 height 37
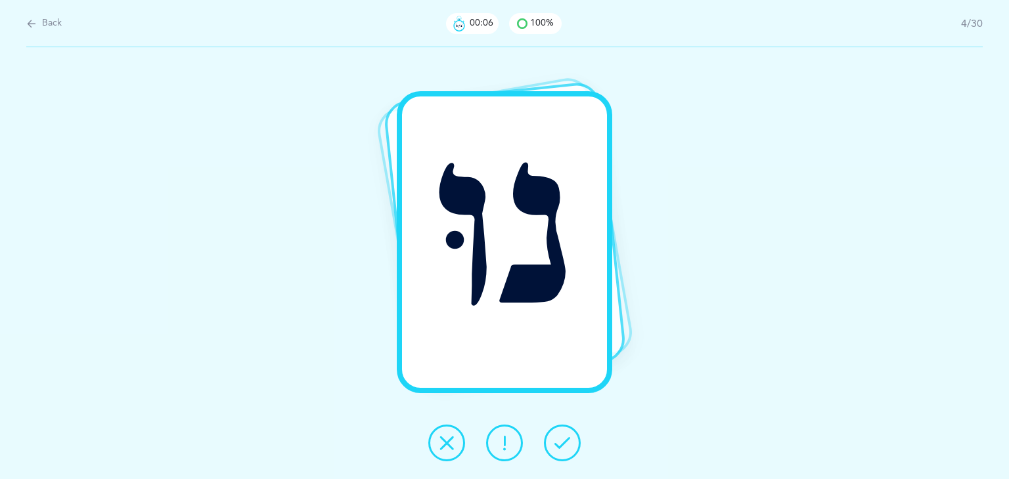
click at [575, 433] on button at bounding box center [562, 443] width 37 height 37
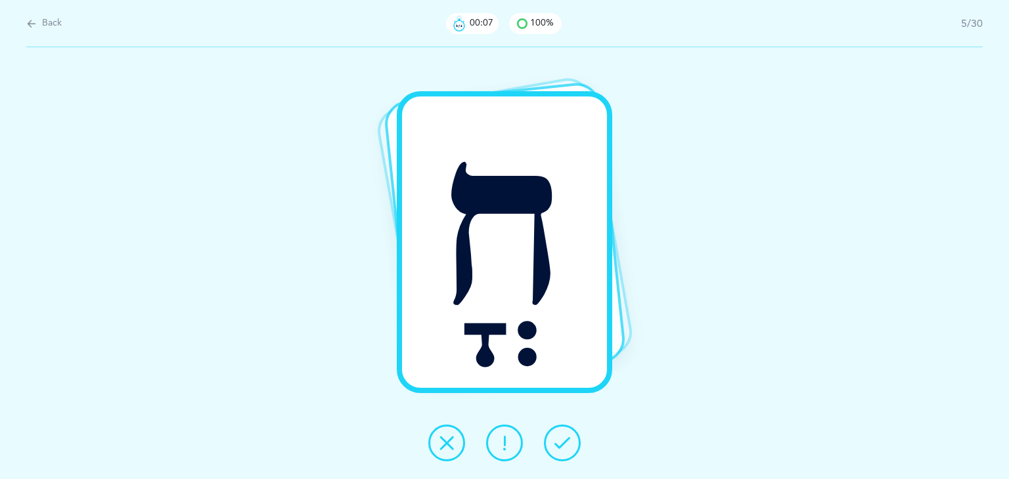
click at [575, 433] on button at bounding box center [562, 443] width 37 height 37
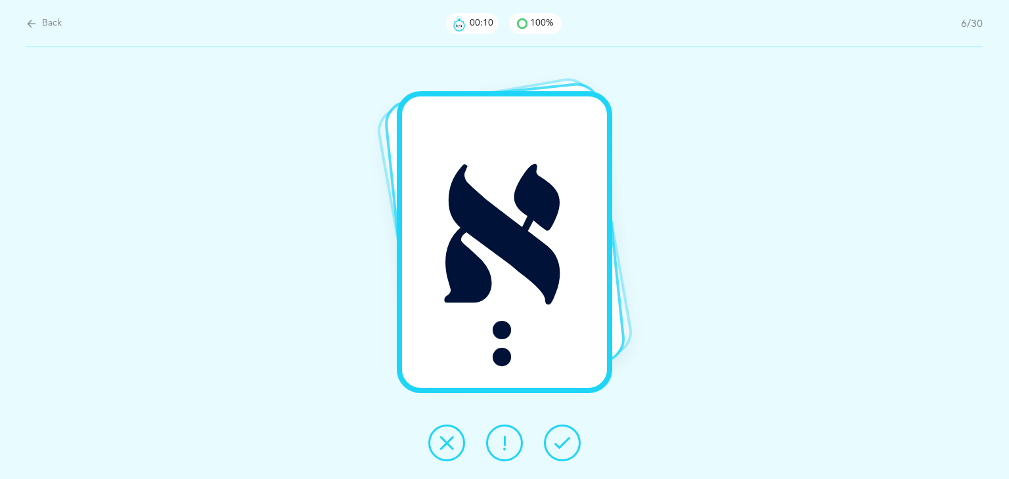
click at [575, 433] on button at bounding box center [562, 443] width 37 height 37
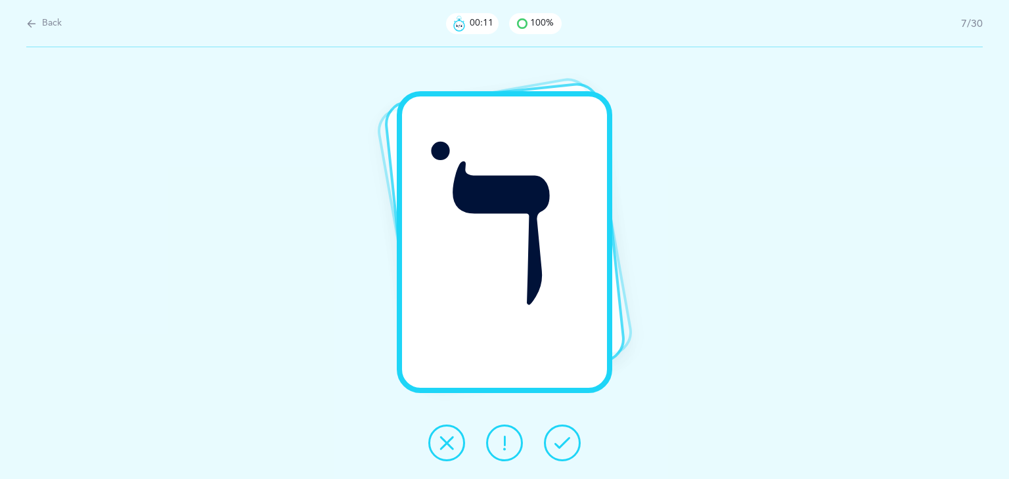
click at [575, 433] on button at bounding box center [562, 443] width 37 height 37
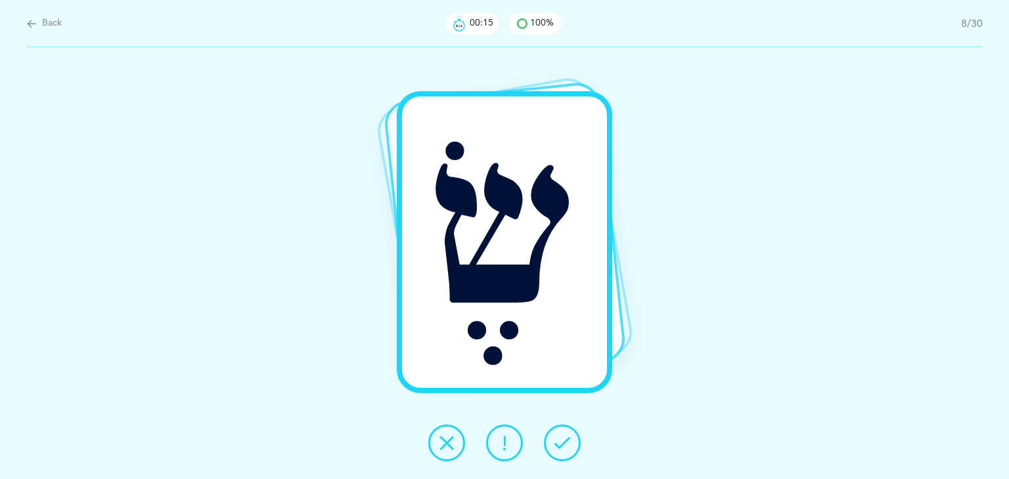
click at [575, 433] on button at bounding box center [562, 443] width 37 height 37
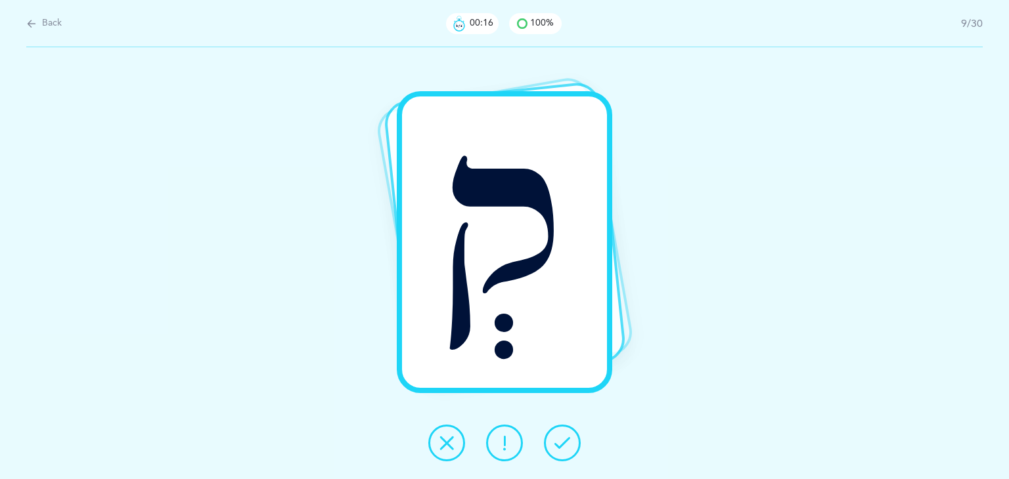
click at [575, 433] on button at bounding box center [562, 443] width 37 height 37
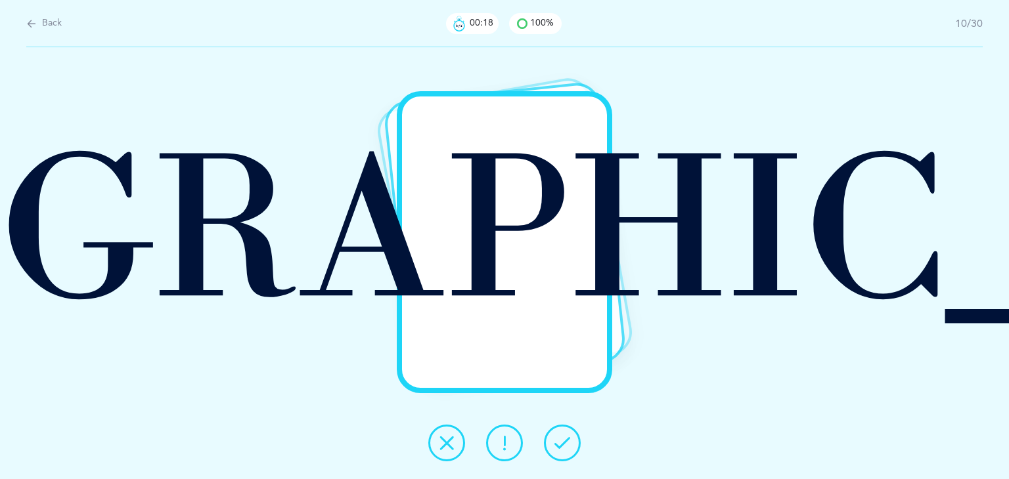
click at [575, 433] on button at bounding box center [562, 443] width 37 height 37
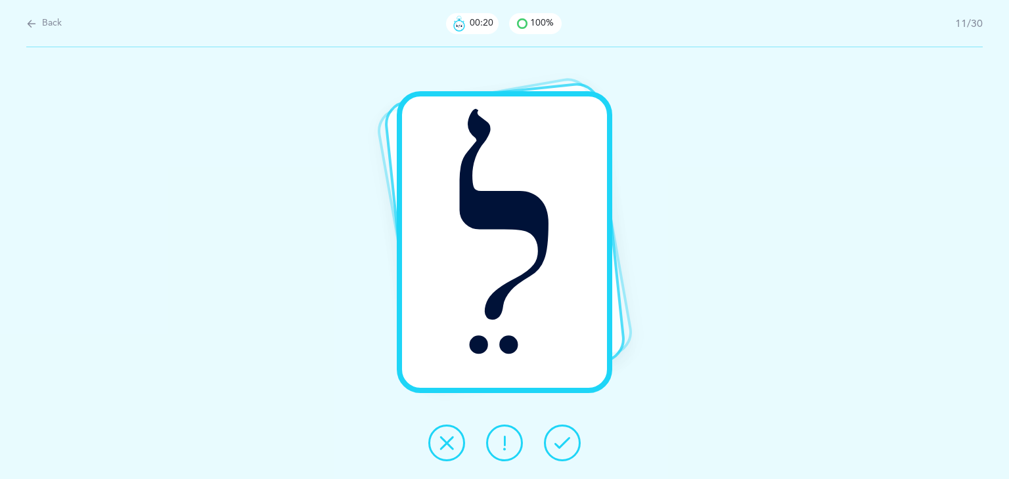
click at [575, 433] on button at bounding box center [562, 443] width 37 height 37
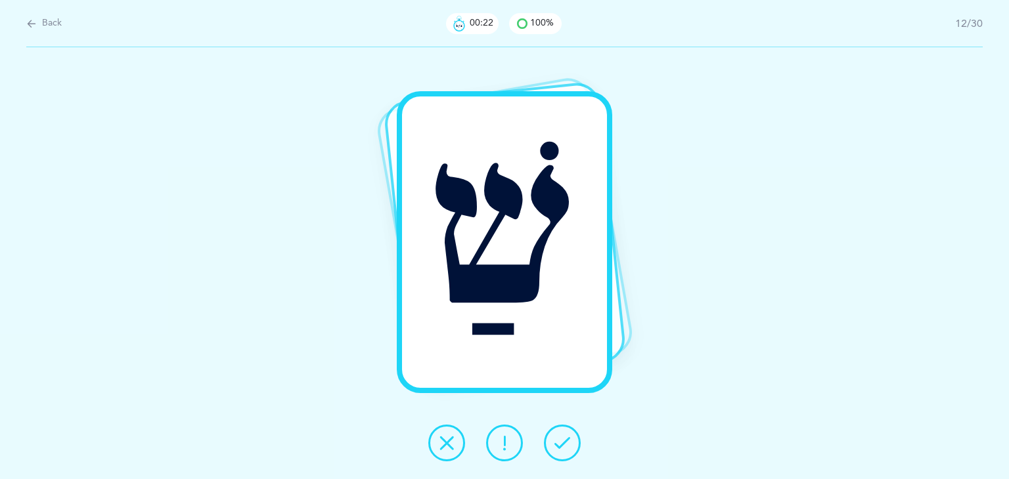
click at [575, 433] on button at bounding box center [562, 443] width 37 height 37
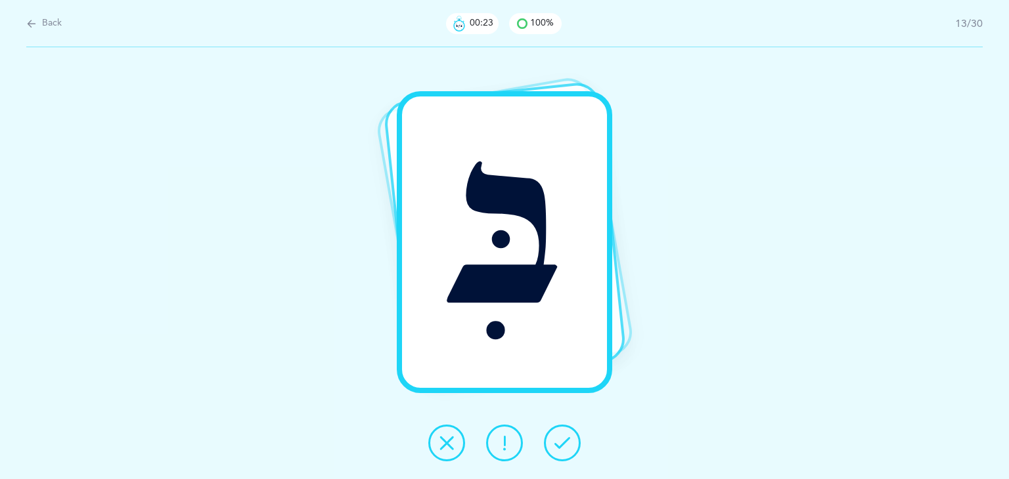
click at [575, 433] on button at bounding box center [562, 443] width 37 height 37
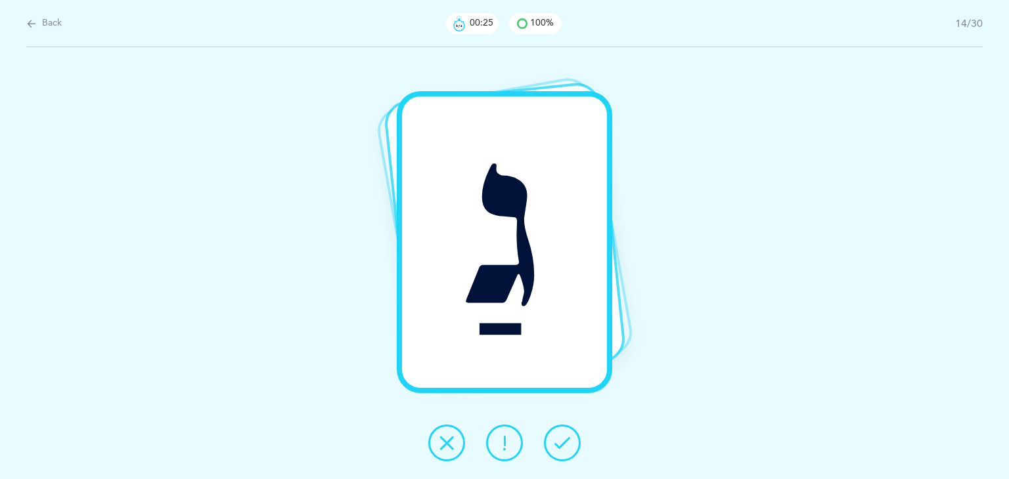
click at [575, 433] on button at bounding box center [562, 443] width 37 height 37
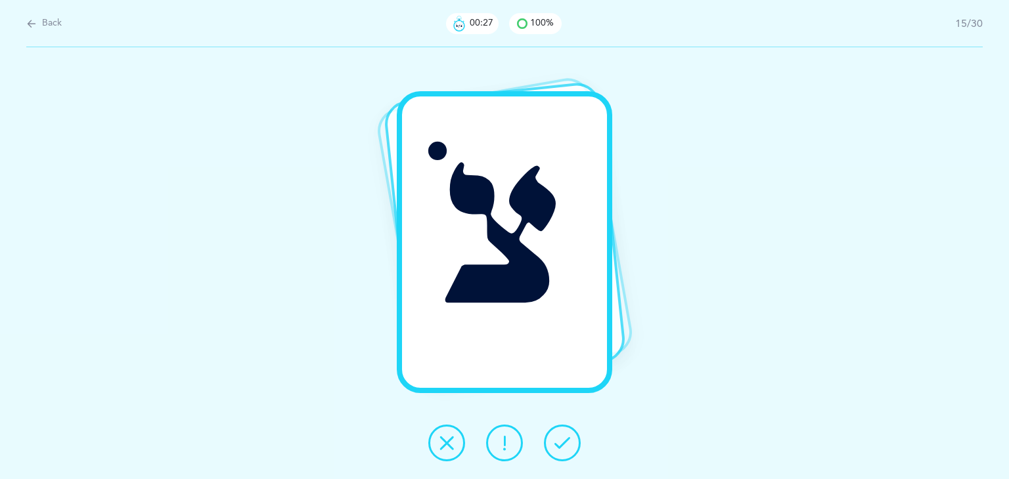
click at [575, 433] on button at bounding box center [562, 443] width 37 height 37
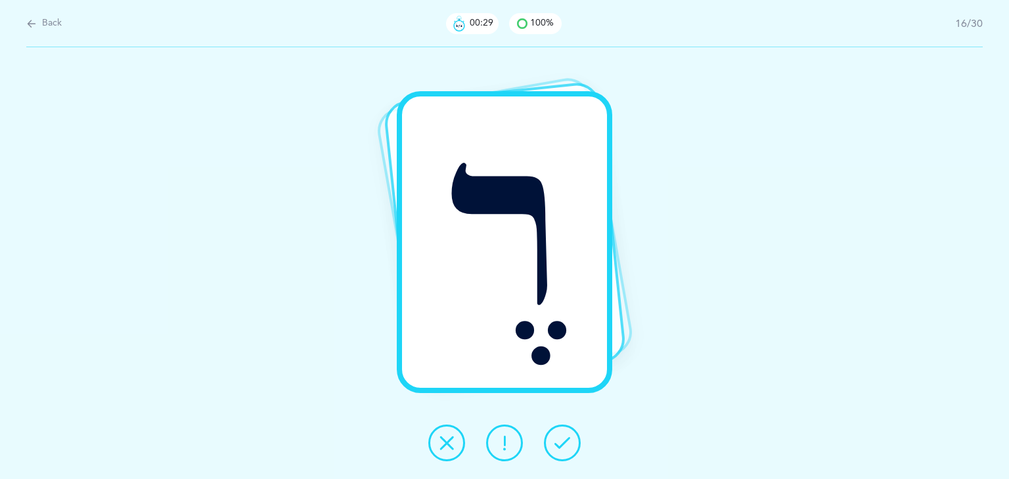
click at [575, 433] on button at bounding box center [562, 443] width 37 height 37
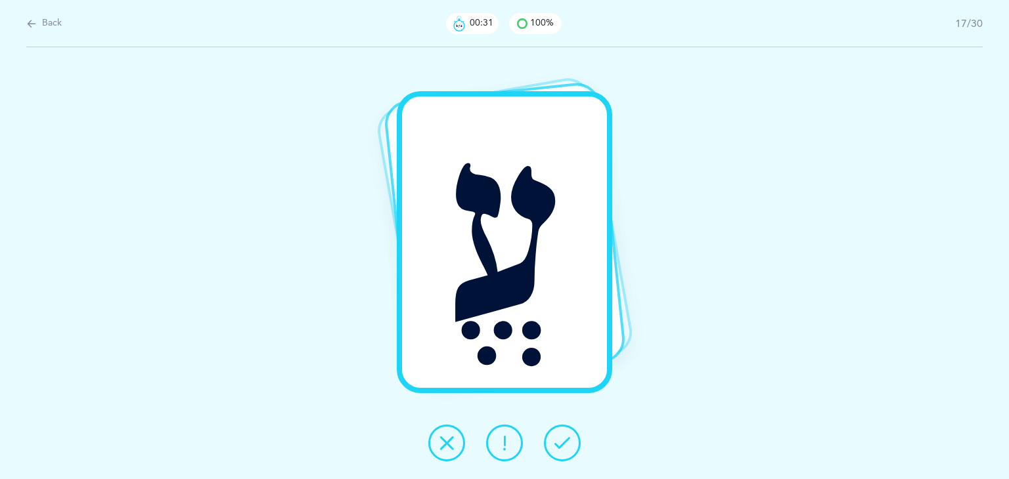
click at [575, 433] on button at bounding box center [562, 443] width 37 height 37
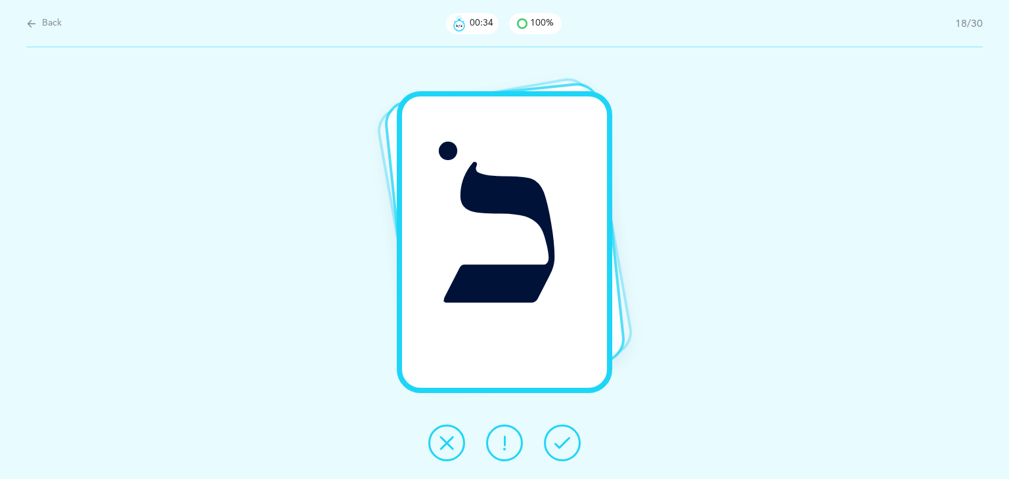
click at [575, 433] on button at bounding box center [562, 443] width 37 height 37
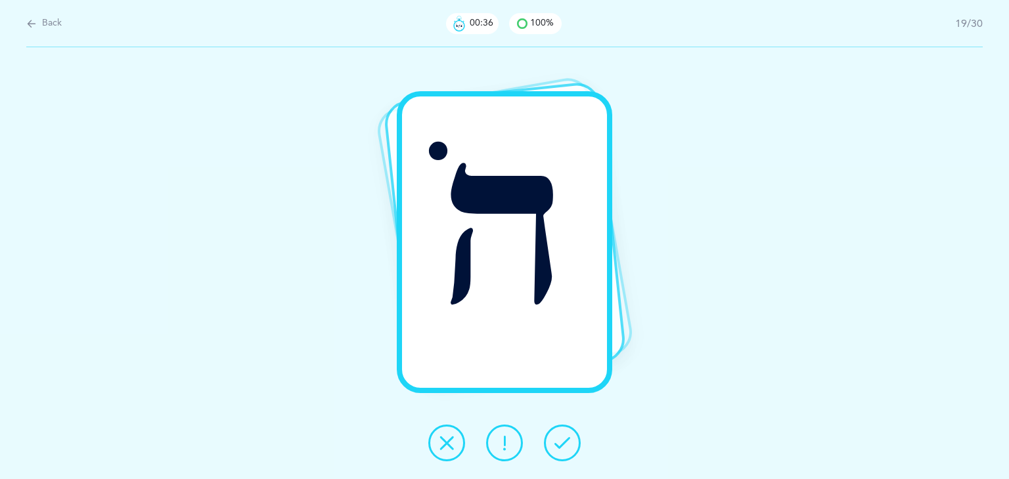
click at [575, 433] on button at bounding box center [562, 443] width 37 height 37
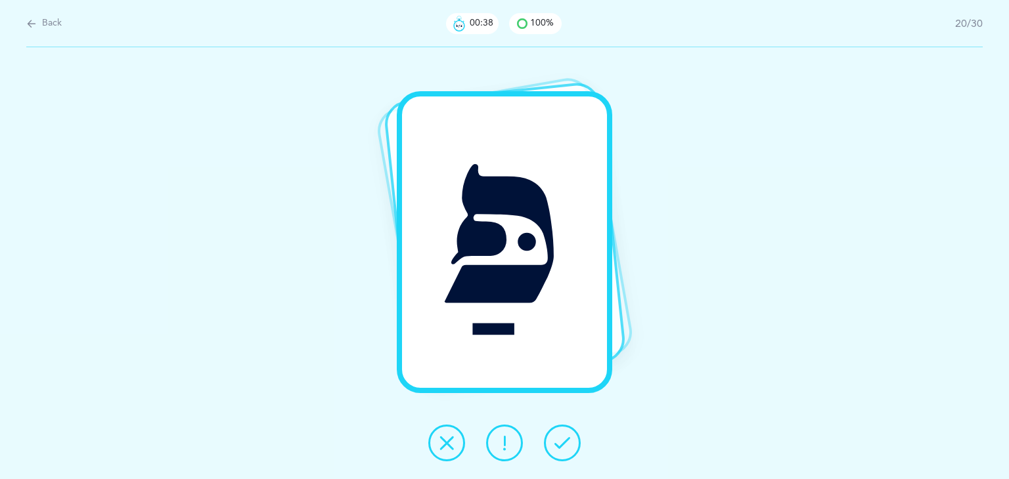
click at [575, 433] on button at bounding box center [562, 443] width 37 height 37
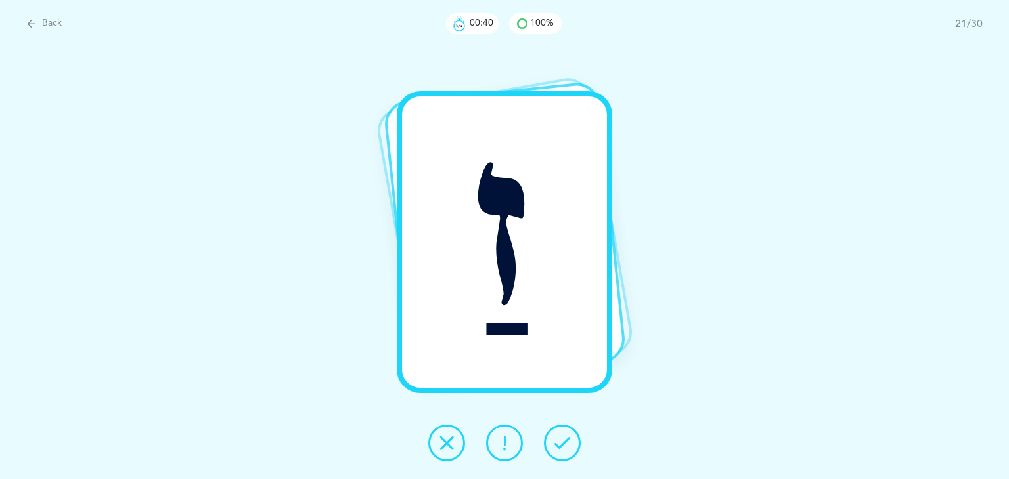
click at [575, 433] on button at bounding box center [562, 443] width 37 height 37
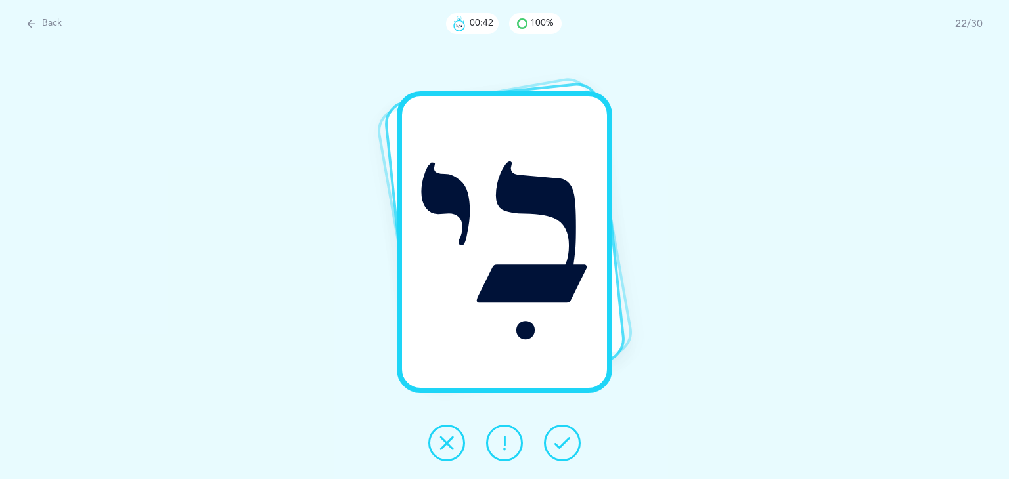
click at [575, 433] on button at bounding box center [562, 443] width 37 height 37
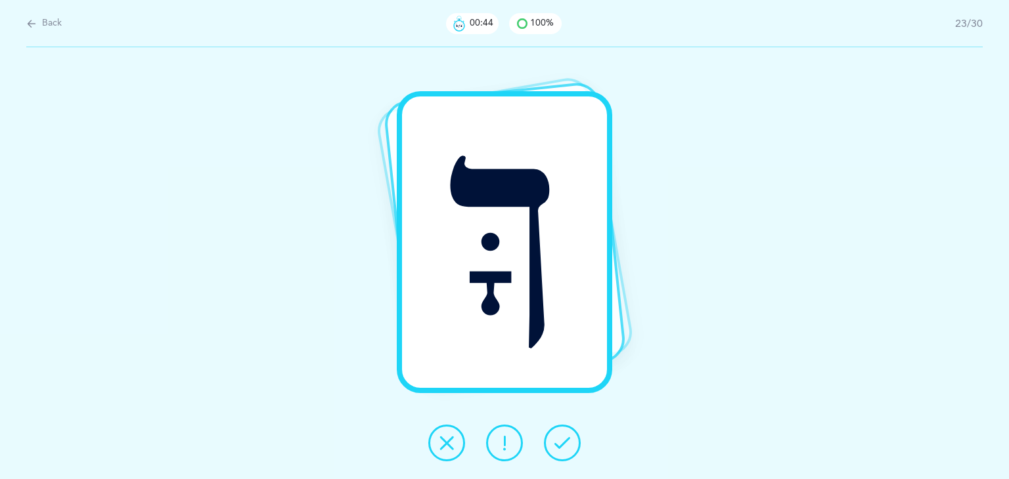
click at [575, 433] on button at bounding box center [562, 443] width 37 height 37
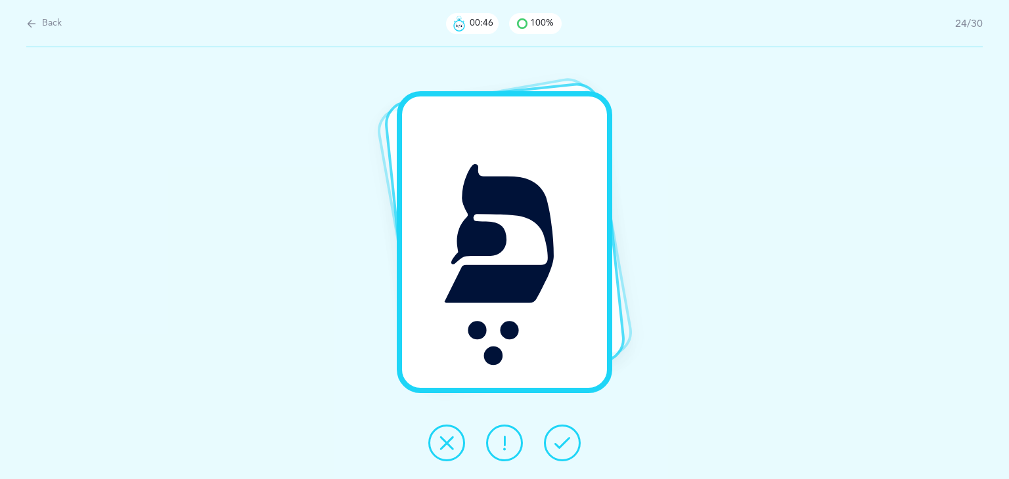
click at [575, 433] on button at bounding box center [562, 443] width 37 height 37
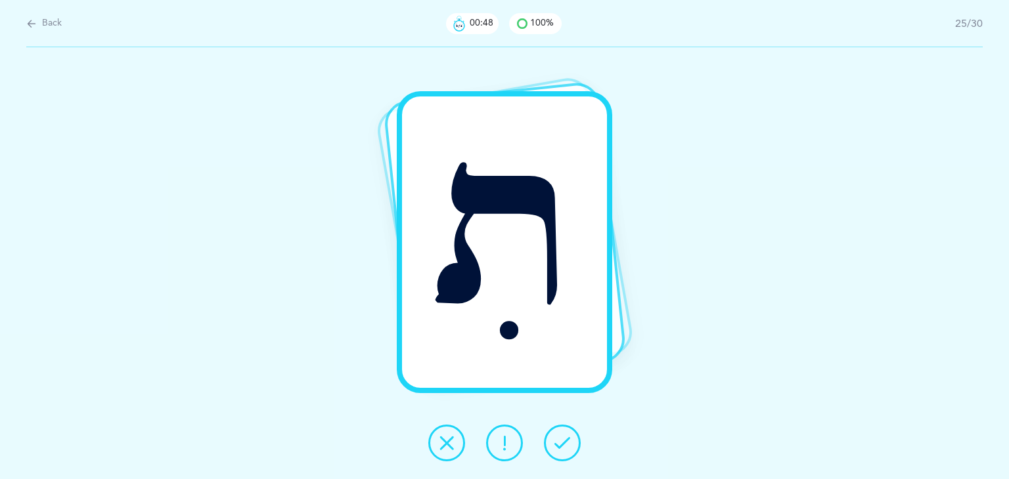
click at [575, 433] on button at bounding box center [562, 443] width 37 height 37
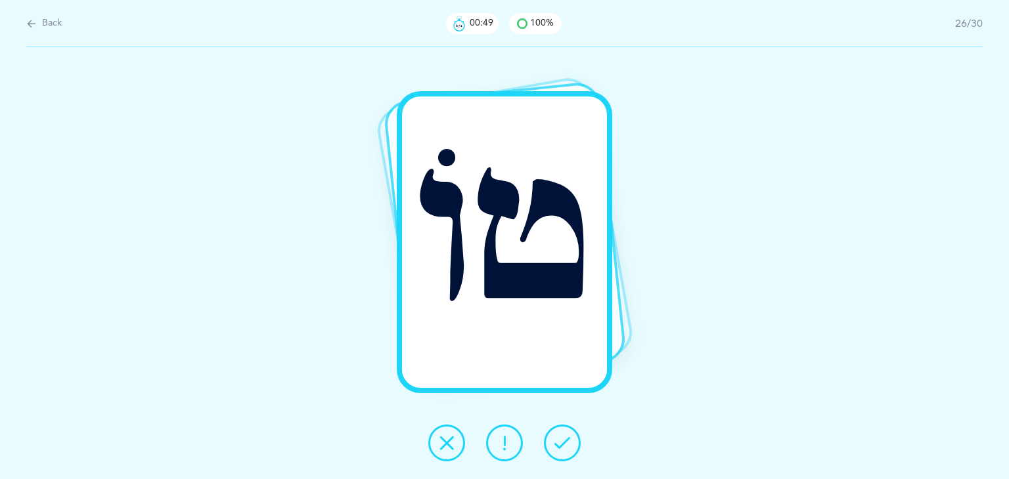
click at [575, 433] on button at bounding box center [562, 443] width 37 height 37
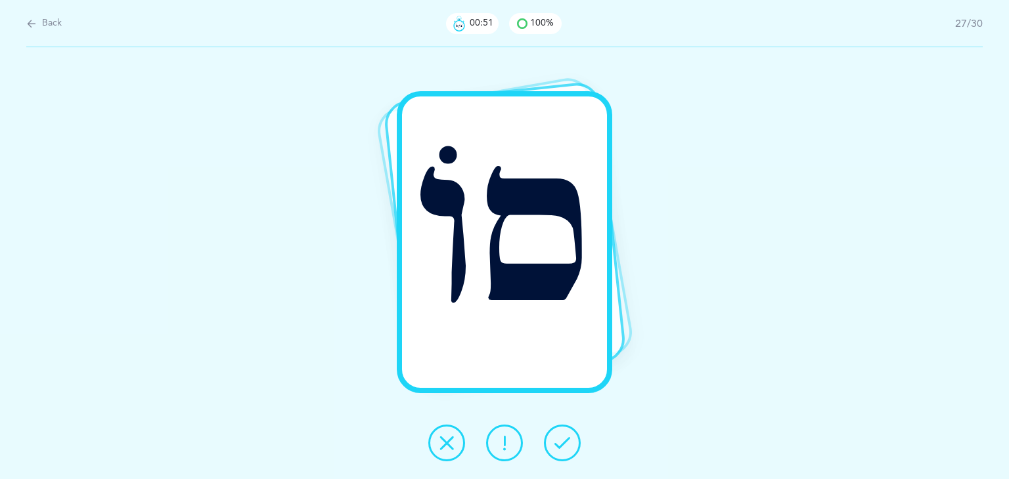
click at [575, 433] on button at bounding box center [562, 443] width 37 height 37
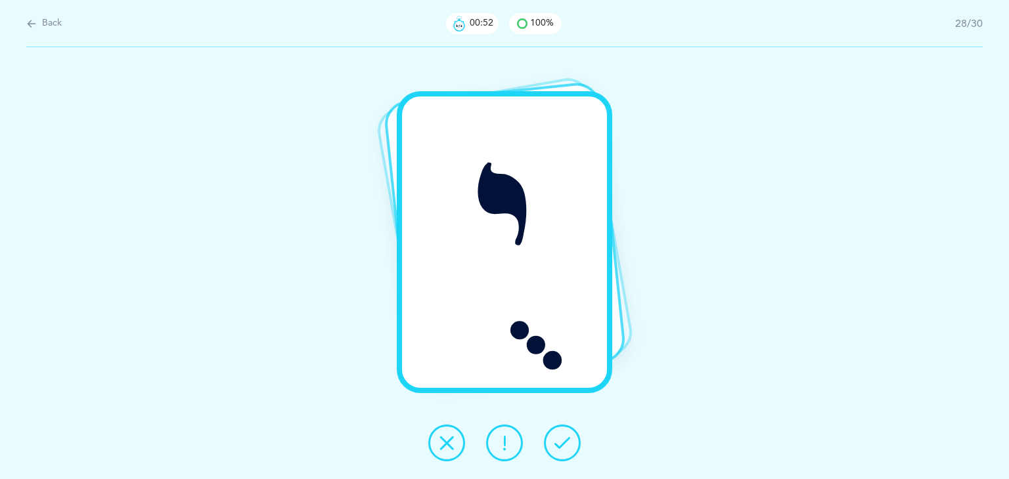
click at [575, 433] on button at bounding box center [562, 443] width 37 height 37
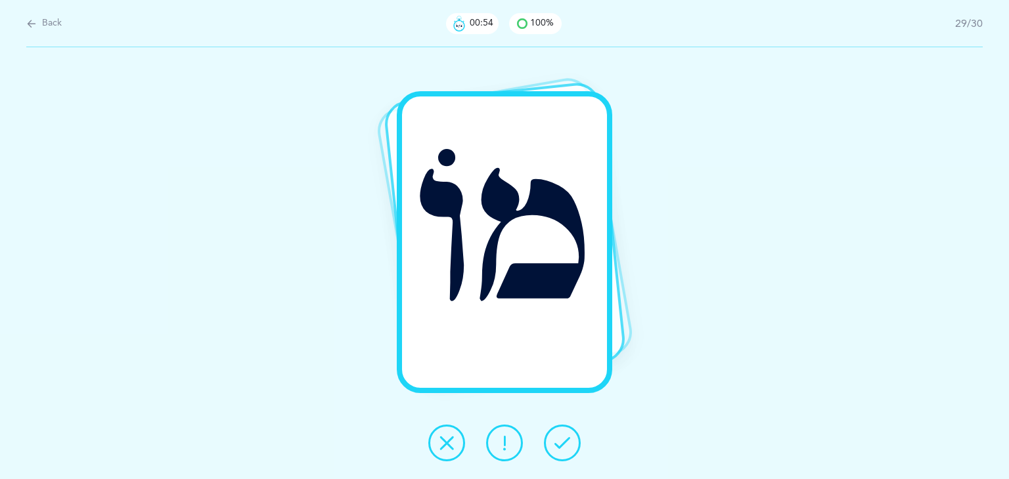
click at [575, 433] on button at bounding box center [562, 443] width 37 height 37
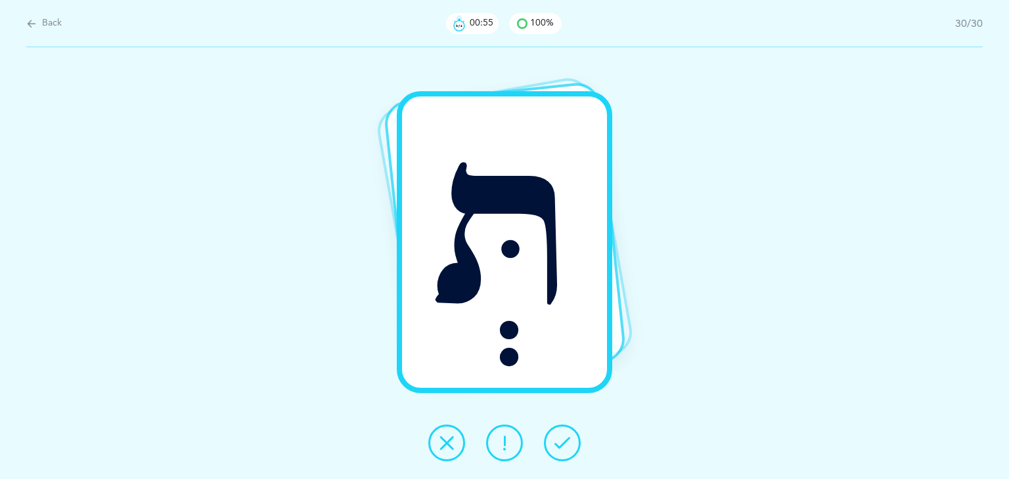
click at [575, 433] on button at bounding box center [562, 443] width 37 height 37
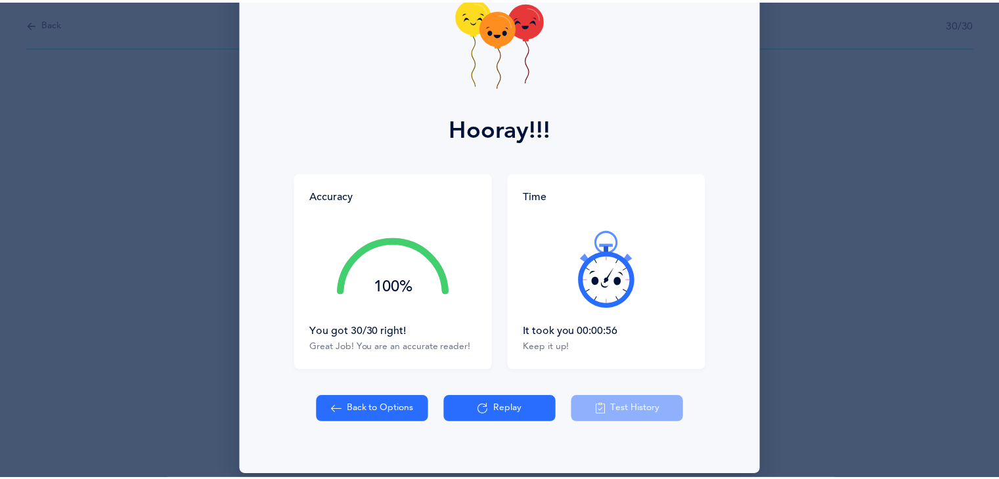
scroll to position [99, 0]
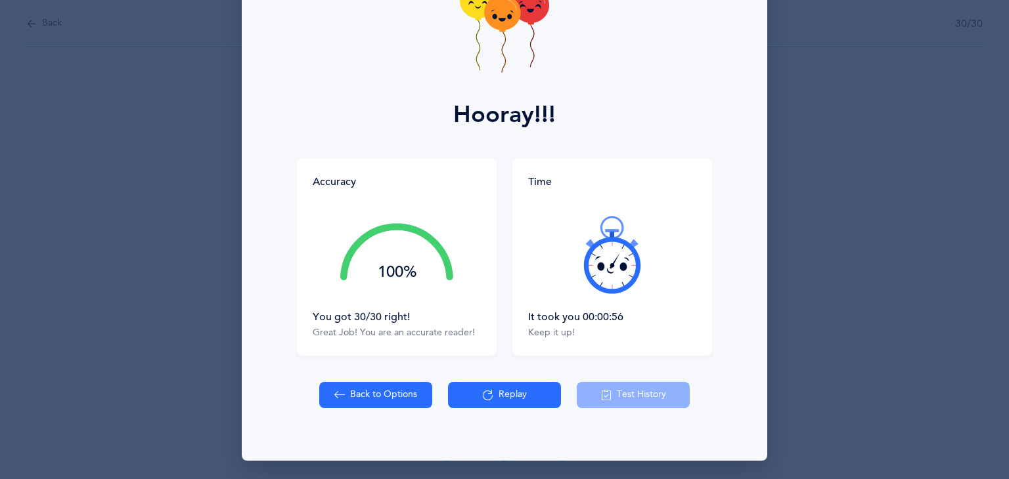
click at [345, 408] on button "Back to Options" at bounding box center [375, 395] width 113 height 26
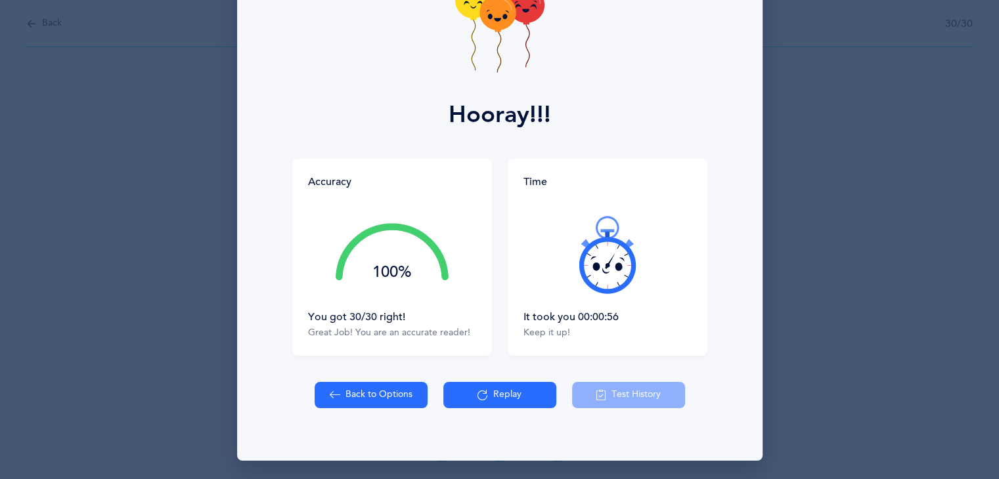
select select "4"
select select "27"
select select "single"
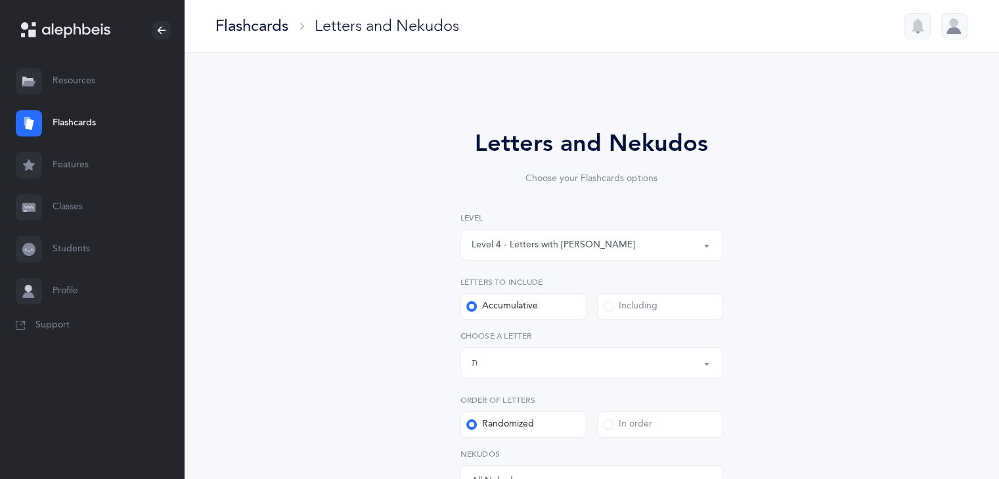
click at [682, 247] on div "Level 4 - Letters with [PERSON_NAME]" at bounding box center [592, 245] width 240 height 22
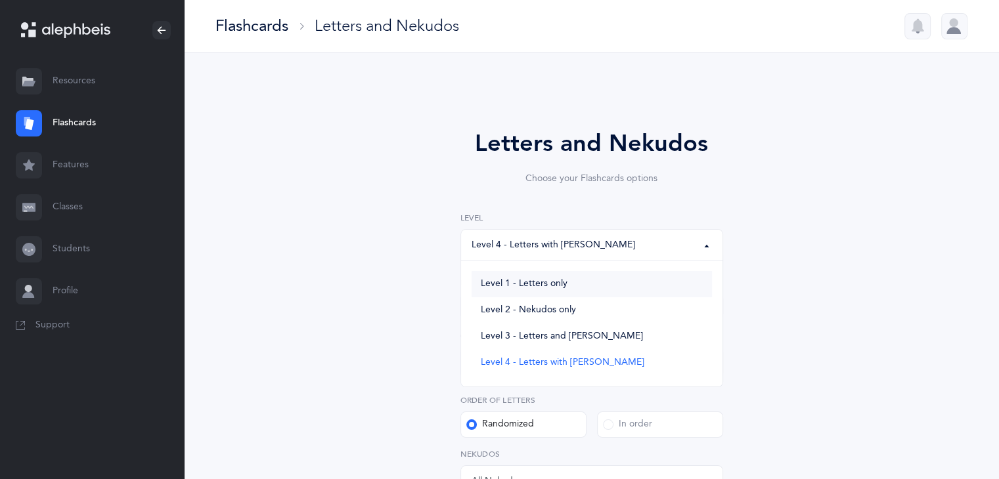
click at [606, 282] on link "Level 1 - Letters only" at bounding box center [592, 284] width 240 height 26
select select "1"
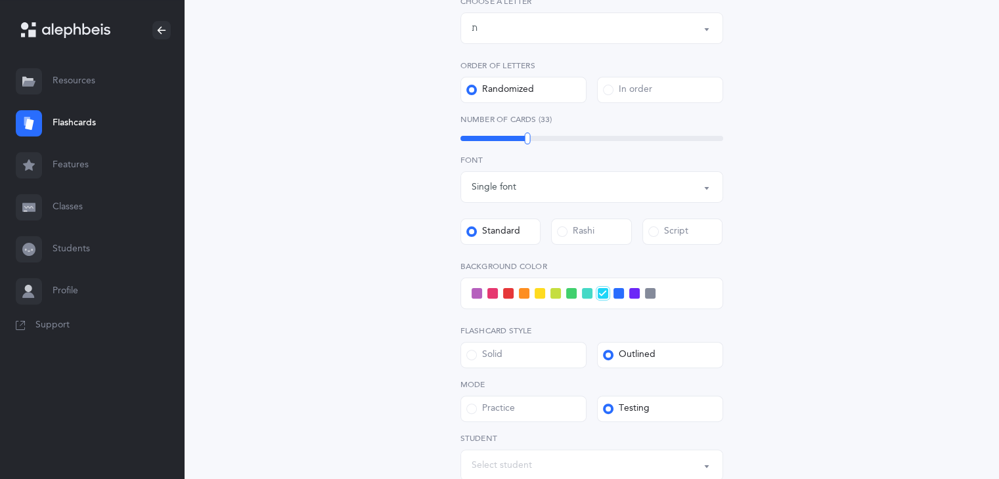
scroll to position [333, 0]
click at [618, 296] on span at bounding box center [618, 295] width 11 height 11
click at [0, 0] on input "checkbox" at bounding box center [0, 0] width 0 height 0
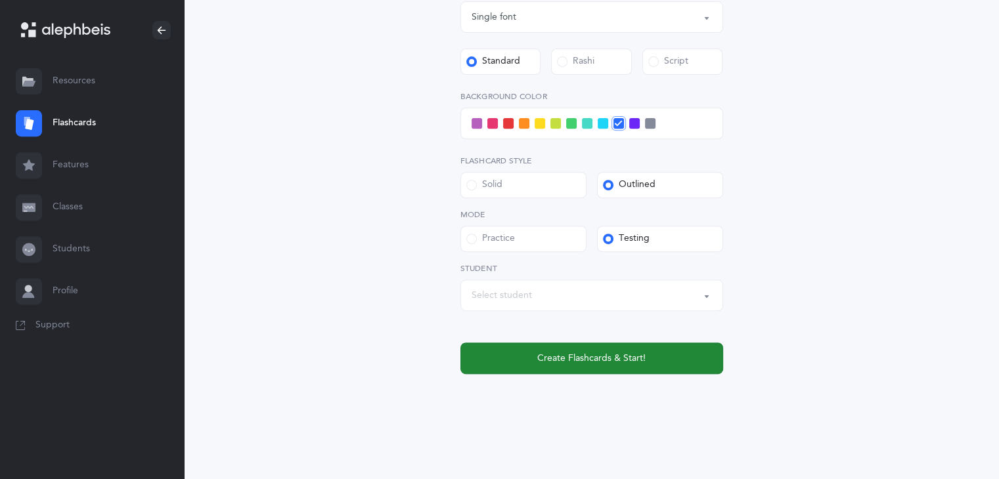
click at [717, 350] on button "Create Flashcards & Start!" at bounding box center [591, 359] width 263 height 32
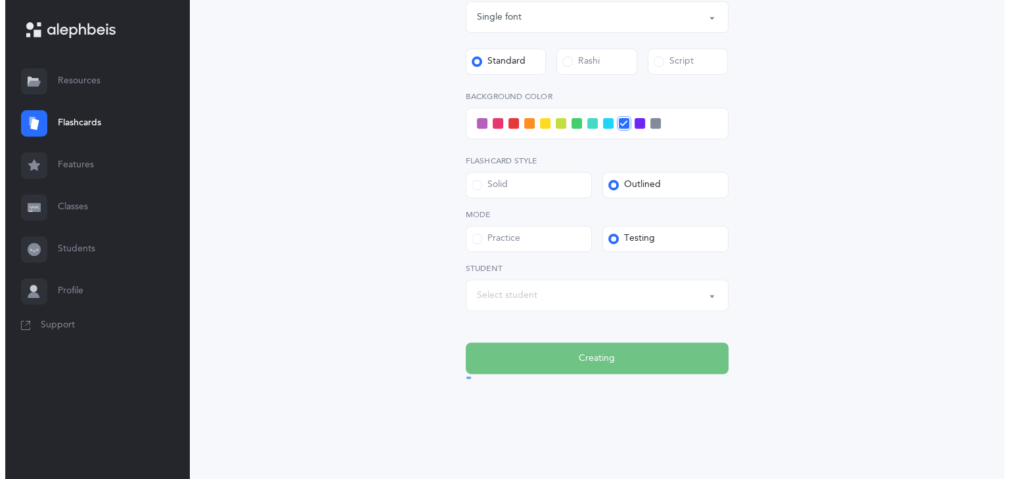
scroll to position [0, 0]
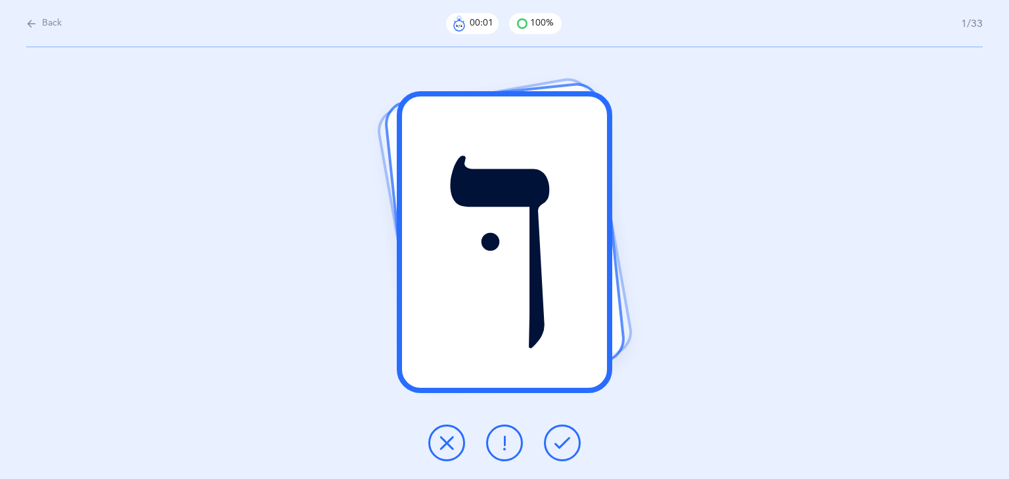
click at [717, 350] on div "ךּ" at bounding box center [504, 263] width 1009 height 432
click at [569, 441] on icon at bounding box center [562, 443] width 16 height 16
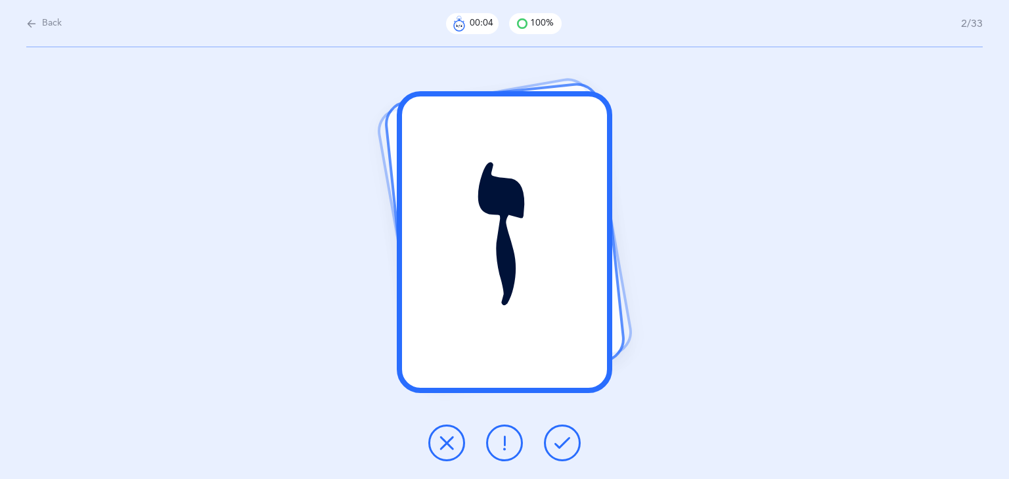
click at [569, 441] on icon at bounding box center [562, 443] width 16 height 16
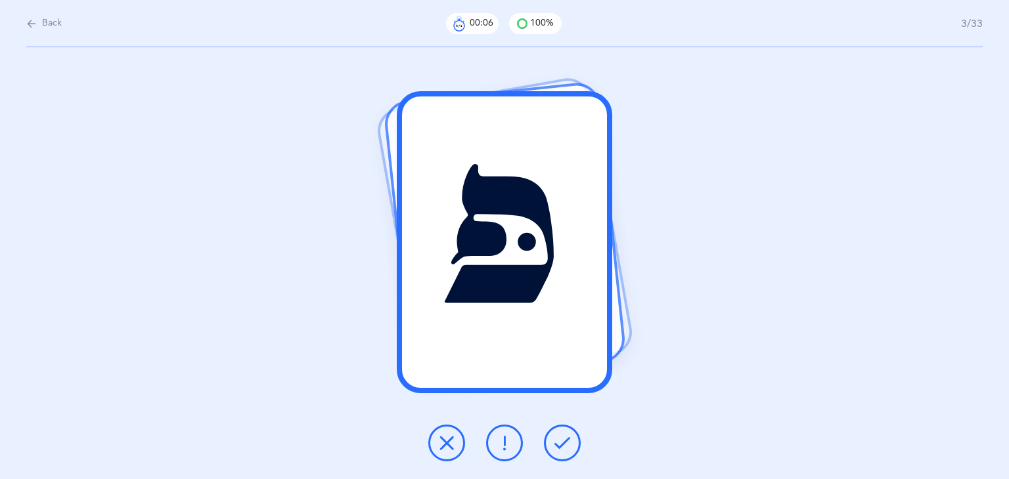
click at [569, 441] on icon at bounding box center [562, 443] width 16 height 16
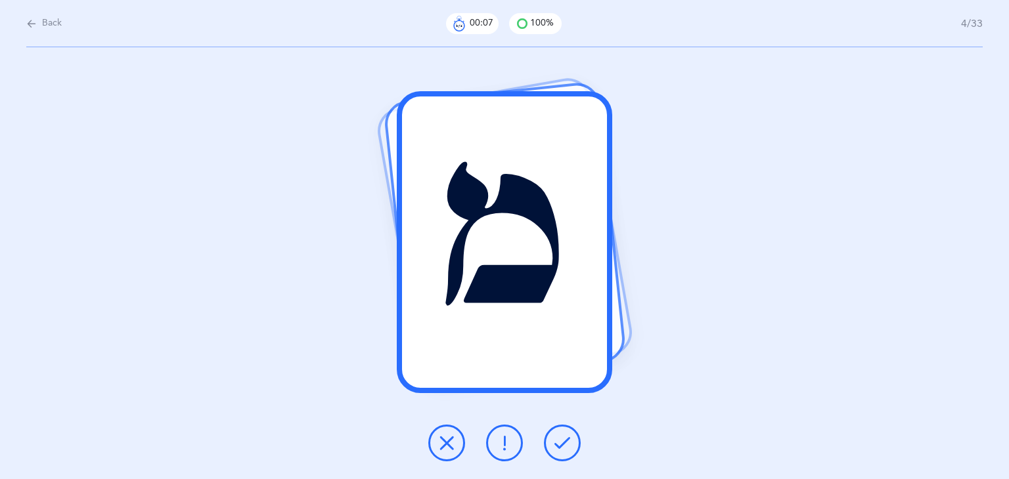
click at [569, 441] on icon at bounding box center [562, 443] width 16 height 16
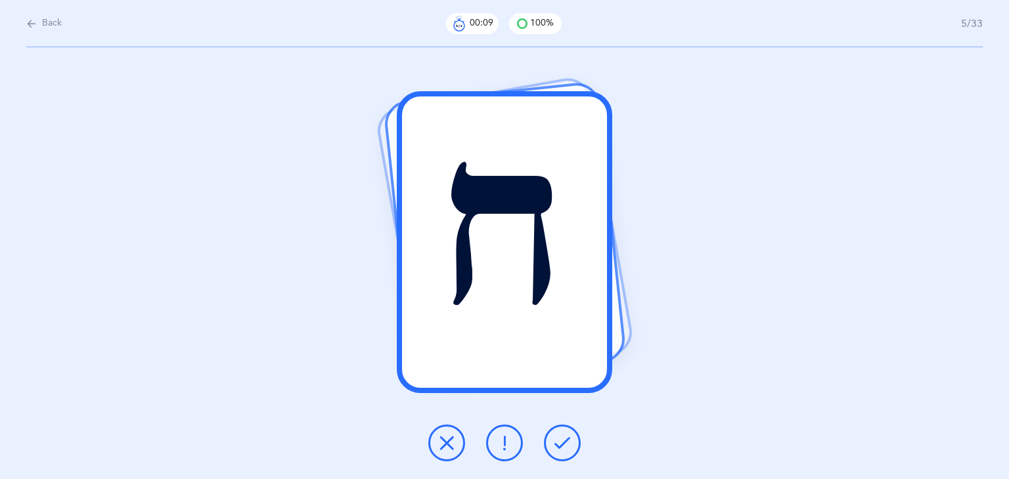
click at [569, 441] on icon at bounding box center [562, 443] width 16 height 16
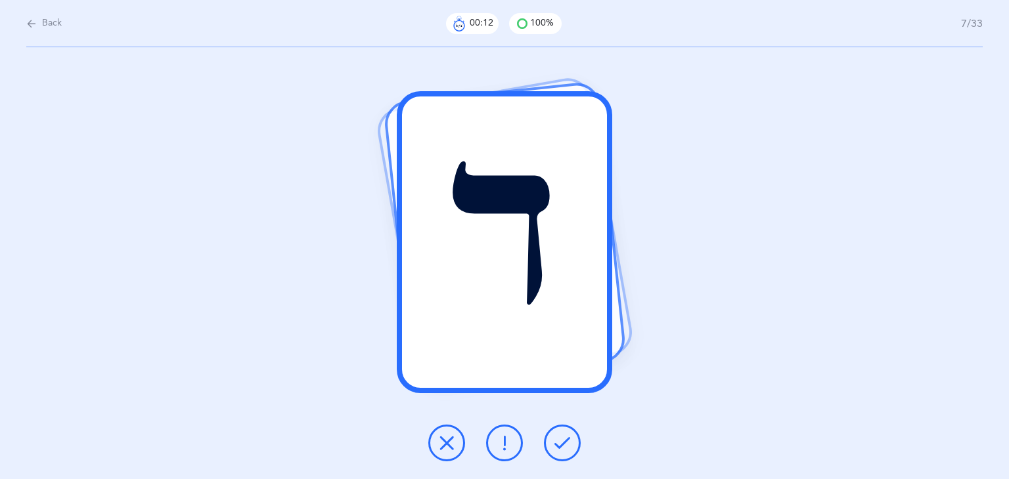
click at [569, 441] on icon at bounding box center [562, 443] width 16 height 16
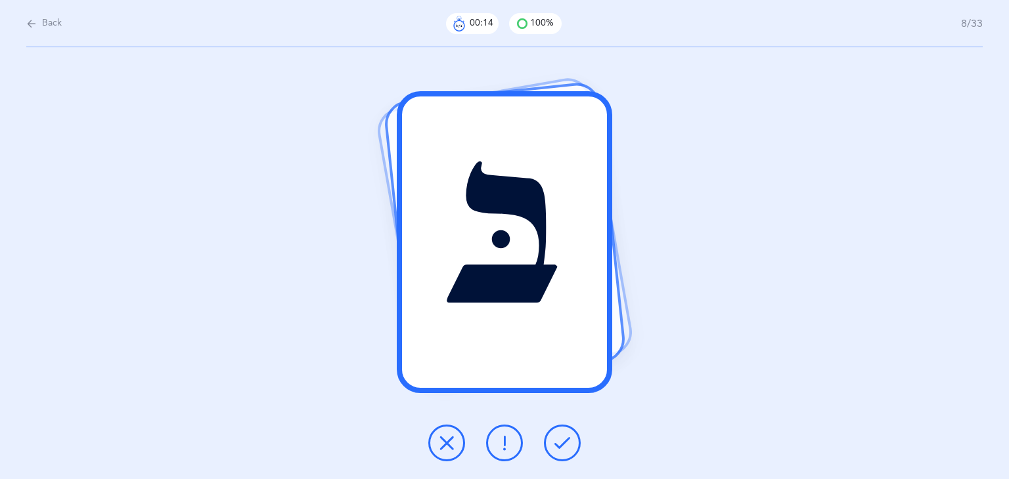
click at [569, 441] on icon at bounding box center [562, 443] width 16 height 16
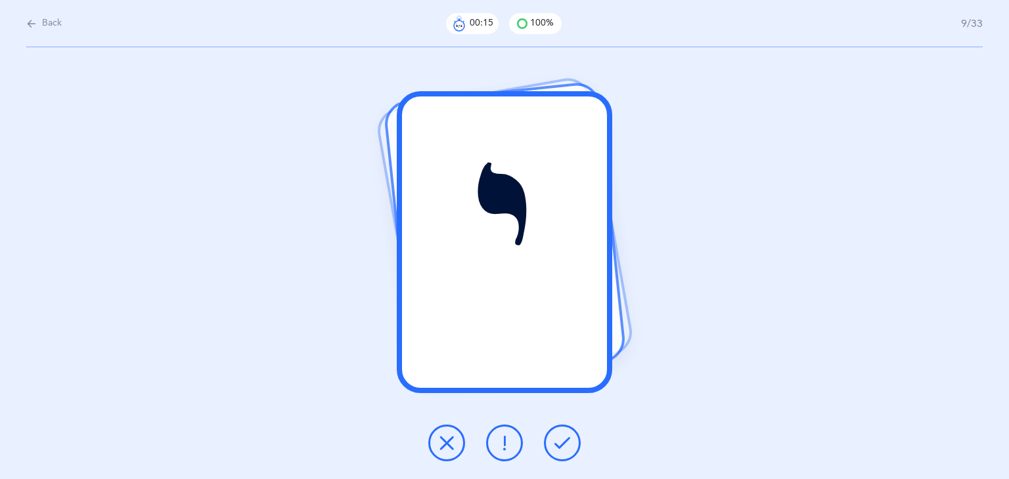
click at [569, 441] on icon at bounding box center [562, 443] width 16 height 16
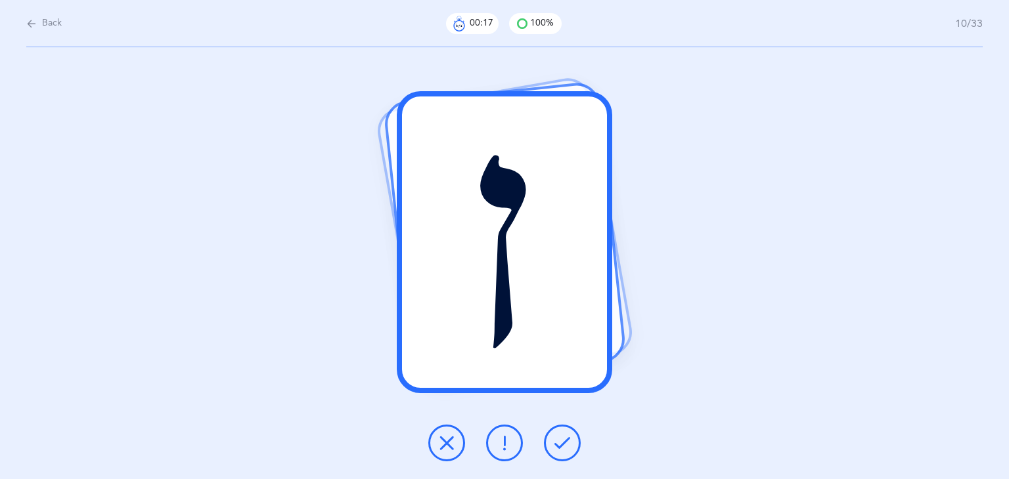
click at [569, 441] on icon at bounding box center [562, 443] width 16 height 16
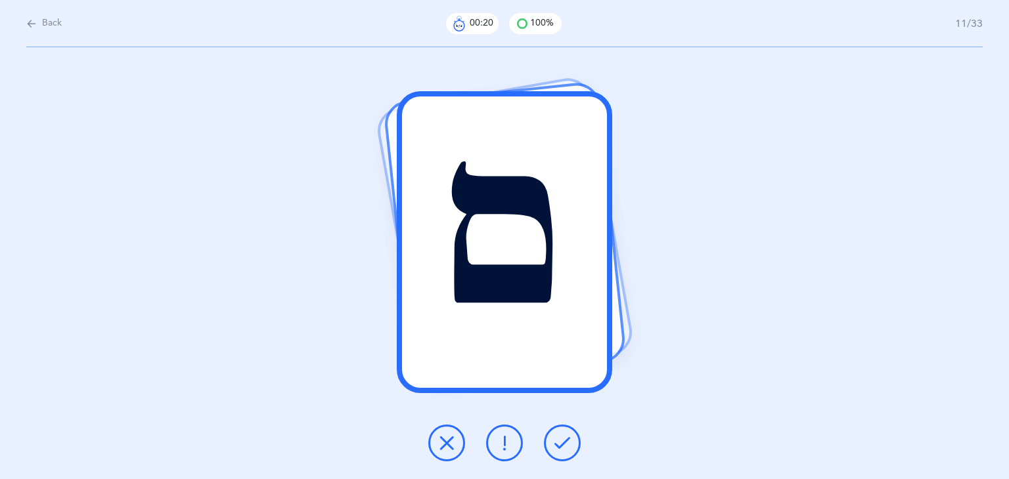
click at [569, 441] on icon at bounding box center [562, 443] width 16 height 16
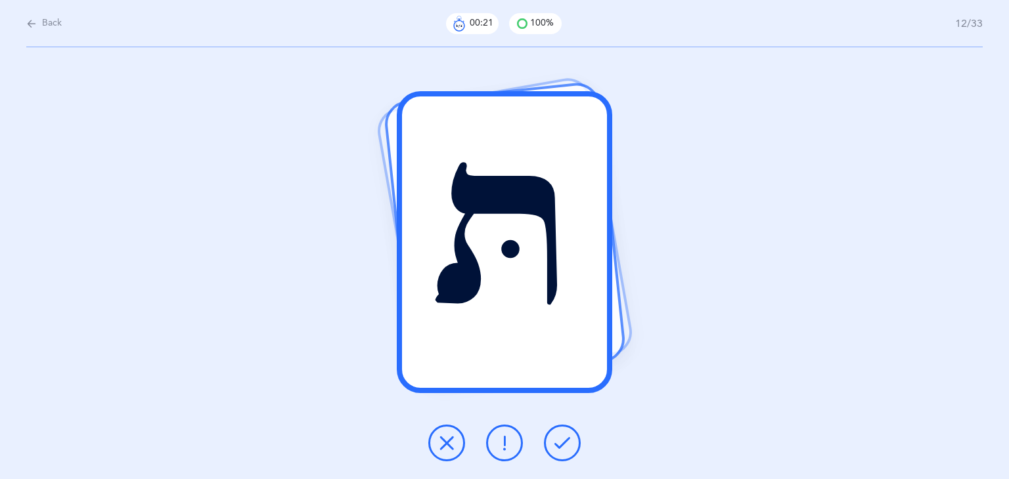
click at [569, 441] on icon at bounding box center [562, 443] width 16 height 16
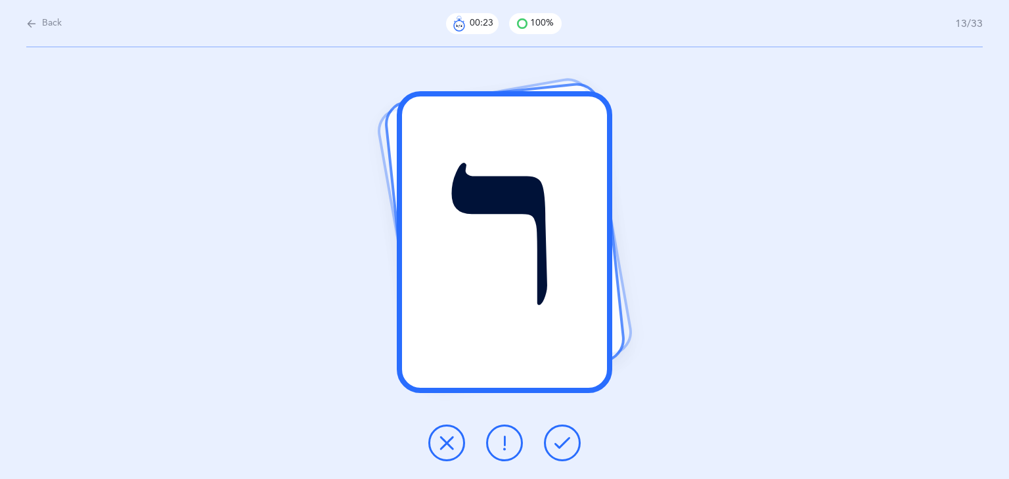
click at [569, 441] on icon at bounding box center [562, 443] width 16 height 16
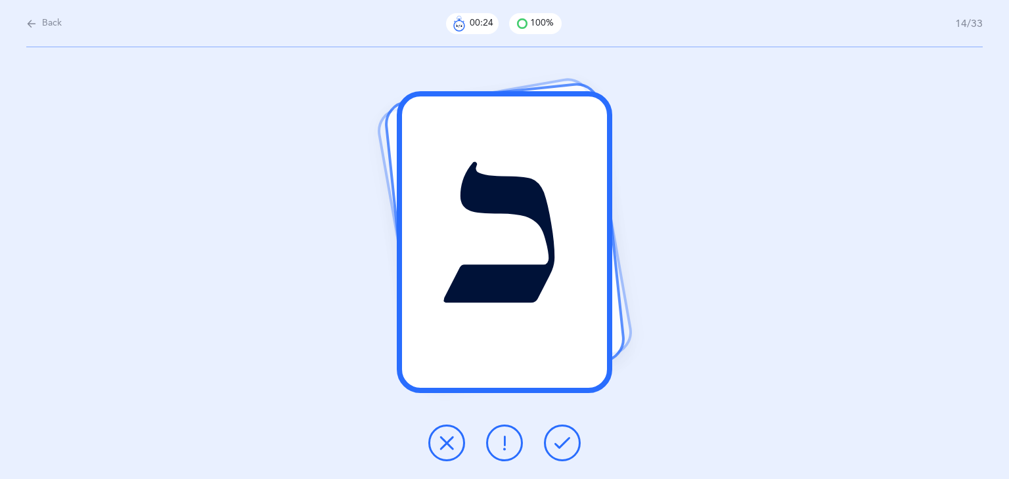
click at [569, 441] on icon at bounding box center [562, 443] width 16 height 16
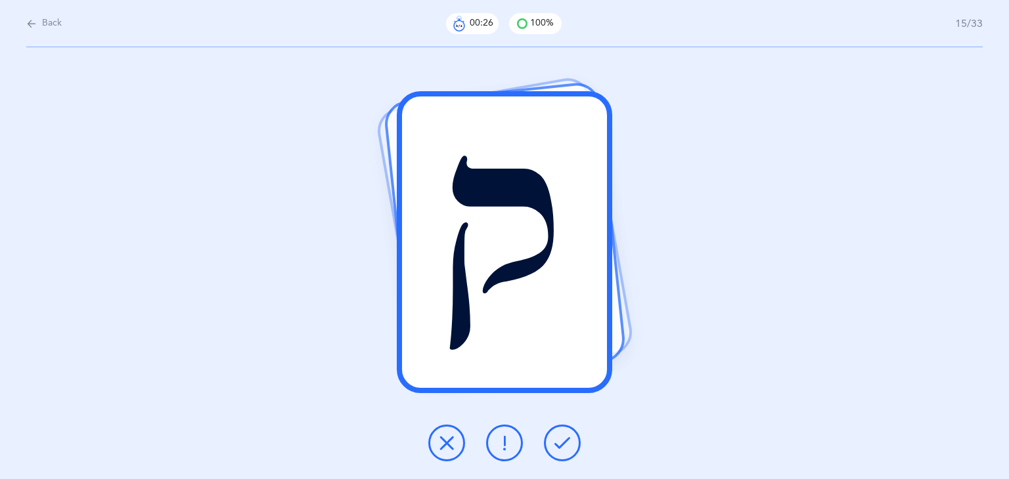
click at [569, 441] on icon at bounding box center [562, 443] width 16 height 16
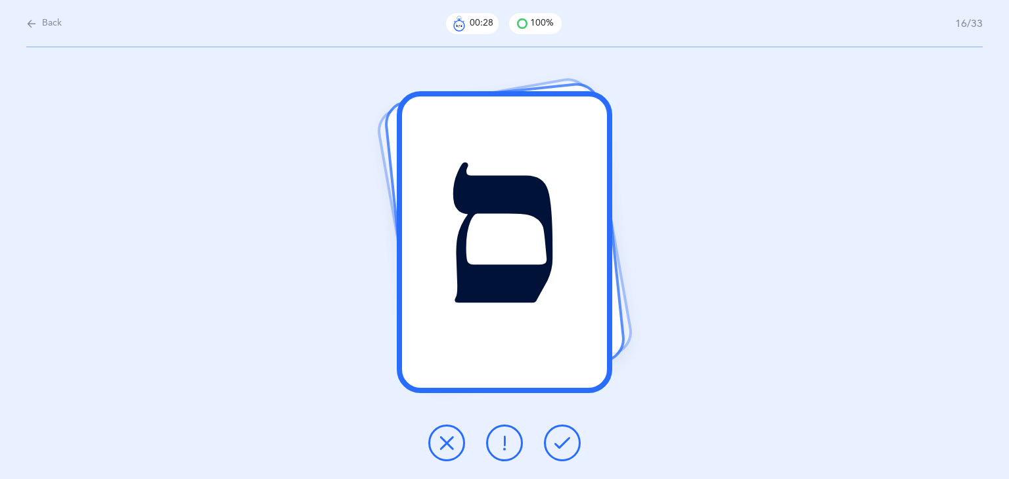
click at [569, 441] on icon at bounding box center [562, 443] width 16 height 16
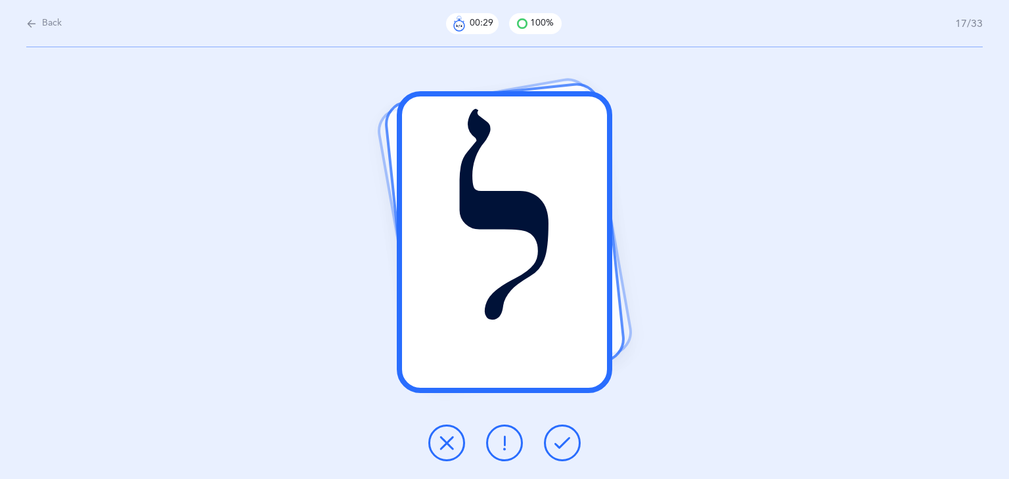
click at [569, 441] on icon at bounding box center [562, 443] width 16 height 16
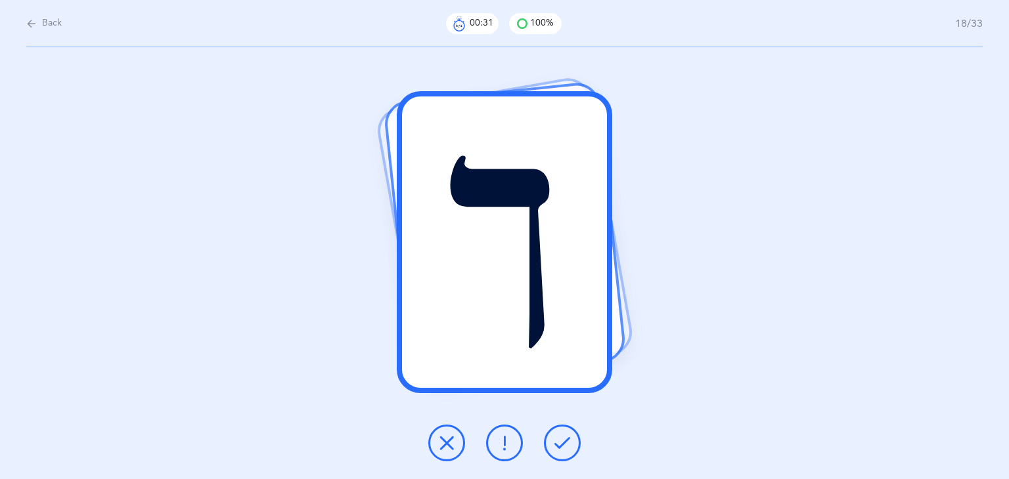
click at [569, 441] on icon at bounding box center [562, 443] width 16 height 16
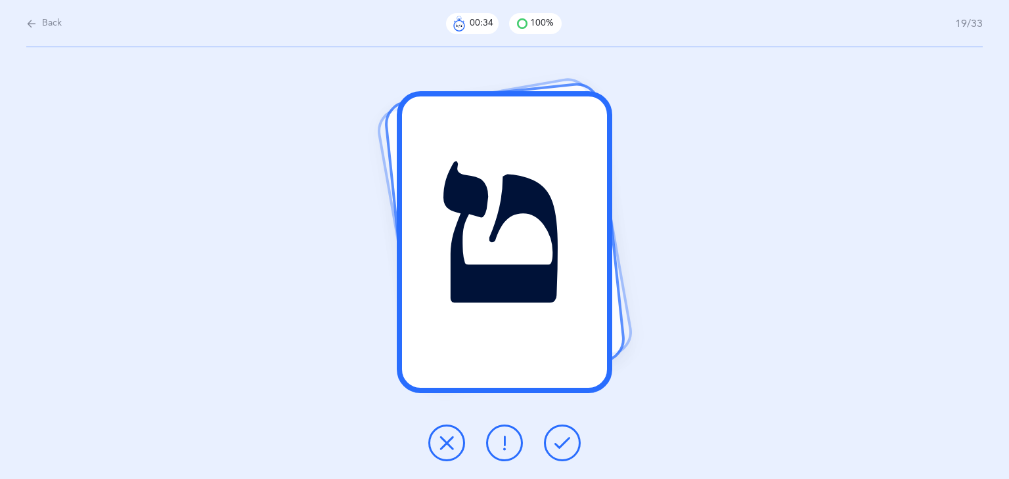
click at [569, 441] on icon at bounding box center [562, 443] width 16 height 16
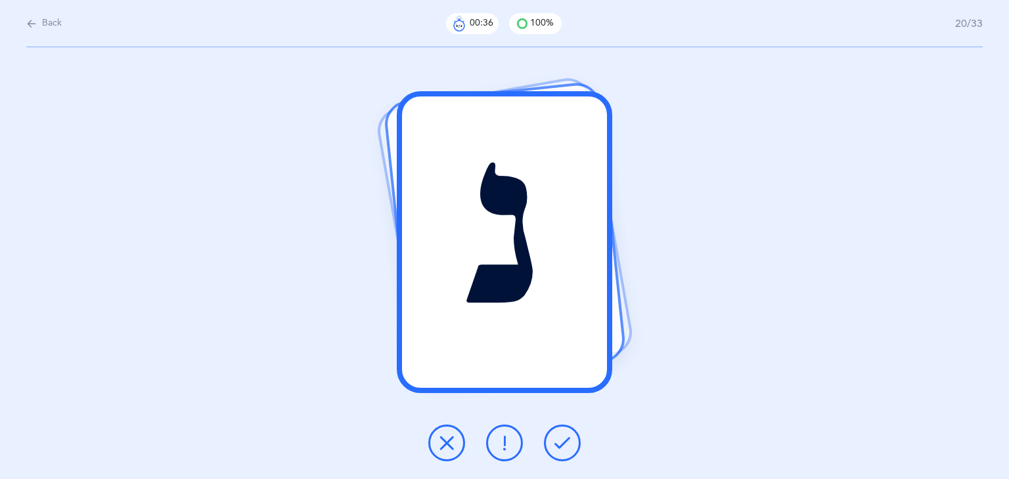
click at [569, 441] on icon at bounding box center [562, 443] width 16 height 16
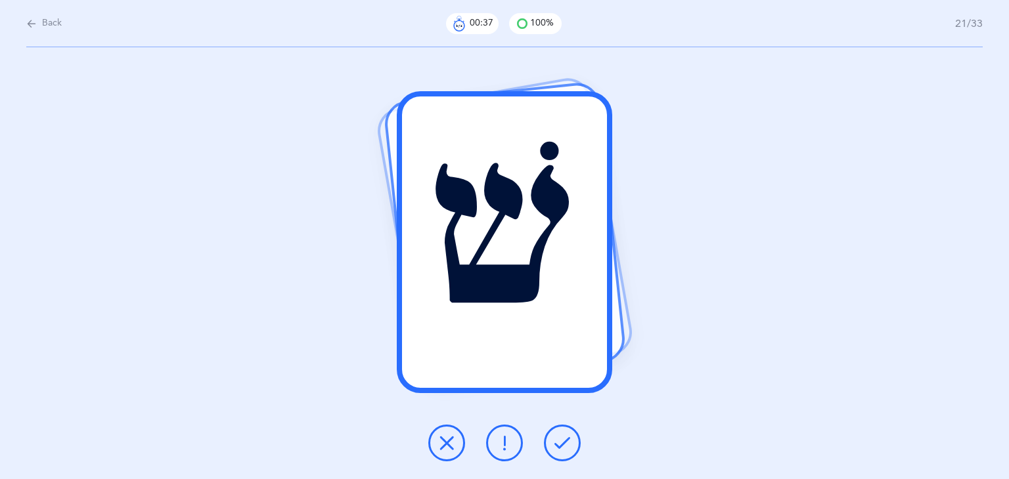
click at [569, 441] on icon at bounding box center [562, 443] width 16 height 16
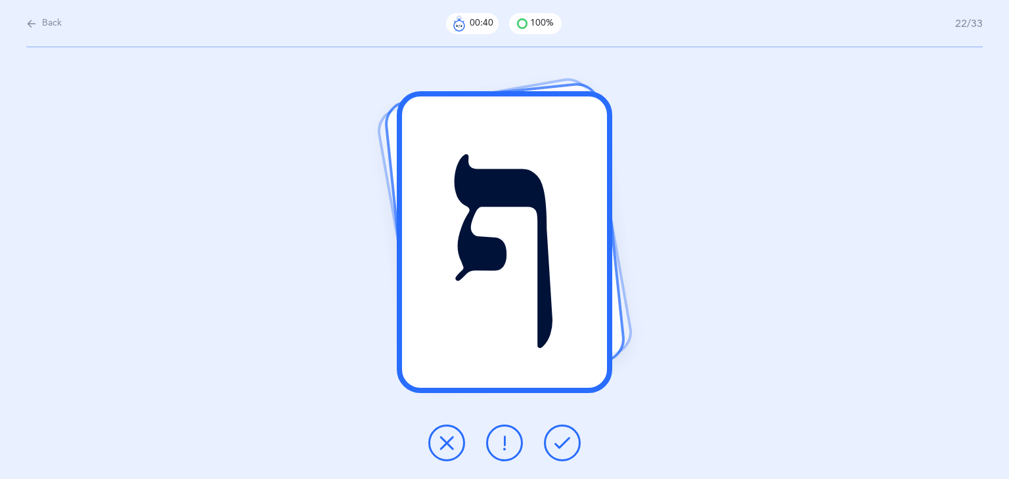
click at [569, 441] on icon at bounding box center [562, 443] width 16 height 16
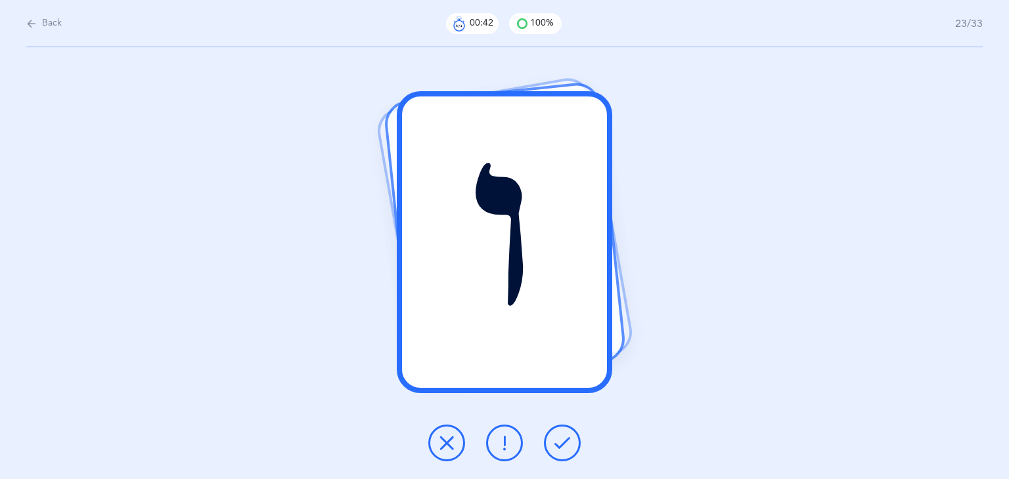
click at [569, 441] on icon at bounding box center [562, 443] width 16 height 16
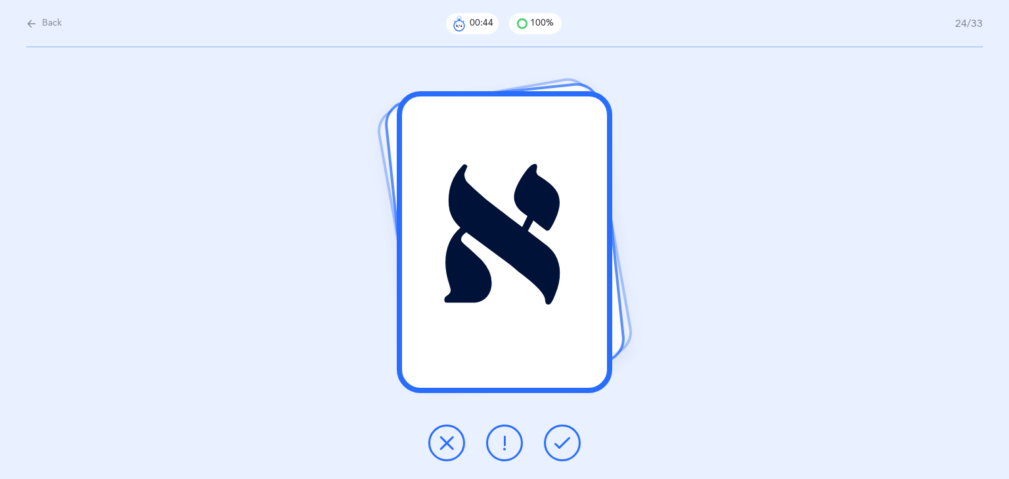
click at [569, 441] on icon at bounding box center [562, 443] width 16 height 16
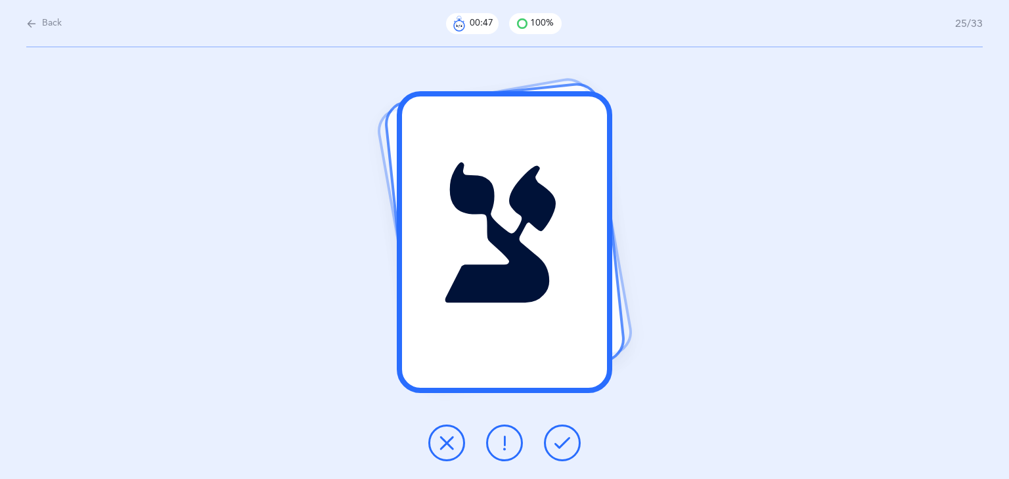
click at [569, 441] on icon at bounding box center [562, 443] width 16 height 16
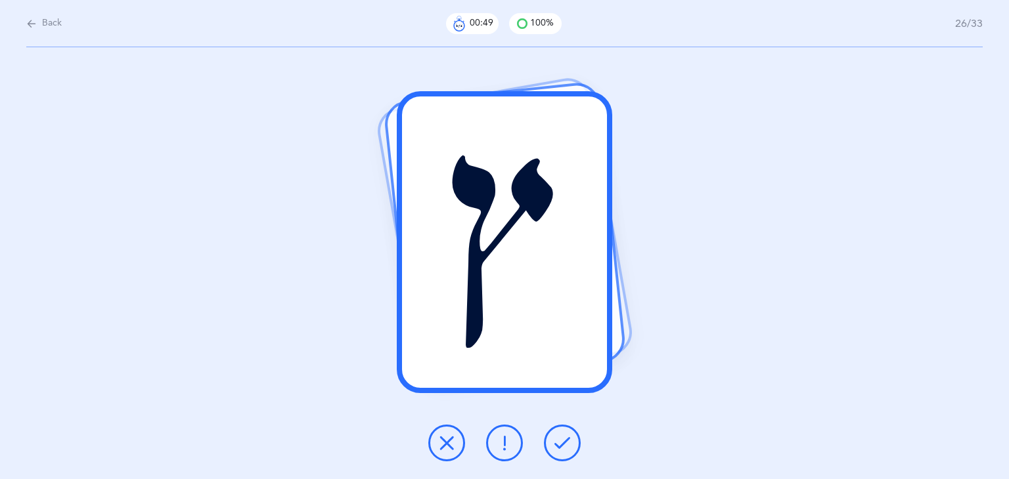
click at [569, 441] on icon at bounding box center [562, 443] width 16 height 16
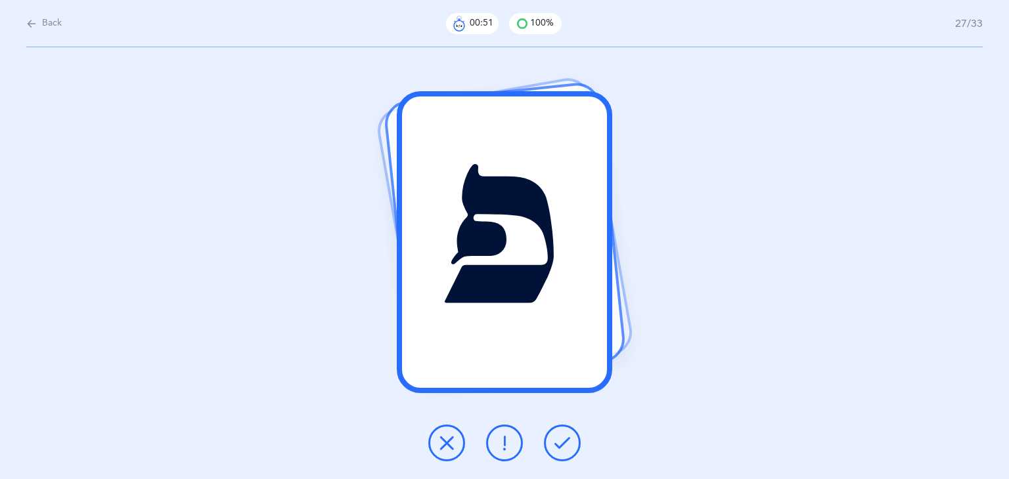
click at [569, 441] on icon at bounding box center [562, 443] width 16 height 16
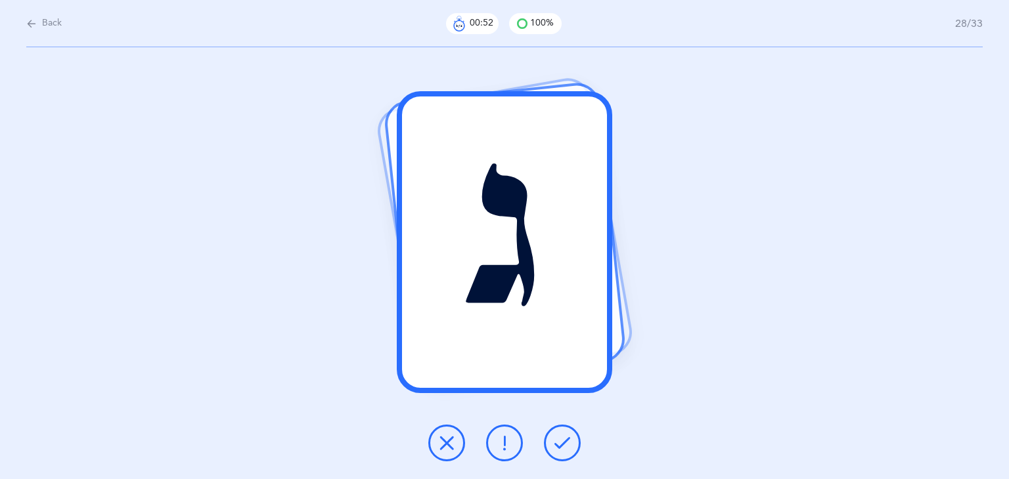
click at [569, 441] on icon at bounding box center [562, 443] width 16 height 16
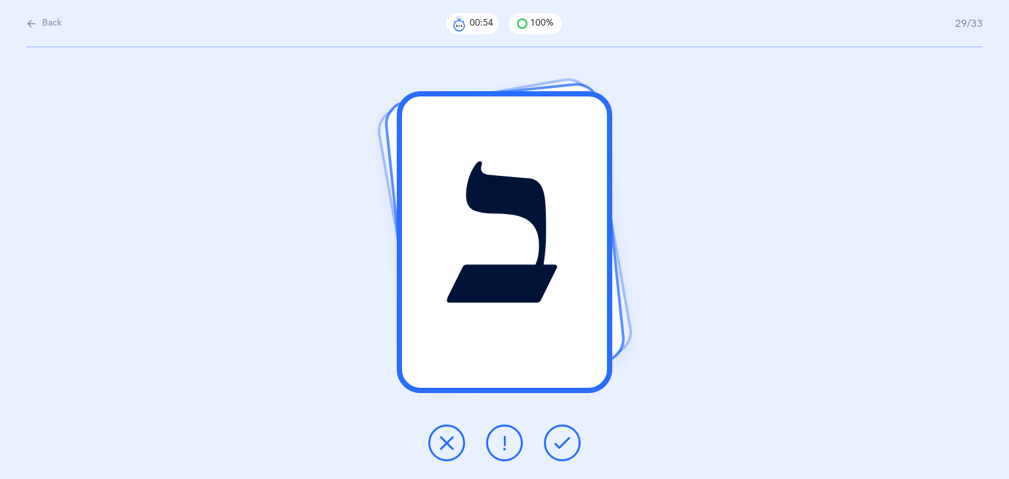
click at [569, 441] on icon at bounding box center [562, 443] width 16 height 16
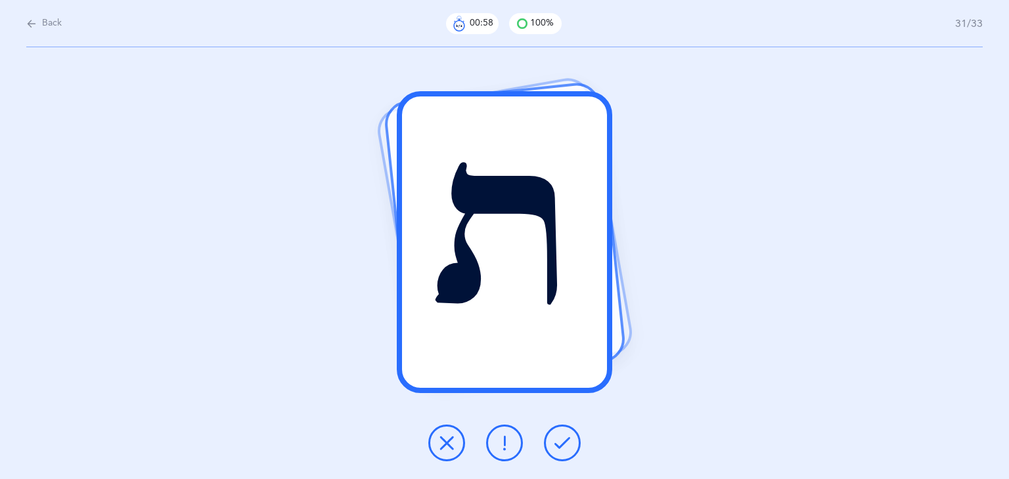
click at [569, 441] on icon at bounding box center [562, 443] width 16 height 16
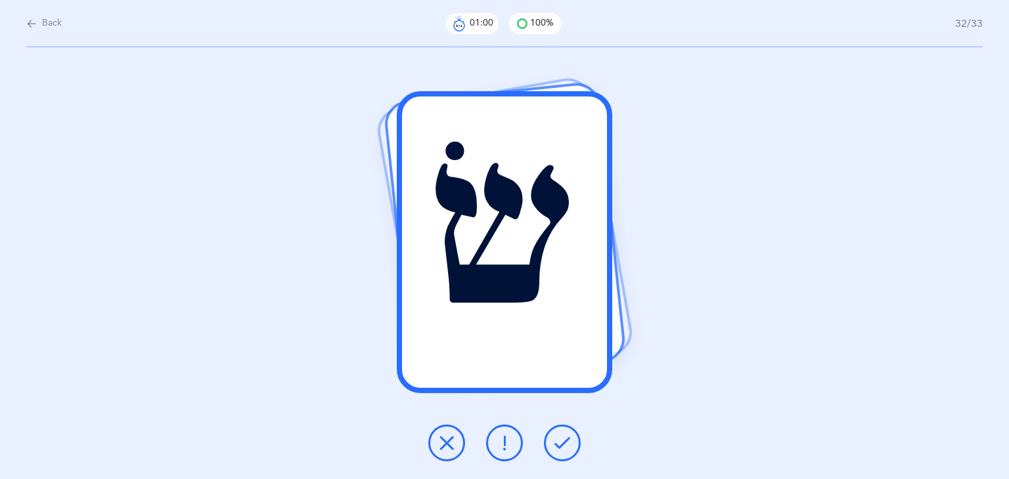
click at [569, 441] on icon at bounding box center [562, 443] width 16 height 16
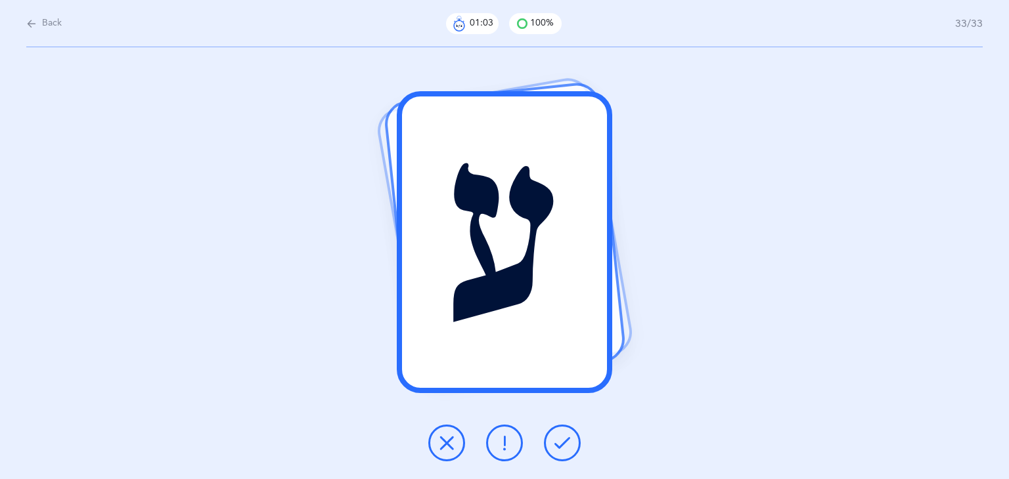
click at [569, 441] on icon at bounding box center [562, 443] width 16 height 16
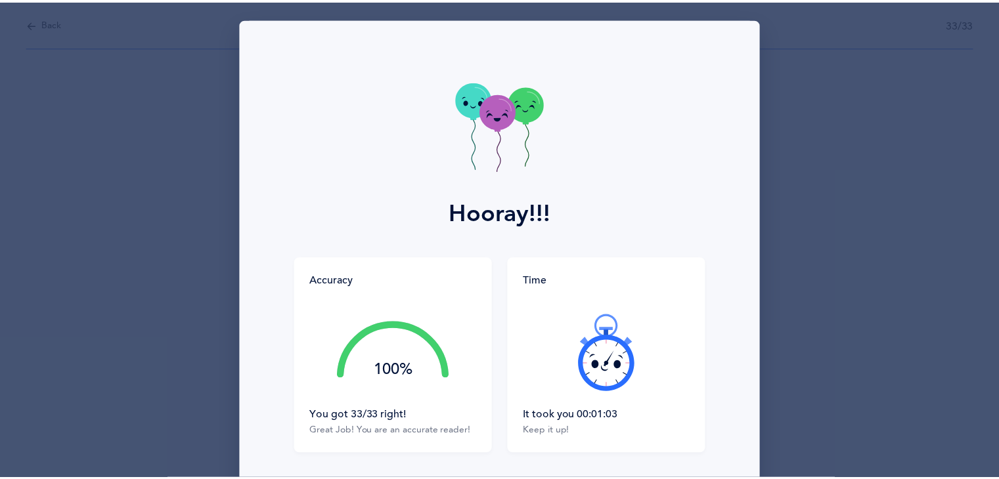
scroll to position [99, 0]
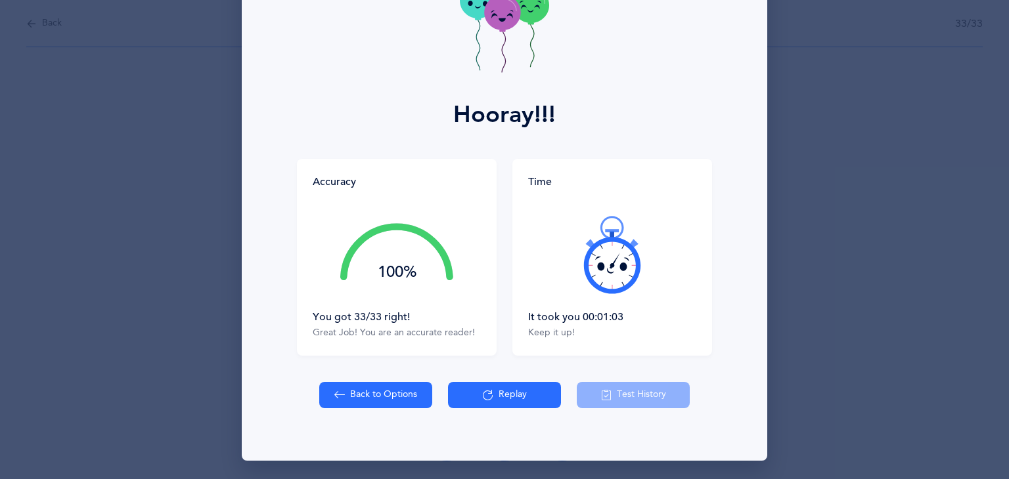
click at [397, 392] on button "Back to Options" at bounding box center [375, 395] width 113 height 26
select select "27"
select select "single"
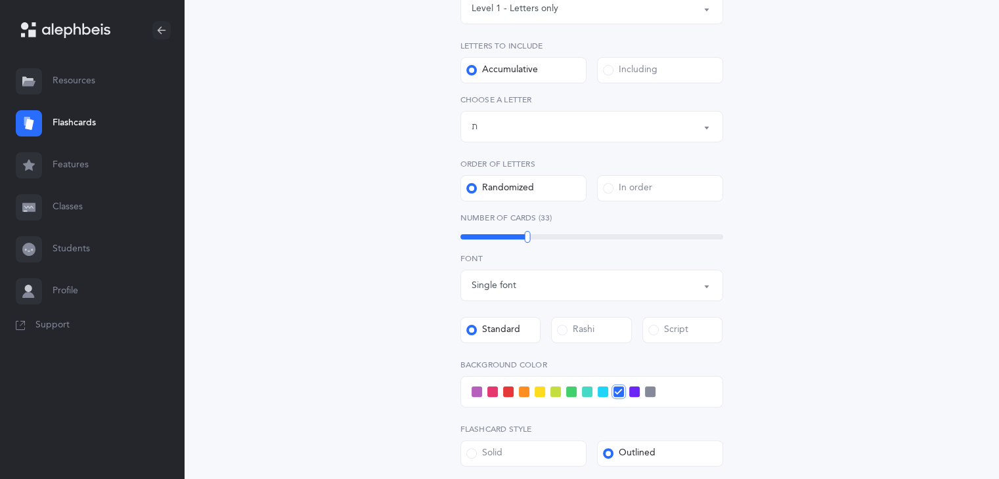
scroll to position [60, 0]
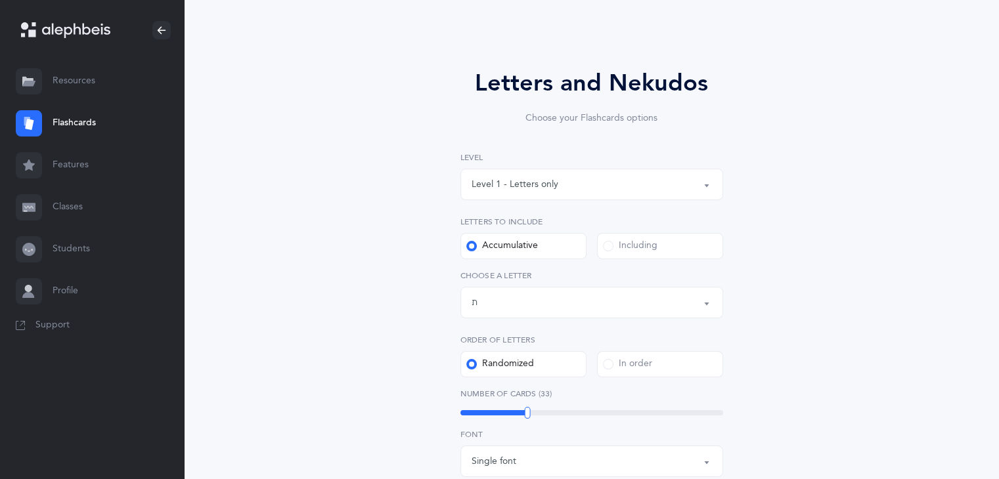
click at [599, 186] on div "Level 1 - Letters only" at bounding box center [592, 184] width 240 height 22
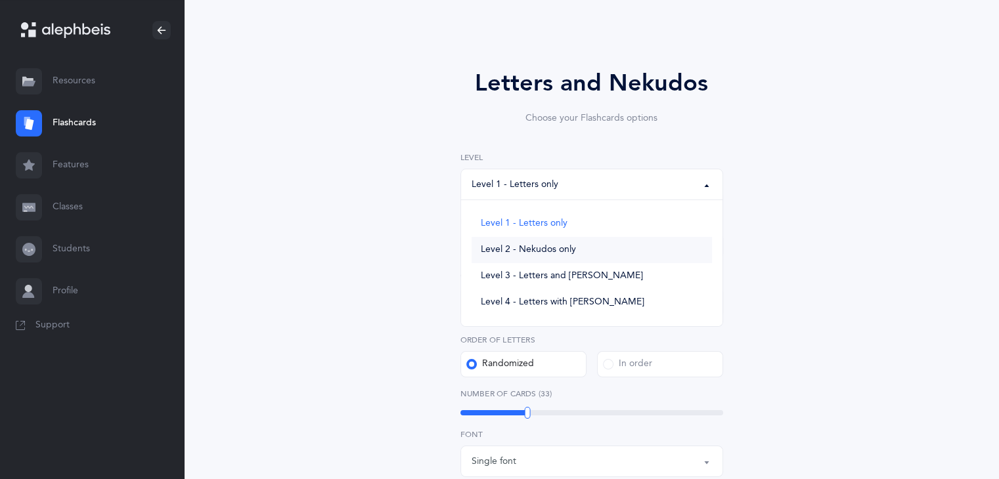
click at [548, 253] on span "Level 2 - Nekudos only" at bounding box center [528, 250] width 95 height 12
select select "2"
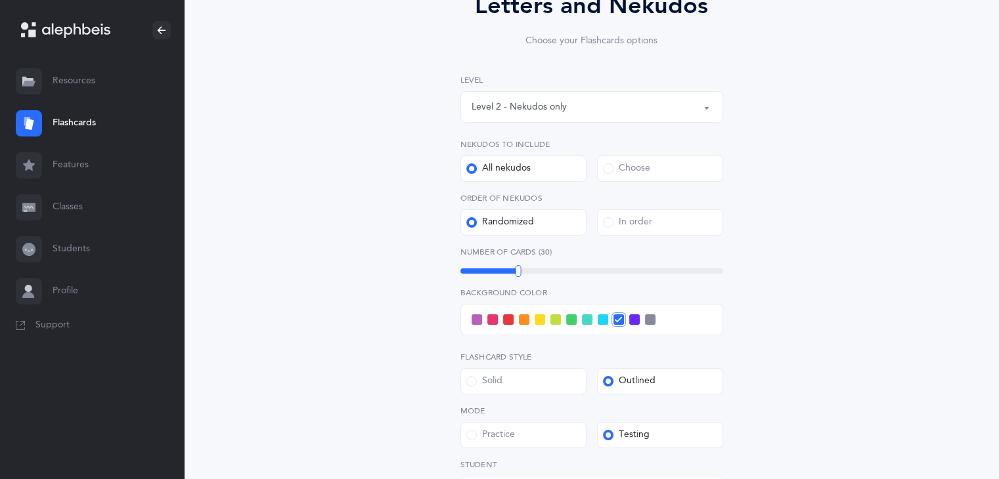
scroll to position [116, 0]
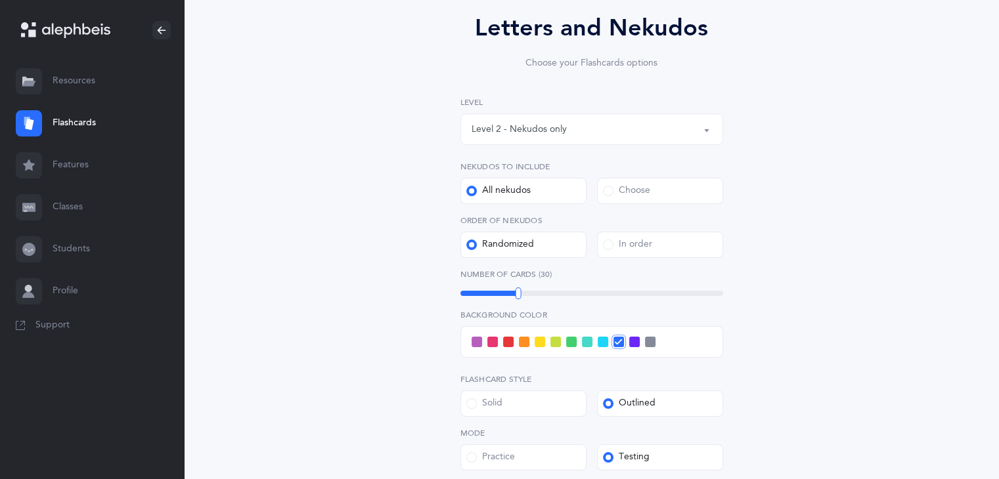
click at [584, 343] on span at bounding box center [587, 342] width 11 height 11
click at [0, 0] on input "checkbox" at bounding box center [0, 0] width 0 height 0
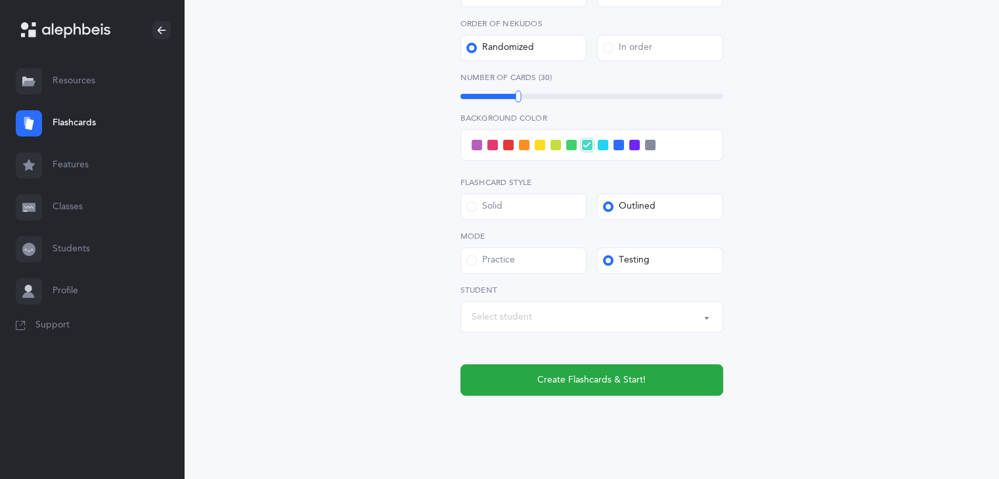
scroll to position [315, 0]
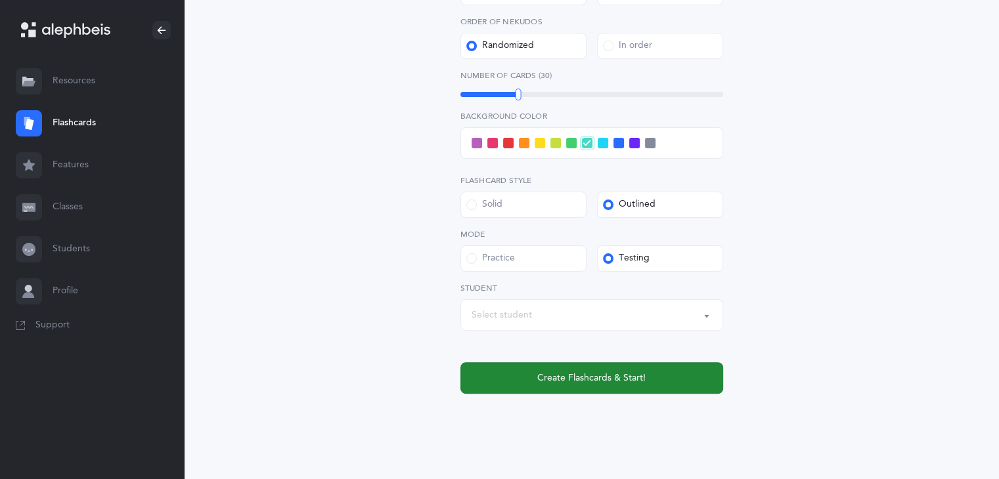
click at [711, 364] on button "Create Flashcards & Start!" at bounding box center [591, 378] width 263 height 32
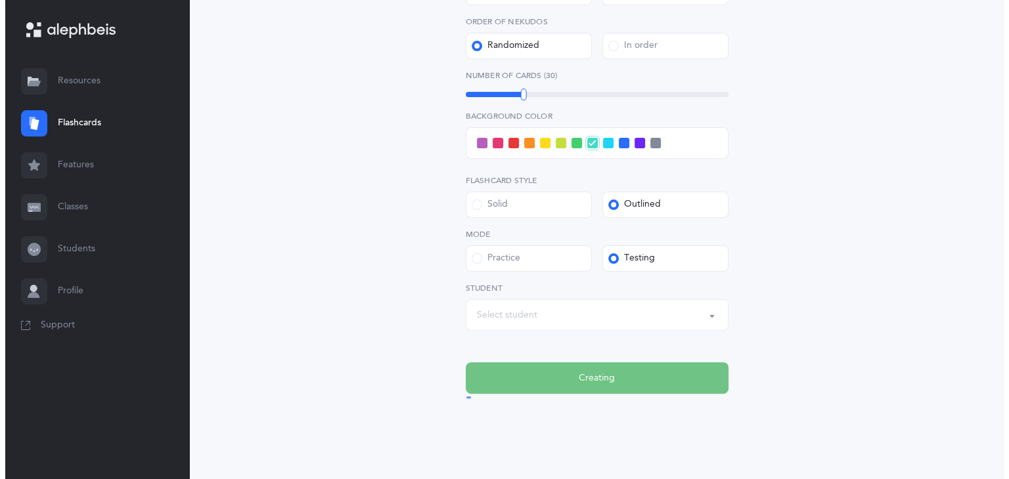
scroll to position [0, 0]
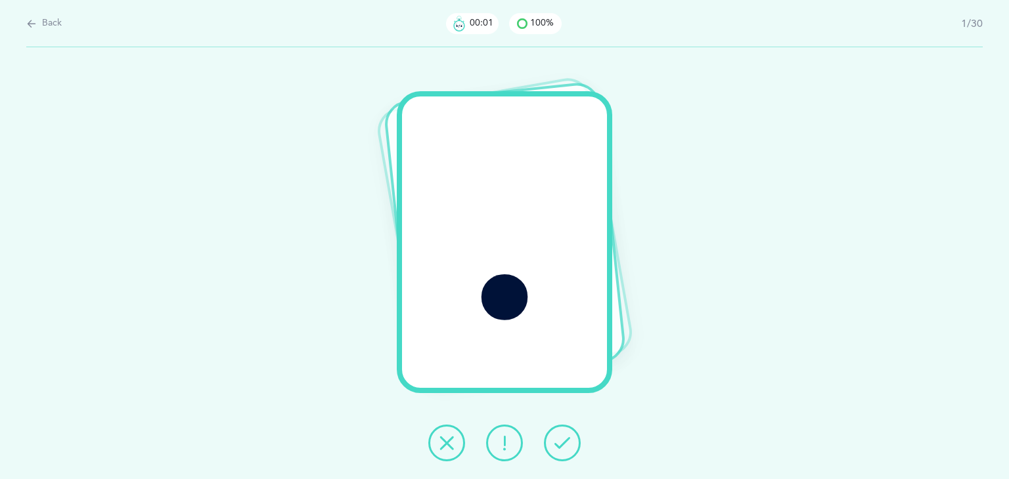
click at [560, 439] on icon at bounding box center [562, 443] width 16 height 16
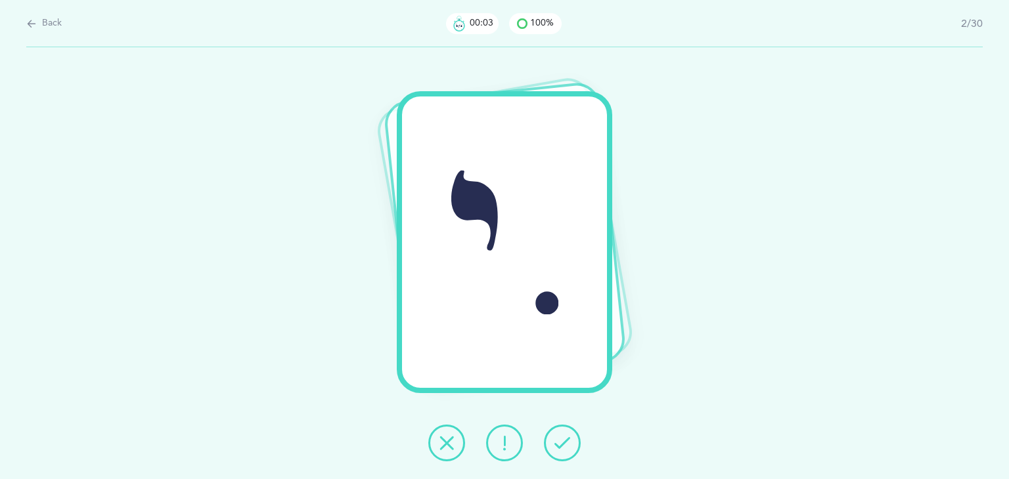
click at [560, 439] on icon at bounding box center [562, 443] width 16 height 16
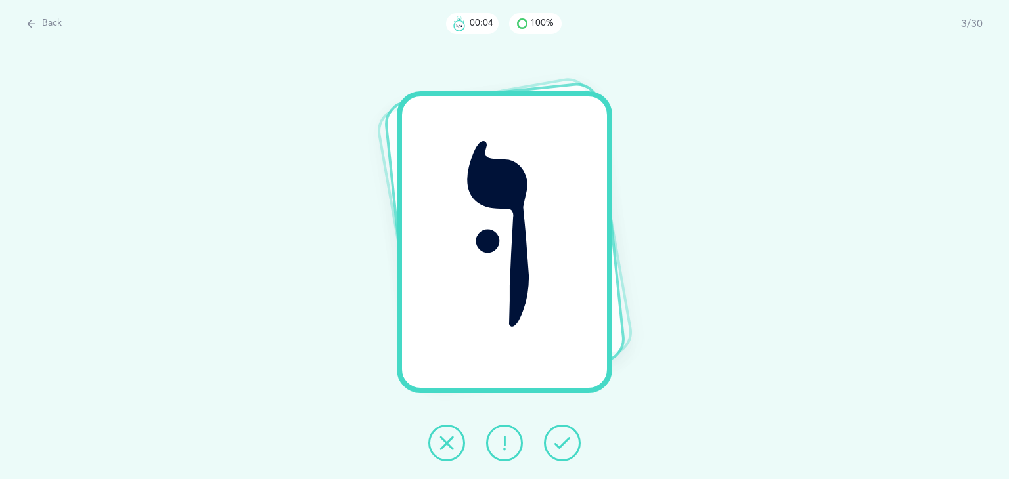
click at [560, 439] on icon at bounding box center [562, 443] width 16 height 16
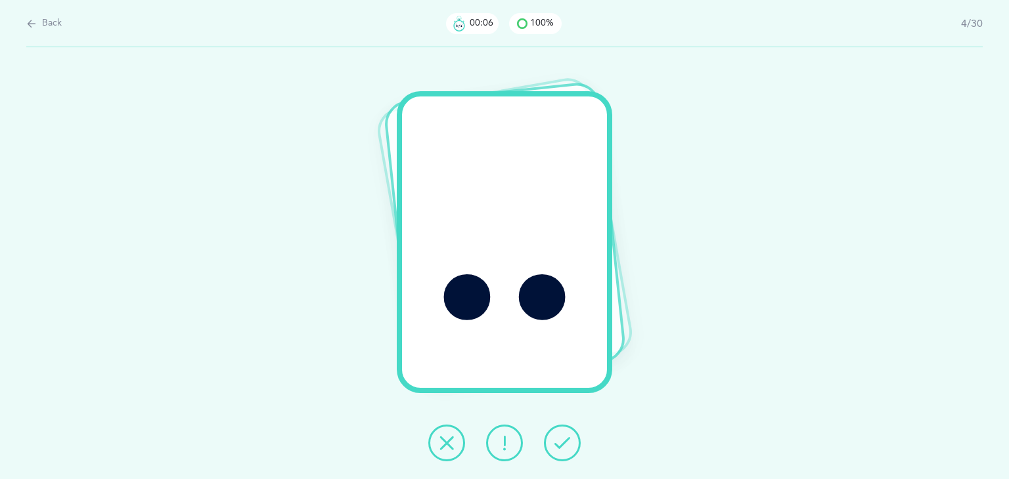
click at [560, 439] on icon at bounding box center [562, 443] width 16 height 16
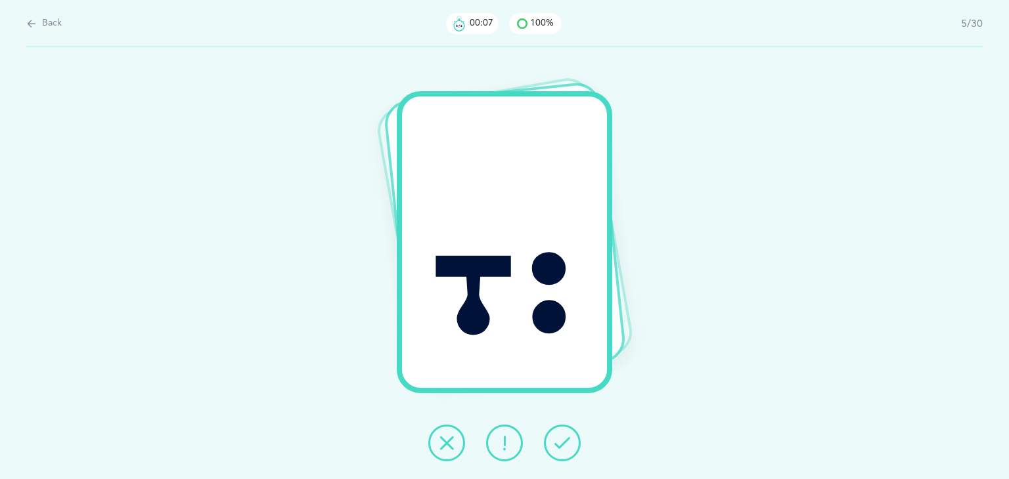
click at [560, 439] on icon at bounding box center [562, 443] width 16 height 16
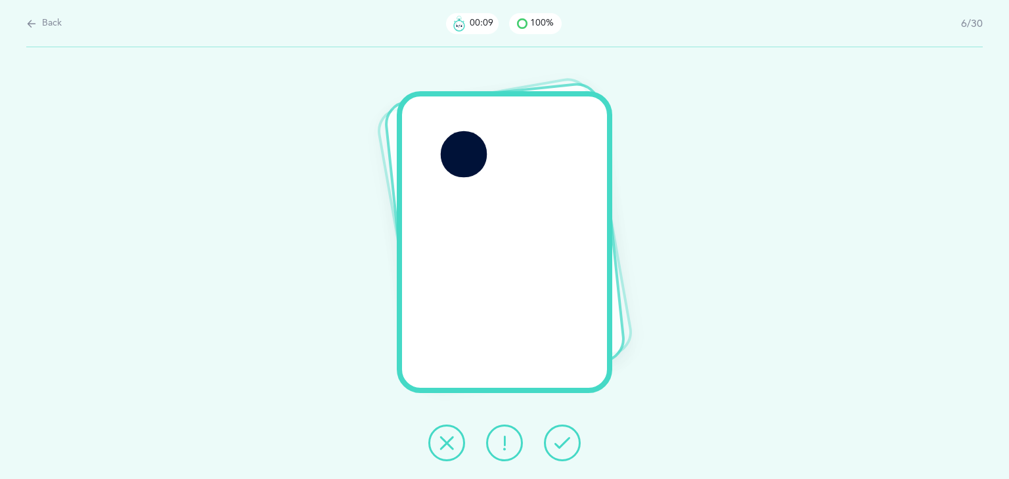
click at [560, 439] on icon at bounding box center [562, 443] width 16 height 16
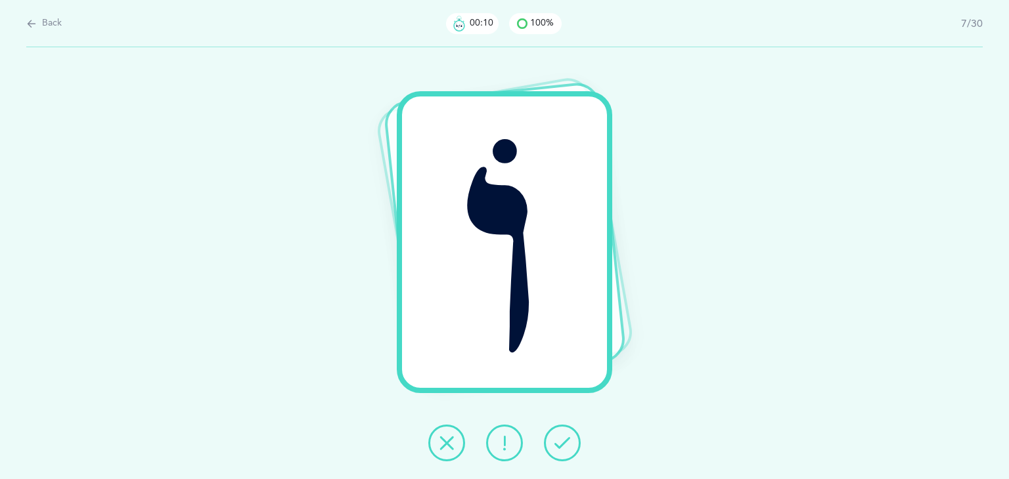
click at [560, 439] on icon at bounding box center [562, 443] width 16 height 16
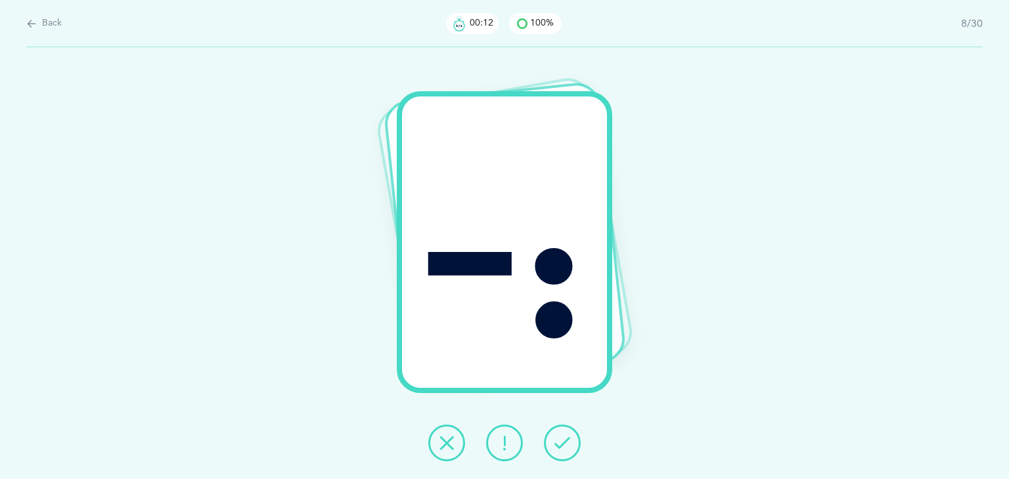
click at [560, 439] on icon at bounding box center [562, 443] width 16 height 16
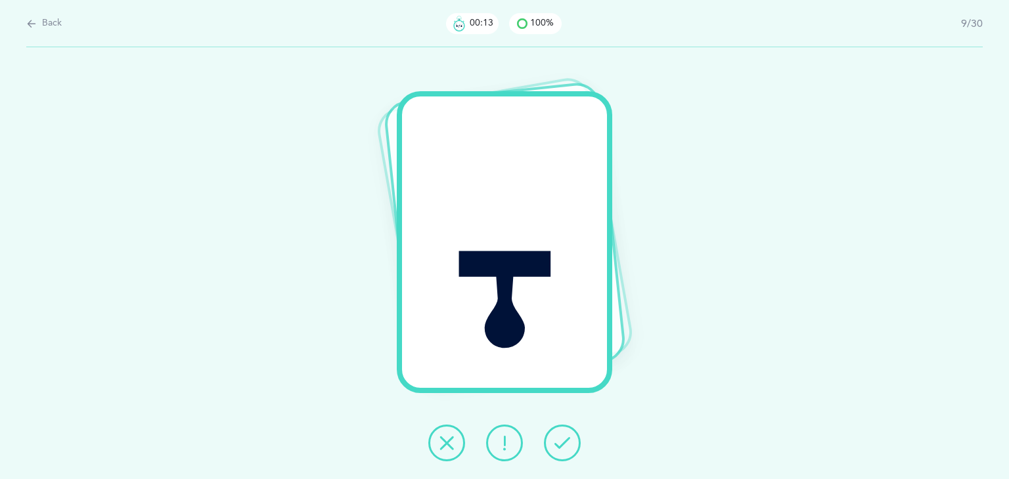
click at [560, 439] on icon at bounding box center [562, 443] width 16 height 16
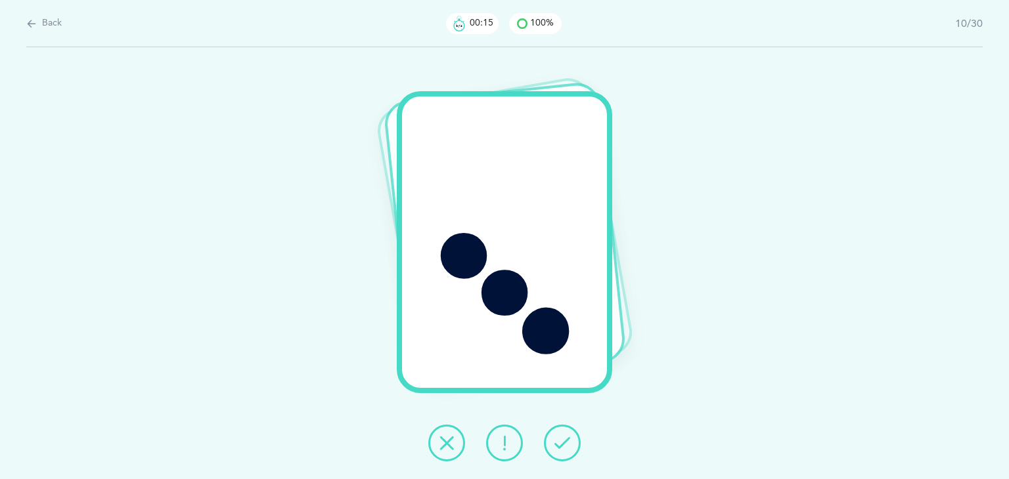
click at [560, 439] on icon at bounding box center [562, 443] width 16 height 16
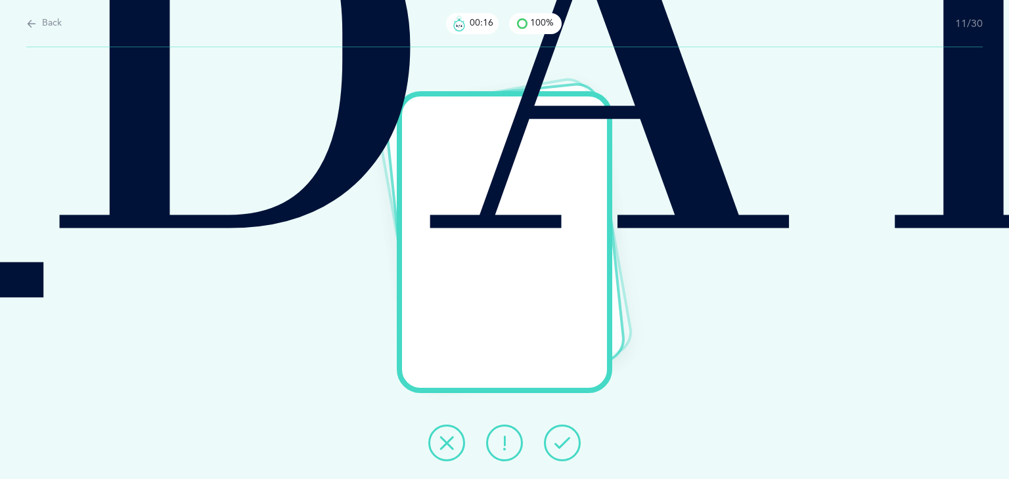
click at [560, 439] on icon at bounding box center [562, 443] width 16 height 16
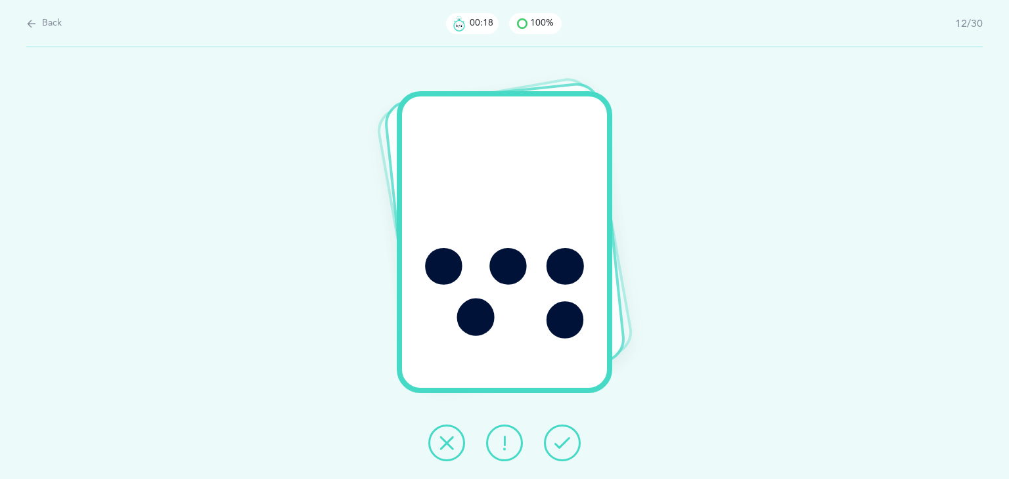
click at [560, 439] on icon at bounding box center [562, 443] width 16 height 16
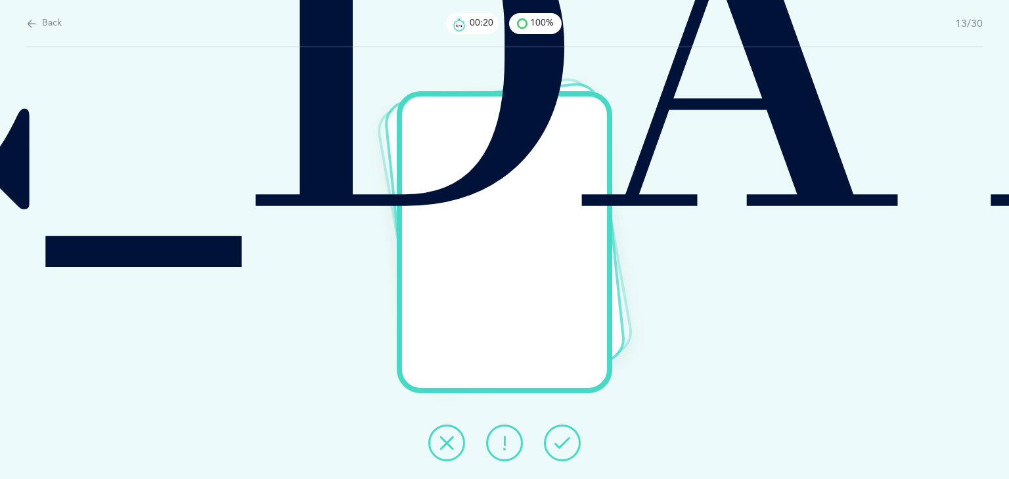
click at [560, 439] on icon at bounding box center [562, 443] width 16 height 16
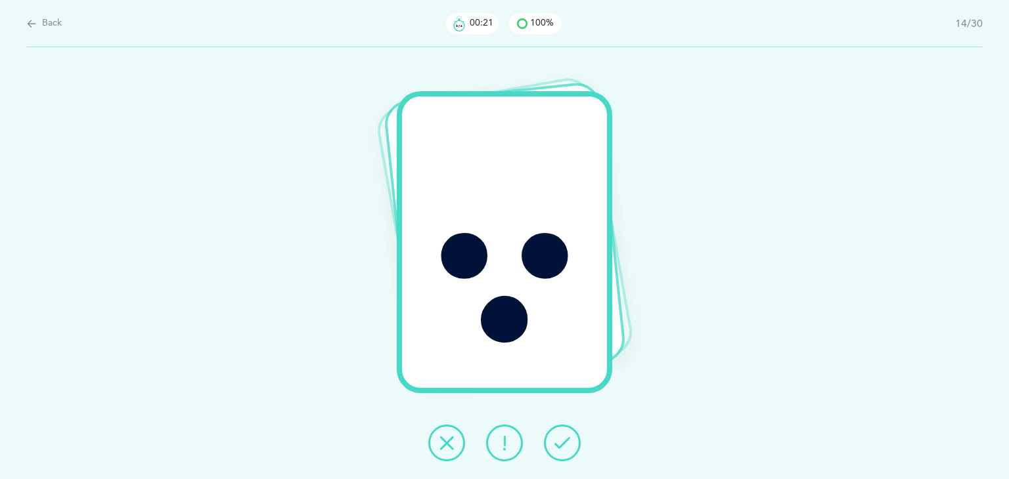
click at [560, 439] on icon at bounding box center [562, 443] width 16 height 16
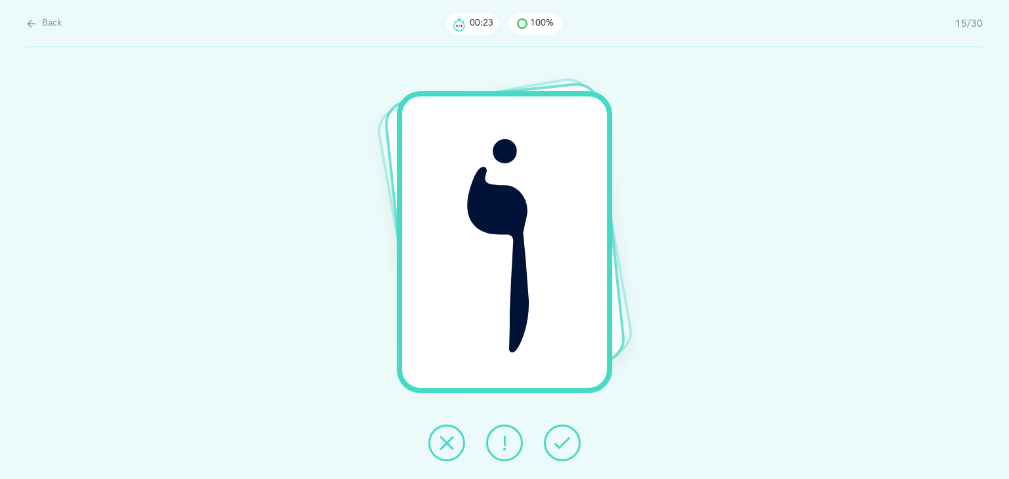
click at [560, 439] on icon at bounding box center [562, 443] width 16 height 16
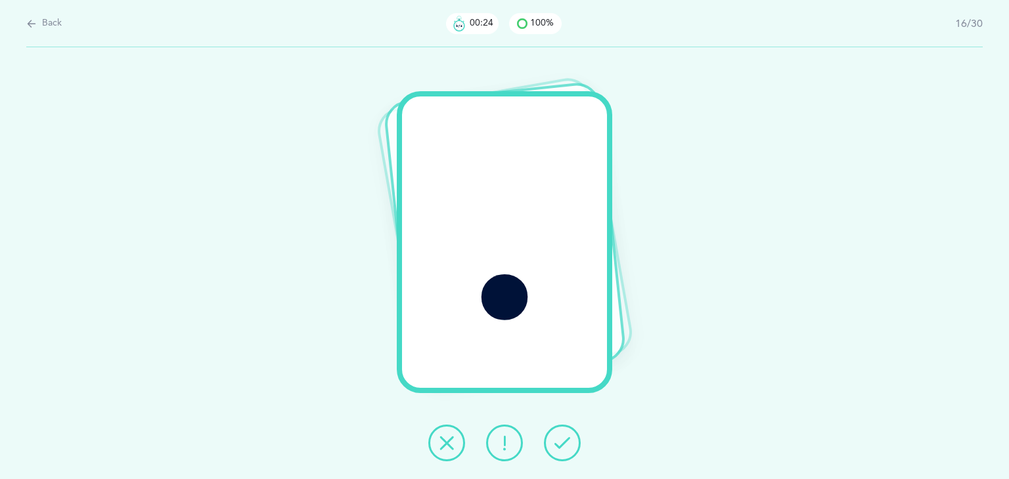
click at [560, 439] on icon at bounding box center [562, 443] width 16 height 16
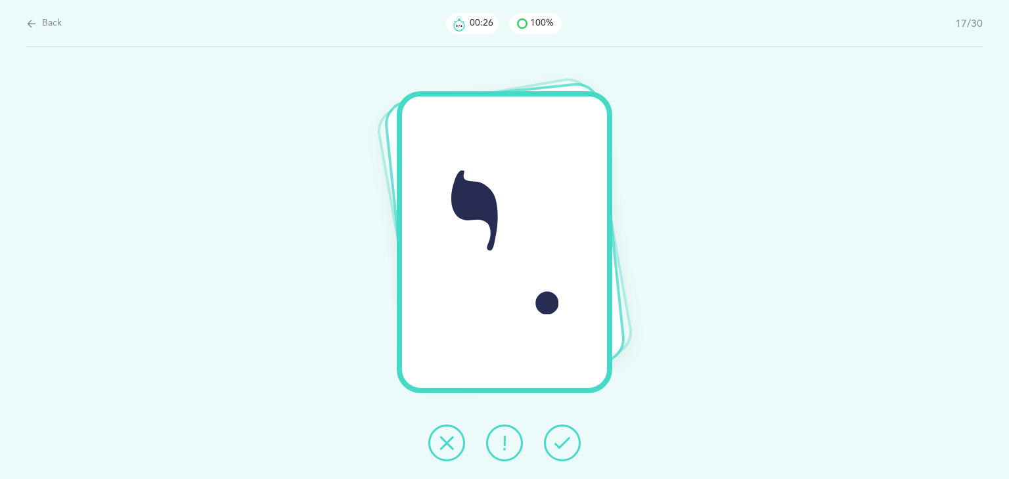
click at [560, 439] on icon at bounding box center [562, 443] width 16 height 16
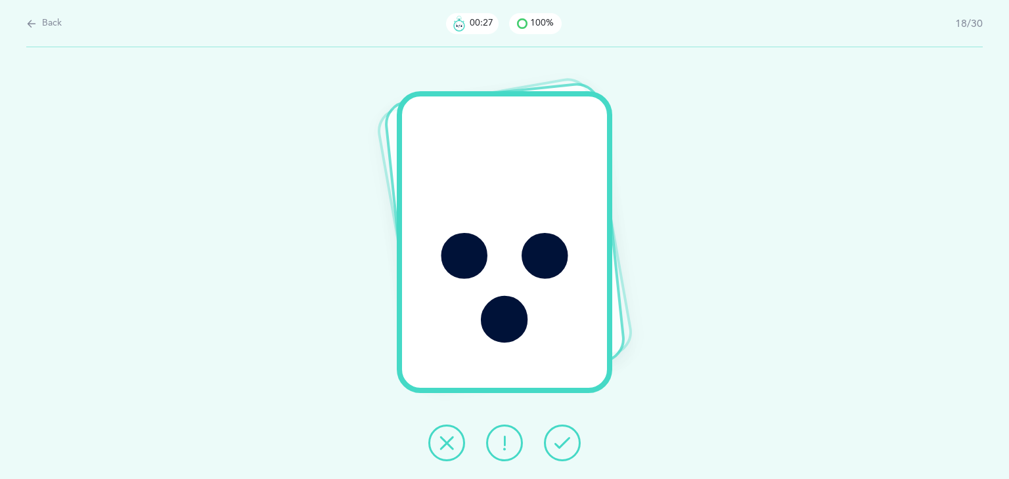
click at [560, 439] on icon at bounding box center [562, 443] width 16 height 16
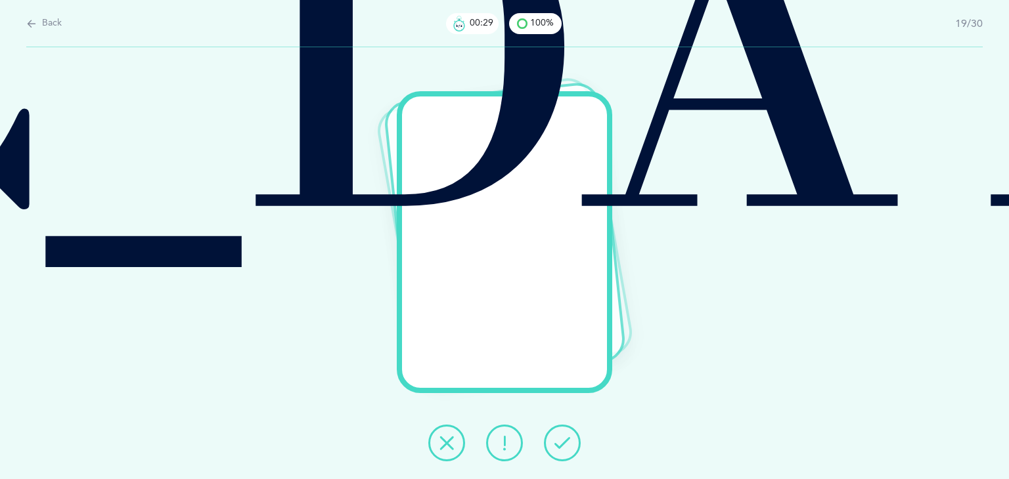
click at [560, 439] on icon at bounding box center [562, 443] width 16 height 16
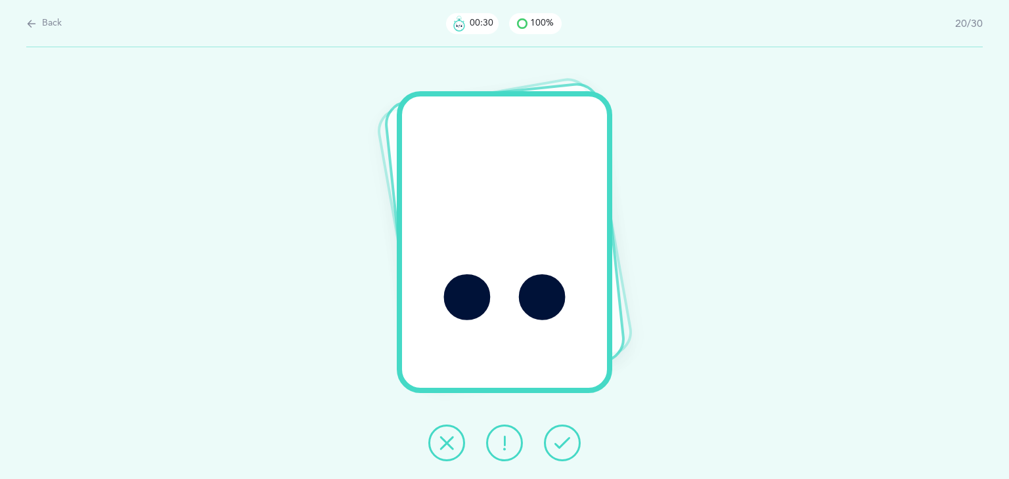
click at [560, 439] on icon at bounding box center [562, 443] width 16 height 16
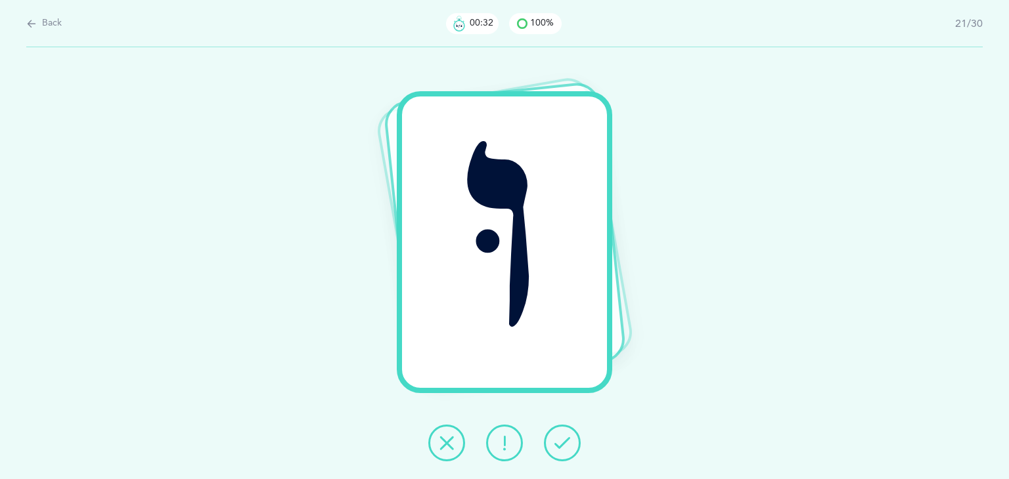
click at [560, 439] on icon at bounding box center [562, 443] width 16 height 16
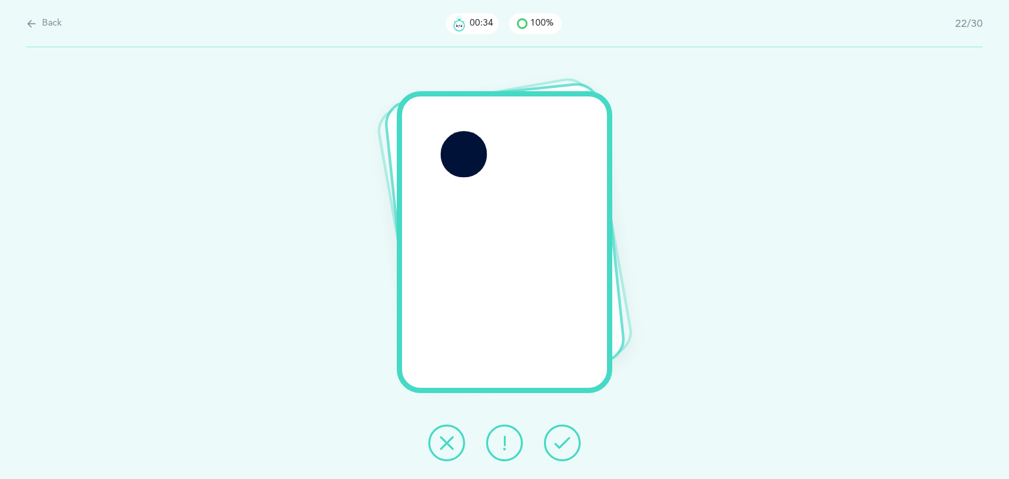
click at [560, 439] on icon at bounding box center [562, 443] width 16 height 16
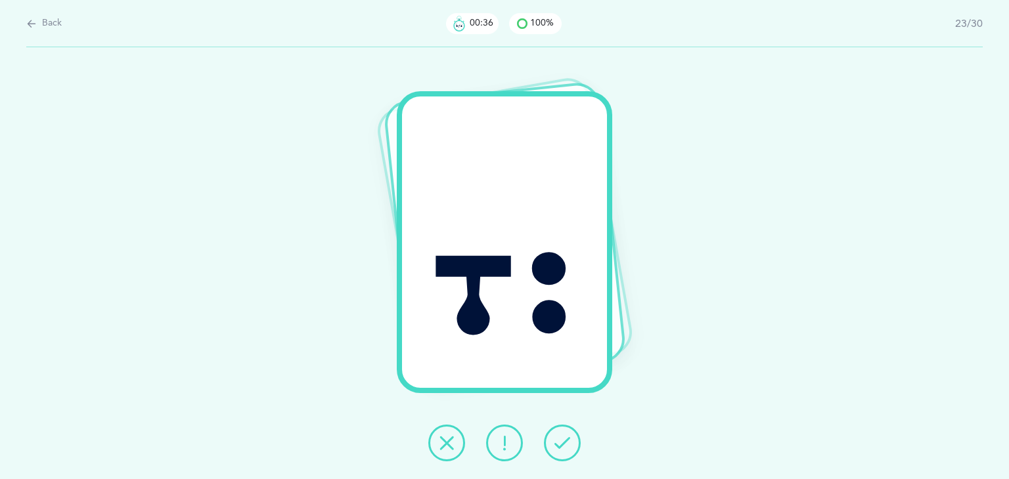
click at [560, 439] on icon at bounding box center [562, 443] width 16 height 16
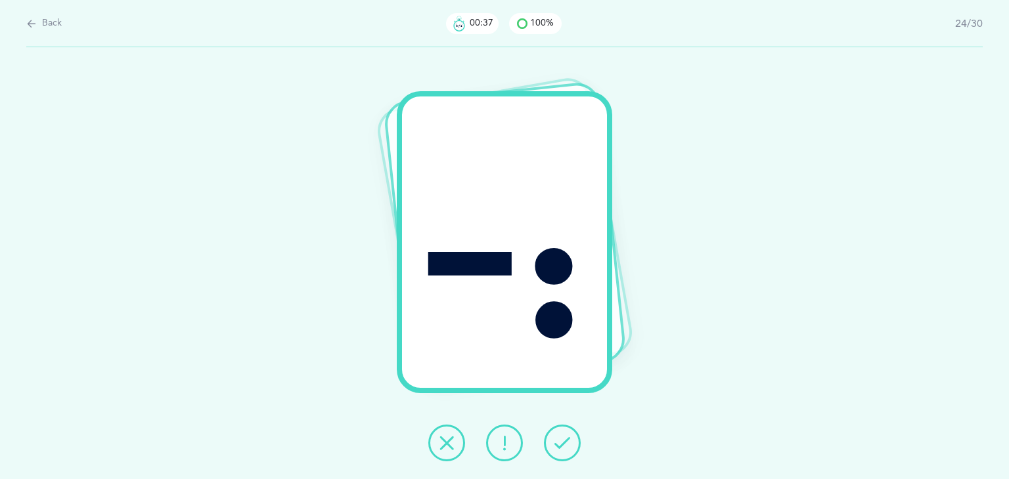
click at [560, 439] on icon at bounding box center [562, 443] width 16 height 16
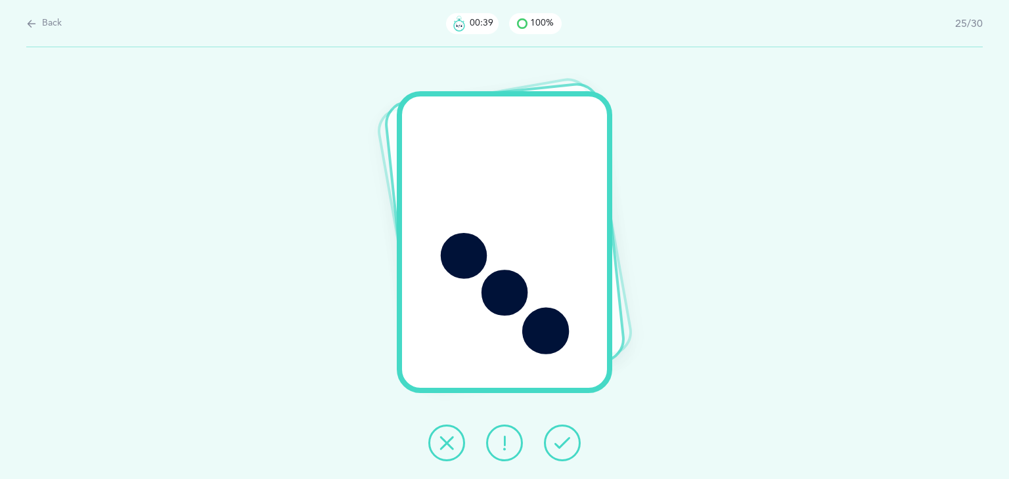
click at [560, 439] on icon at bounding box center [562, 443] width 16 height 16
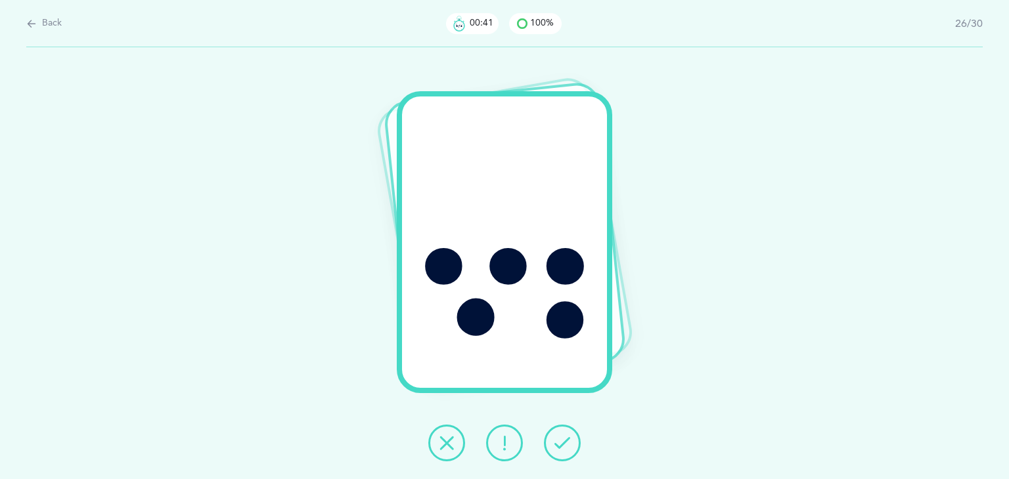
click at [560, 439] on icon at bounding box center [562, 443] width 16 height 16
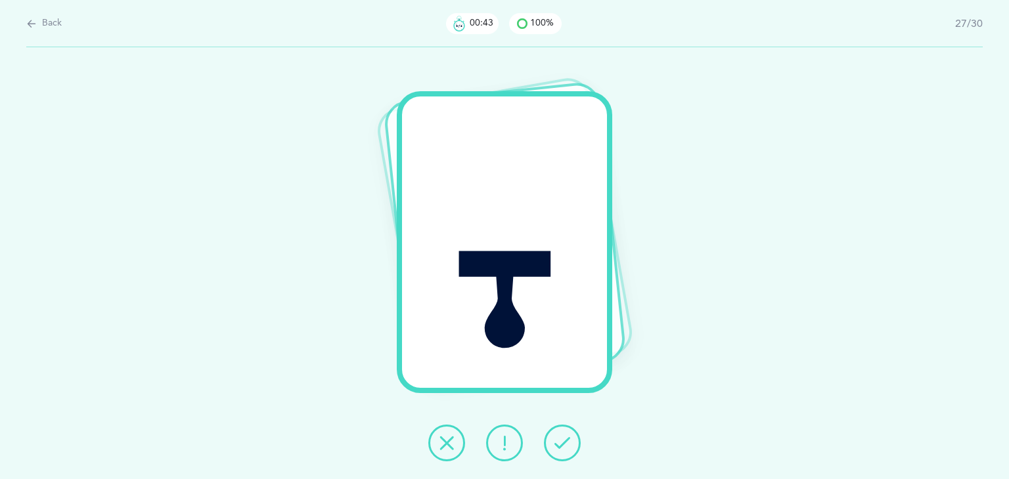
click at [560, 439] on icon at bounding box center [562, 443] width 16 height 16
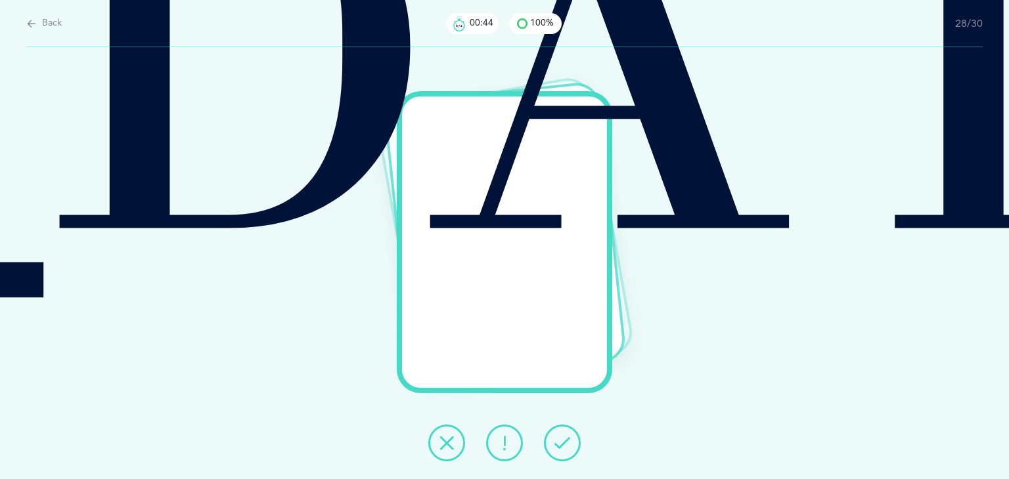
click at [560, 439] on icon at bounding box center [562, 443] width 16 height 16
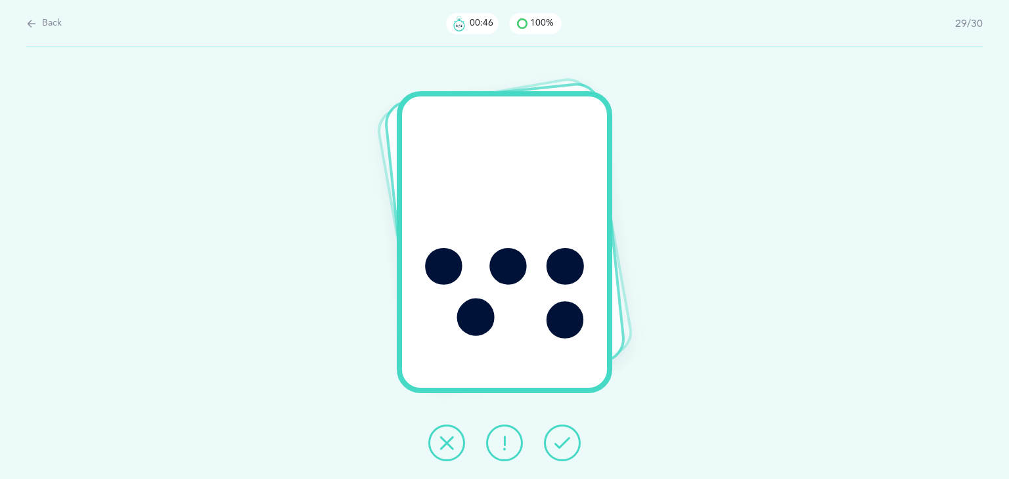
click at [560, 439] on icon at bounding box center [562, 443] width 16 height 16
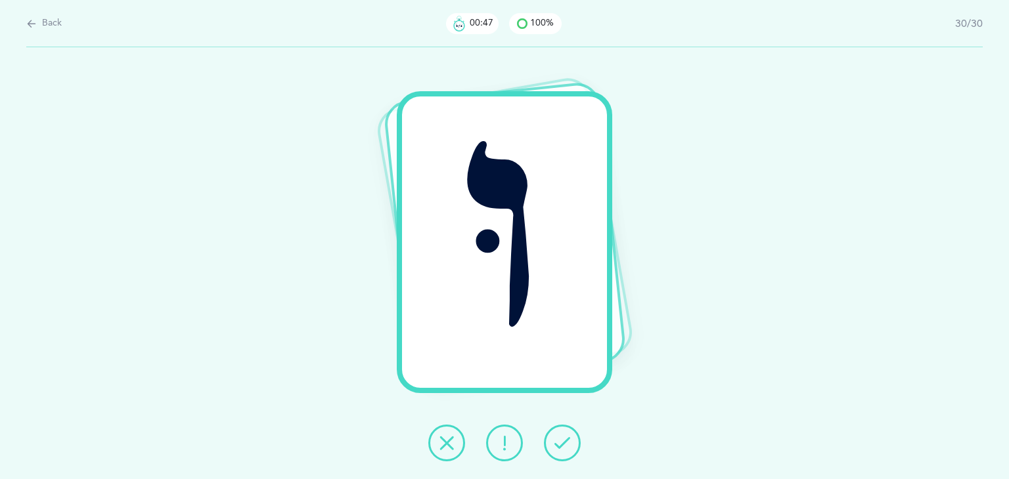
click at [560, 439] on icon at bounding box center [562, 443] width 16 height 16
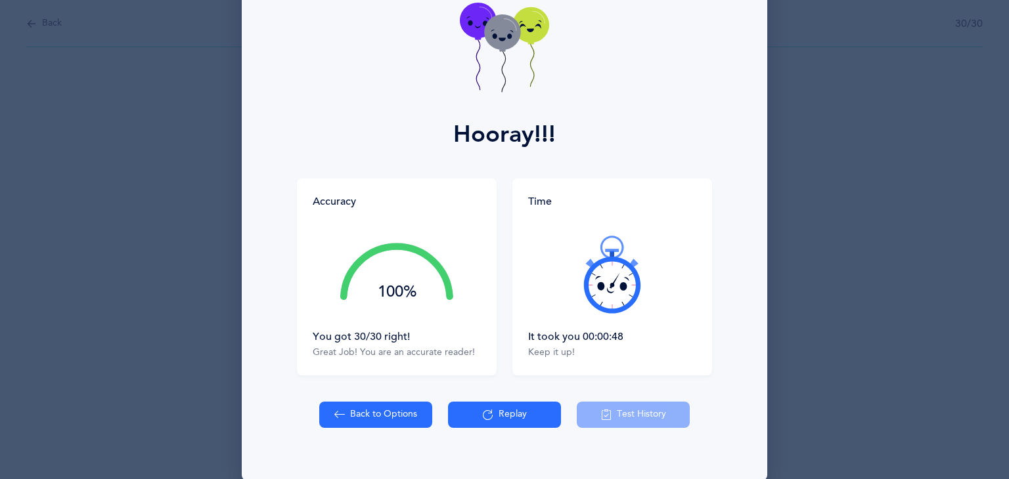
scroll to position [99, 0]
